Goal: Task Accomplishment & Management: Manage account settings

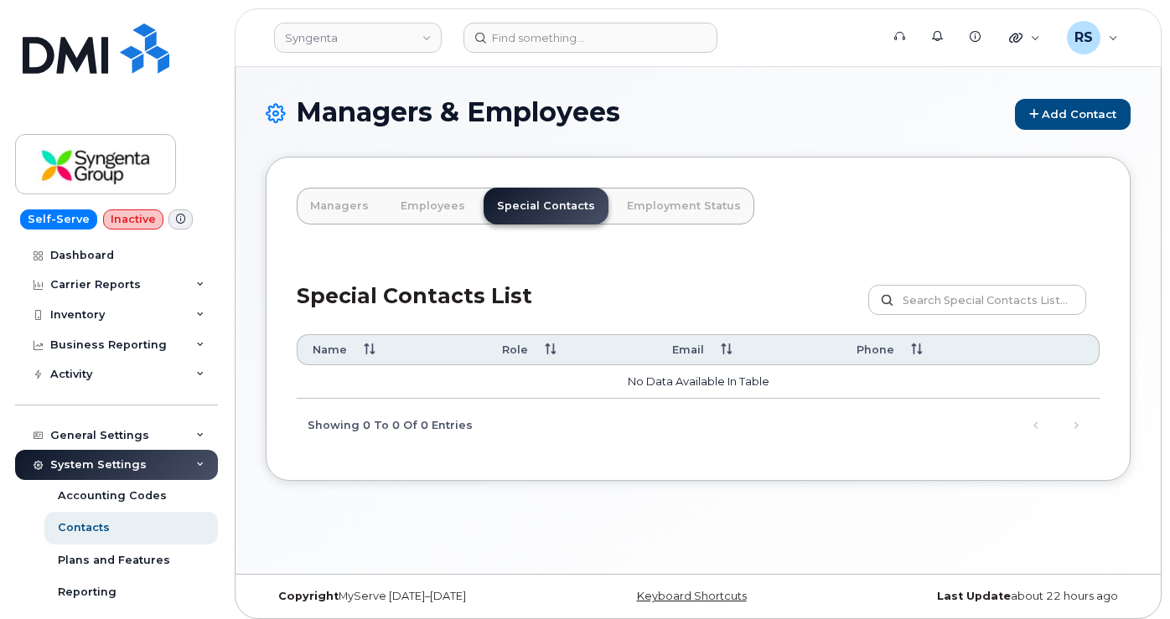
click at [34, 613] on div "System Settings Accounting Codes Contacts Plans and Features Reporting Carrier …" at bounding box center [118, 577] width 207 height 255
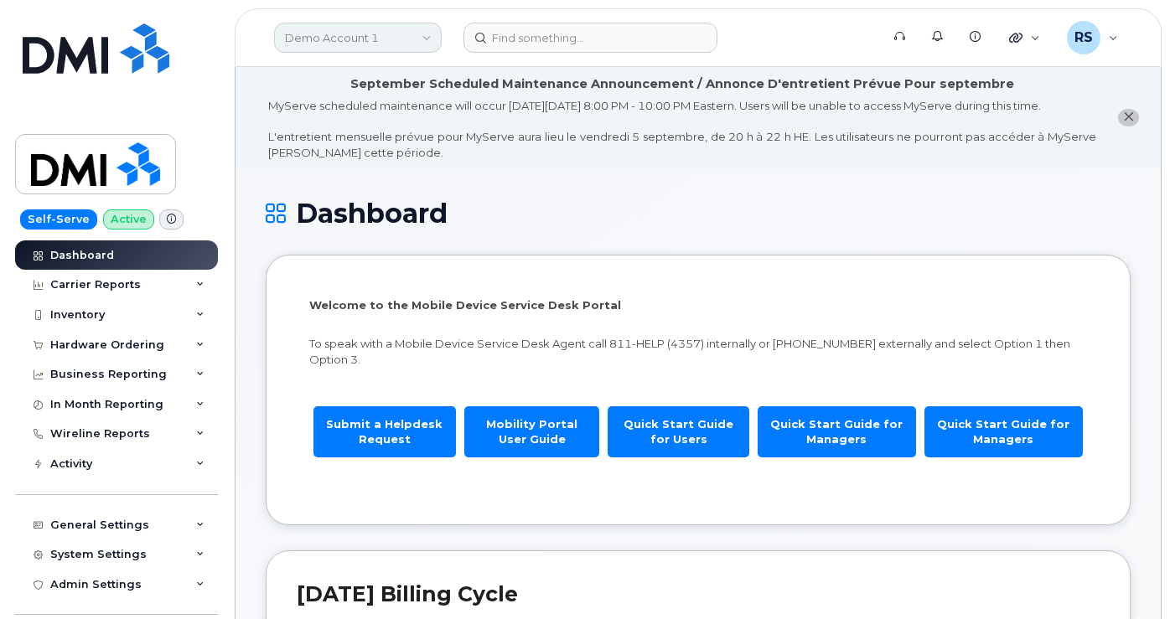
click at [347, 31] on link "Demo Account 1" at bounding box center [358, 38] width 168 height 30
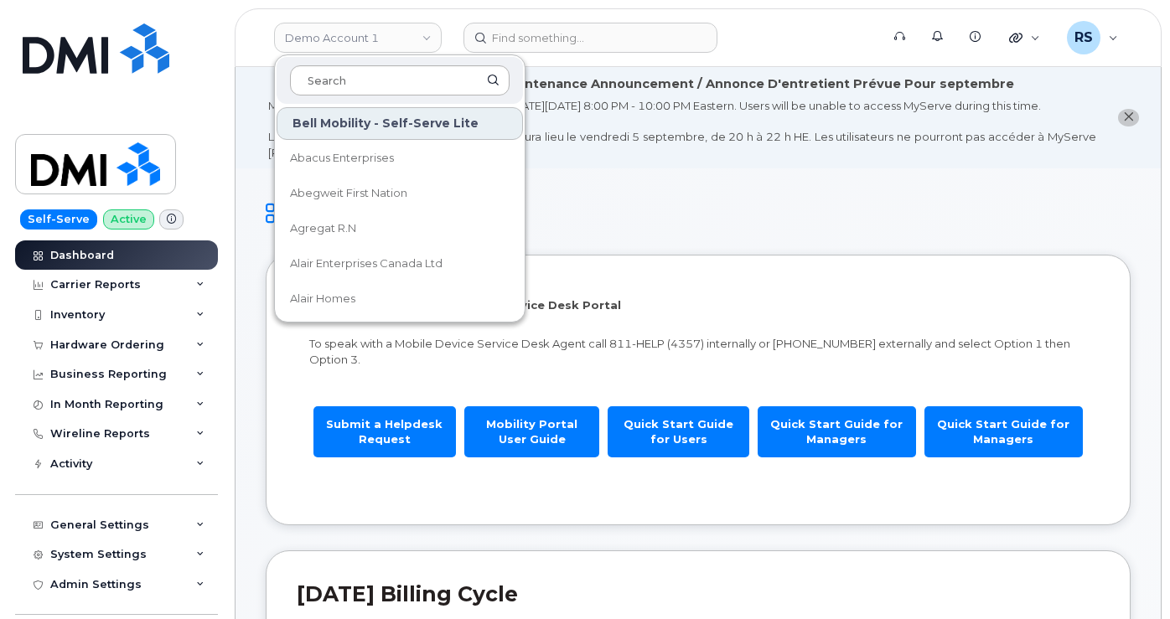
drag, startPoint x: 313, startPoint y: 88, endPoint x: 321, endPoint y: 81, distance: 10.1
click at [319, 84] on input at bounding box center [399, 80] width 219 height 30
type input "M"
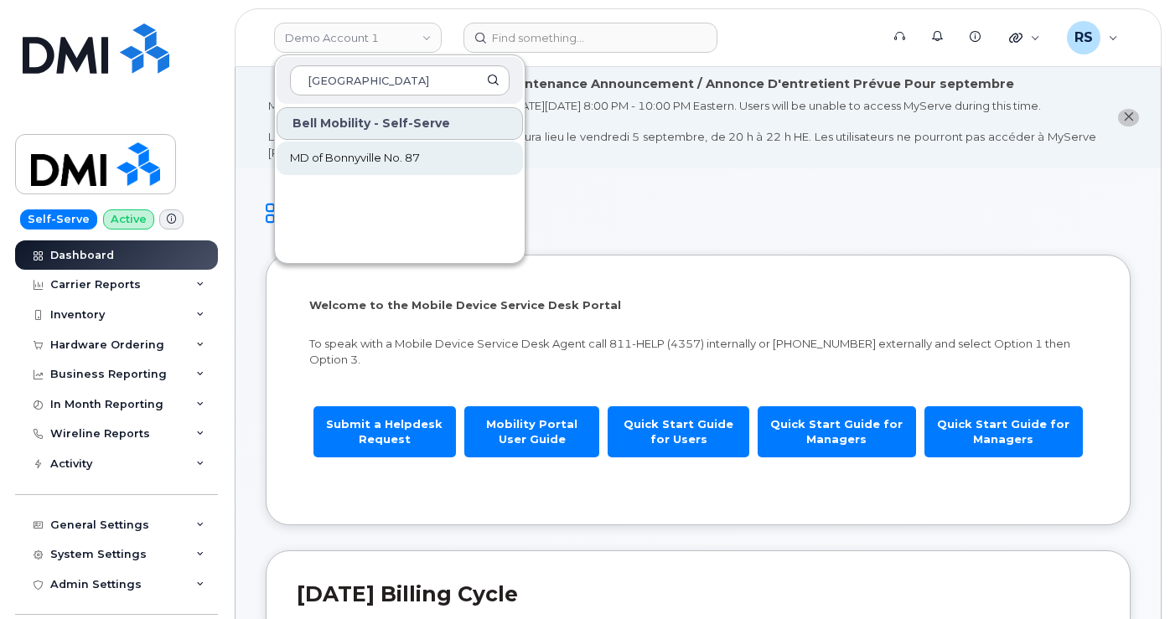
type input "Bonn"
click at [353, 153] on span "MD of Bonnyville No. 87" at bounding box center [355, 158] width 130 height 17
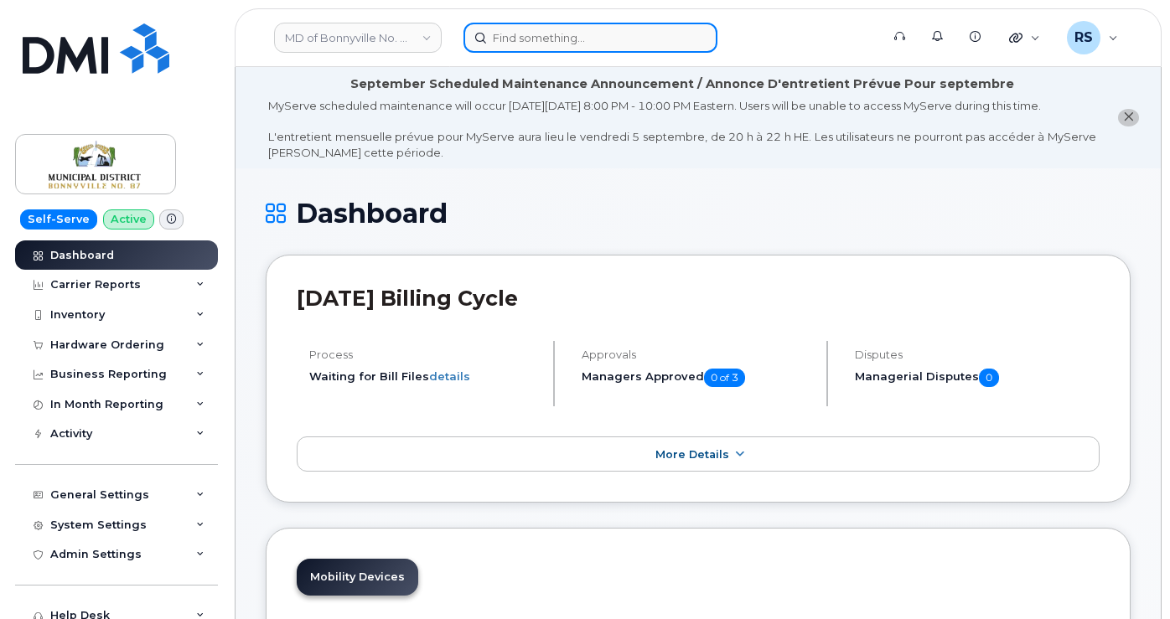
click at [504, 37] on input at bounding box center [590, 38] width 254 height 30
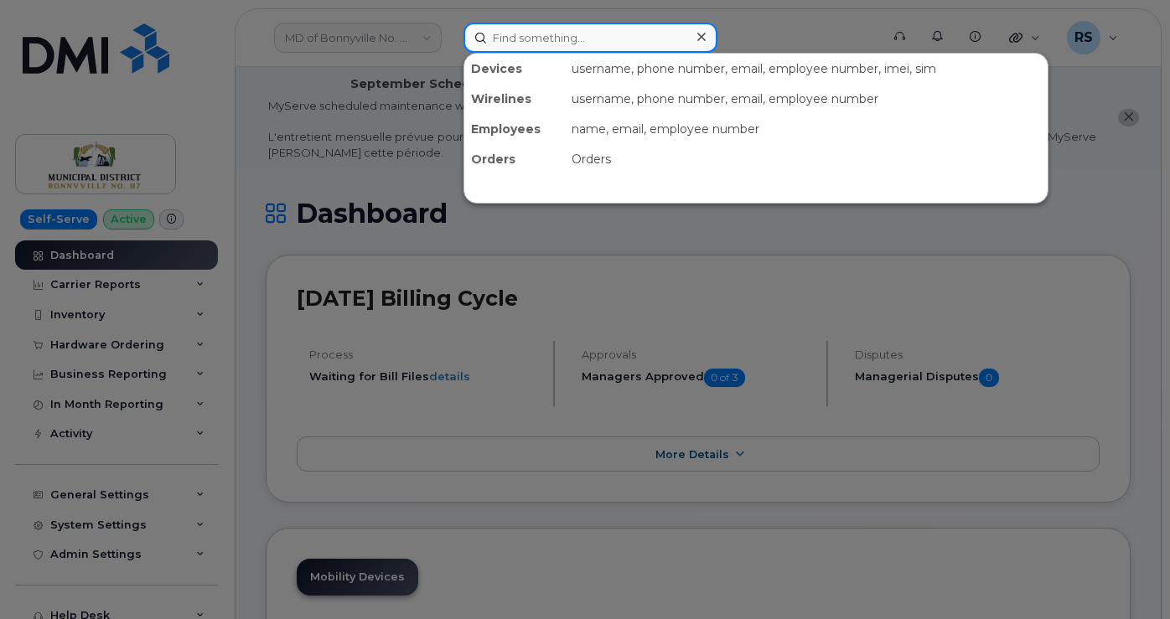
paste input "RBC Insurance"
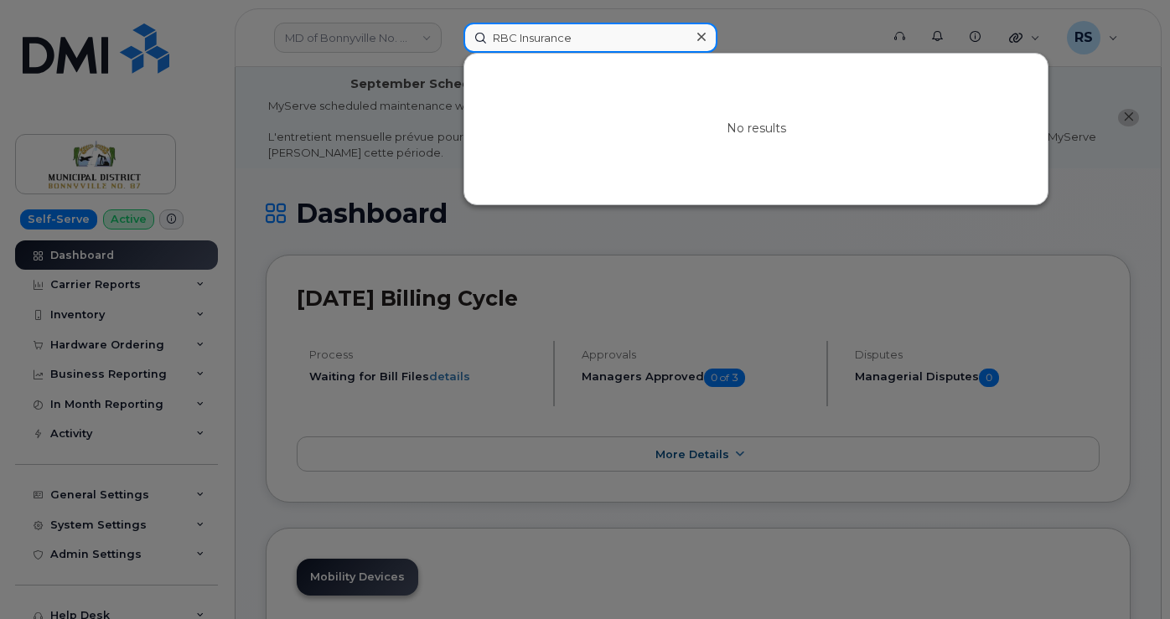
type input "RBC Insurance"
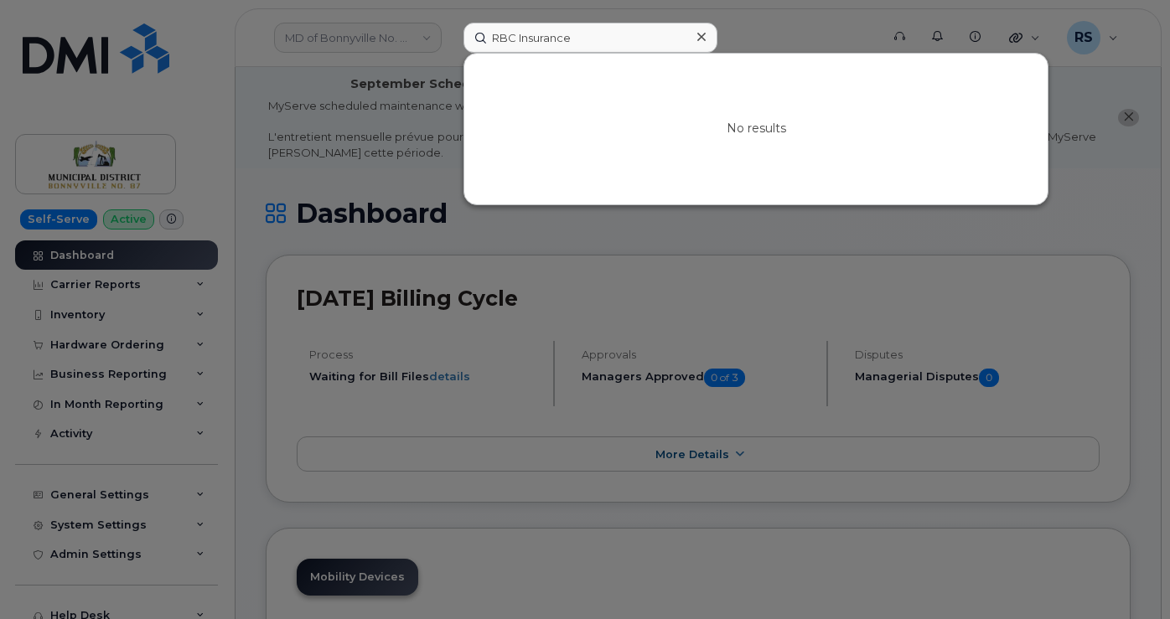
click at [308, 40] on div at bounding box center [585, 309] width 1170 height 619
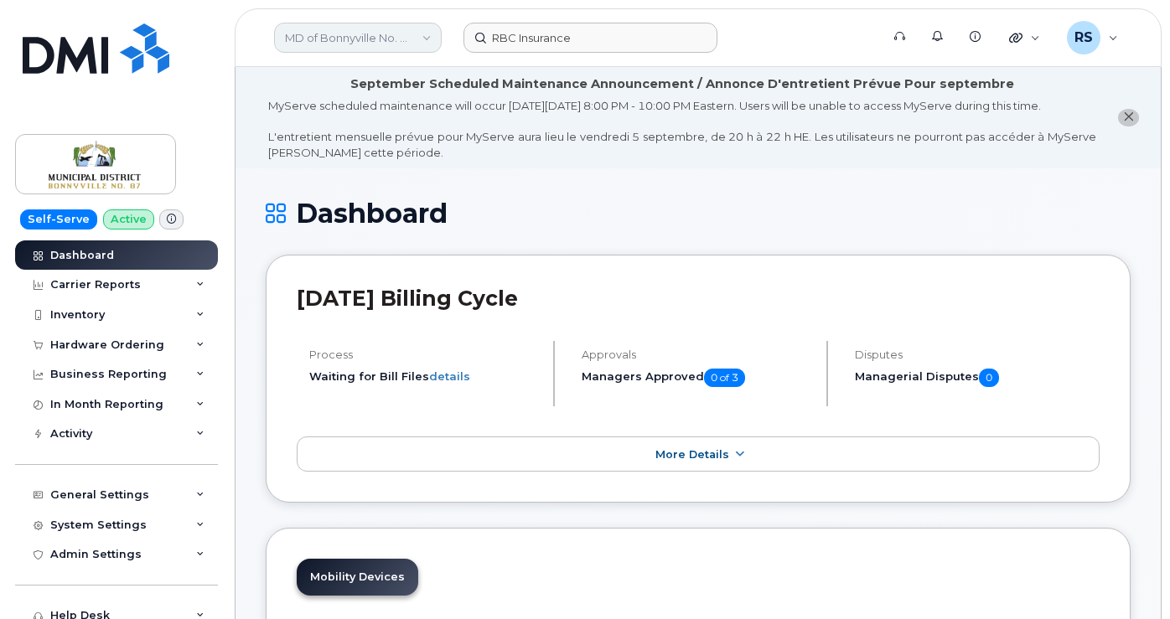
click at [426, 29] on link "MD of Bonnyville No. 87" at bounding box center [358, 38] width 168 height 30
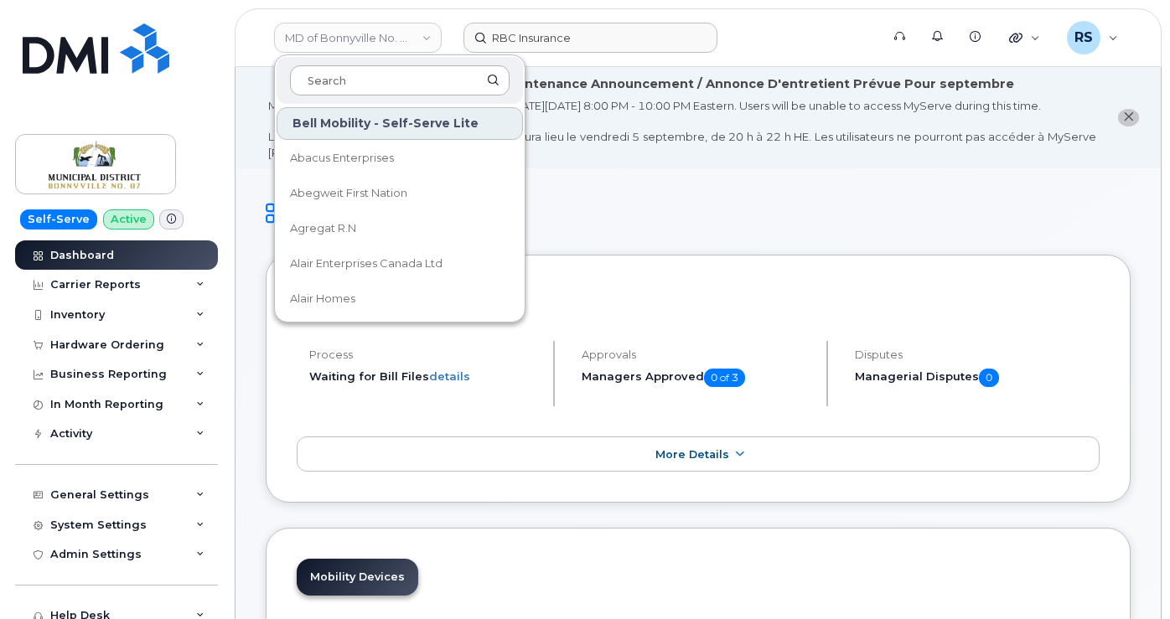
click at [320, 80] on input at bounding box center [399, 80] width 219 height 30
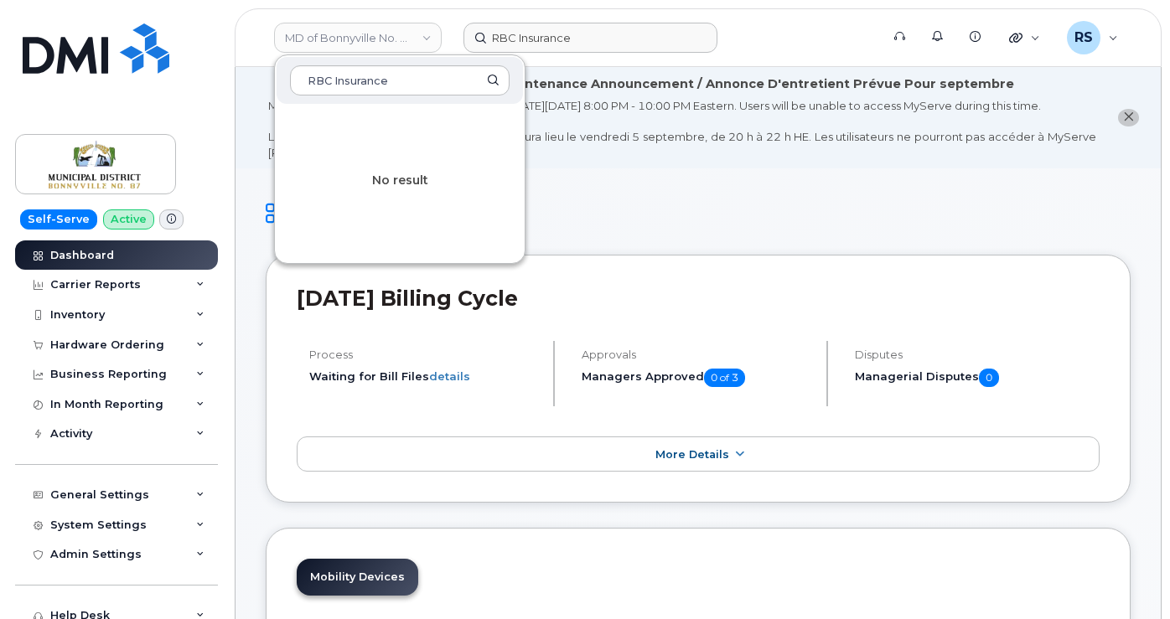
type input "RBC Insurance"
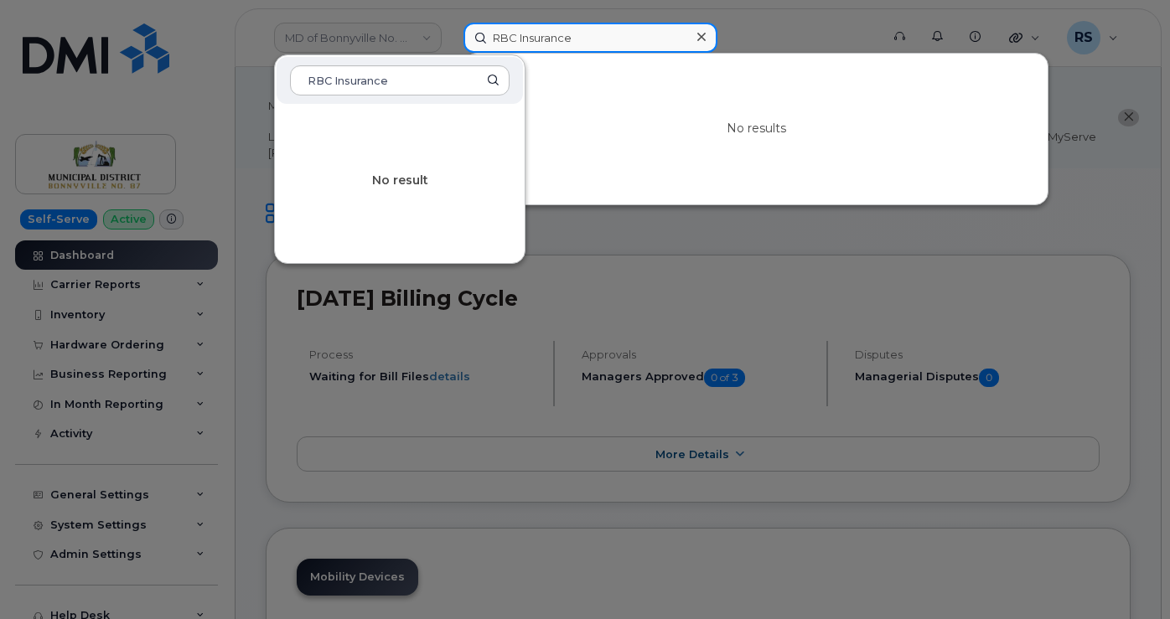
click at [527, 44] on input "RBC Insurance" at bounding box center [590, 38] width 254 height 30
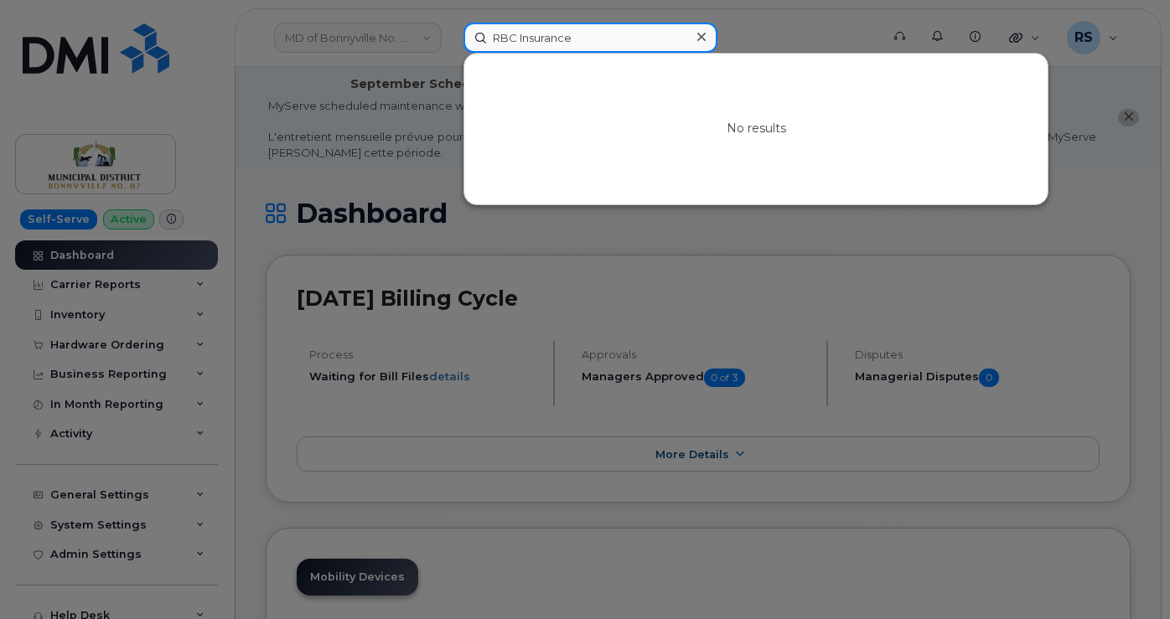
drag, startPoint x: 527, startPoint y: 43, endPoint x: 613, endPoint y: 32, distance: 87.0
click at [613, 32] on input "RBC Insurance" at bounding box center [590, 38] width 254 height 30
drag, startPoint x: 613, startPoint y: 32, endPoint x: 487, endPoint y: 31, distance: 126.5
click at [487, 31] on input "RBC Insurance" at bounding box center [590, 38] width 254 height 30
paste input "chuanzheng.wang@rbc.com"
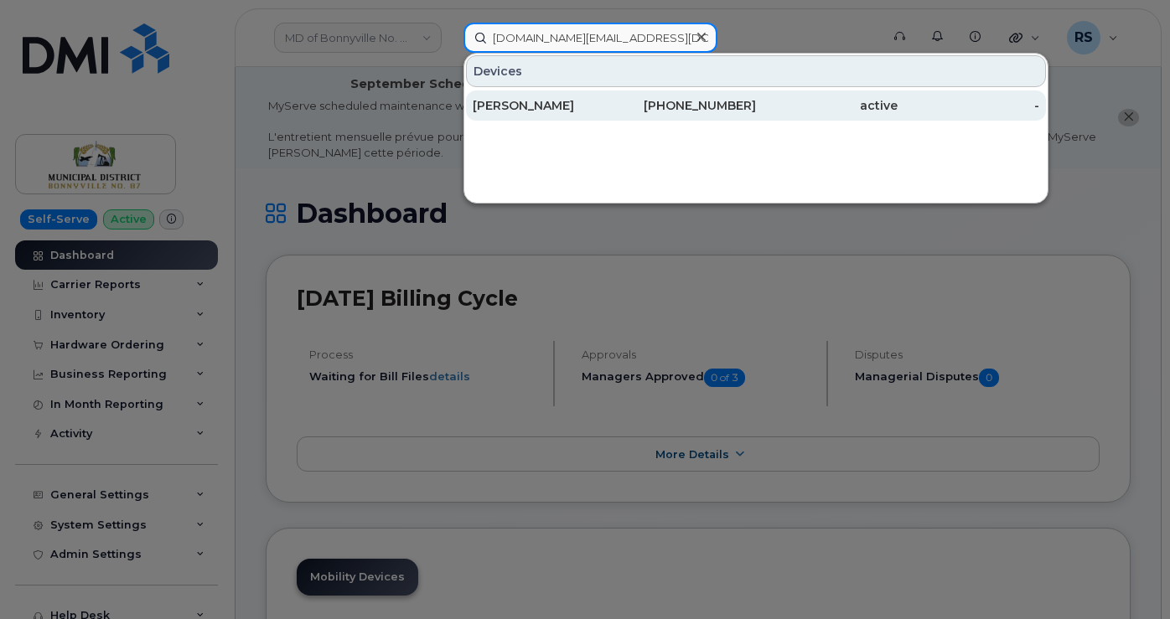
type input "chuanzheng.wang@rbc.com"
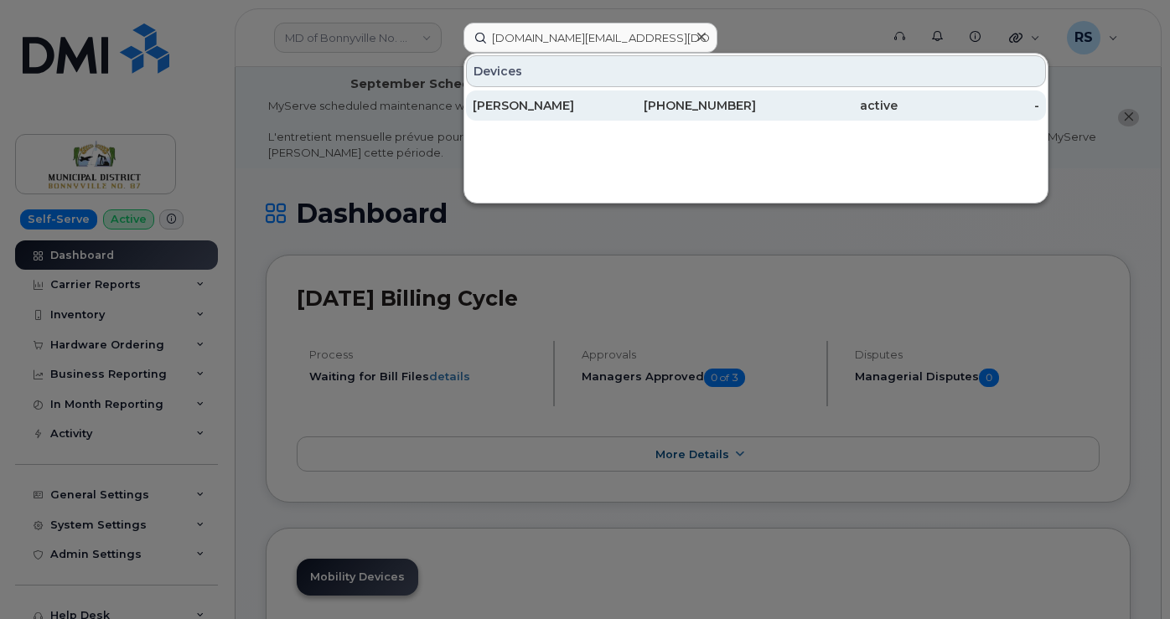
click at [529, 104] on div "Chuanzheng Wang" at bounding box center [544, 105] width 142 height 17
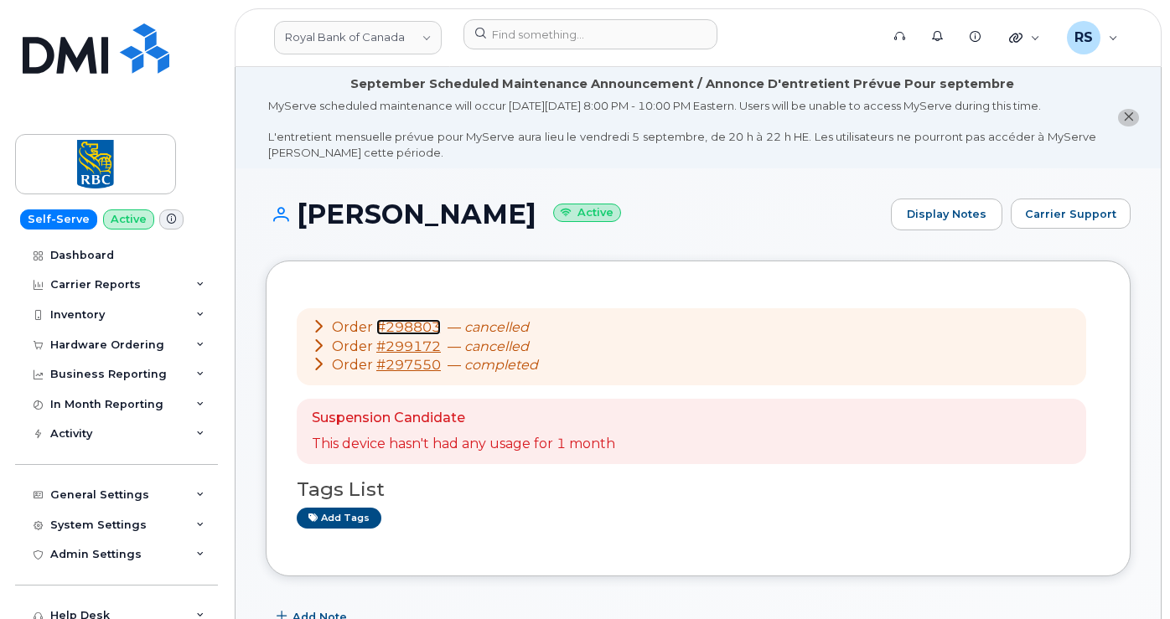
click at [412, 335] on link "#298803" at bounding box center [408, 327] width 65 height 16
click at [406, 354] on link "#299172" at bounding box center [408, 346] width 65 height 16
click at [416, 373] on link "#297550" at bounding box center [408, 365] width 65 height 16
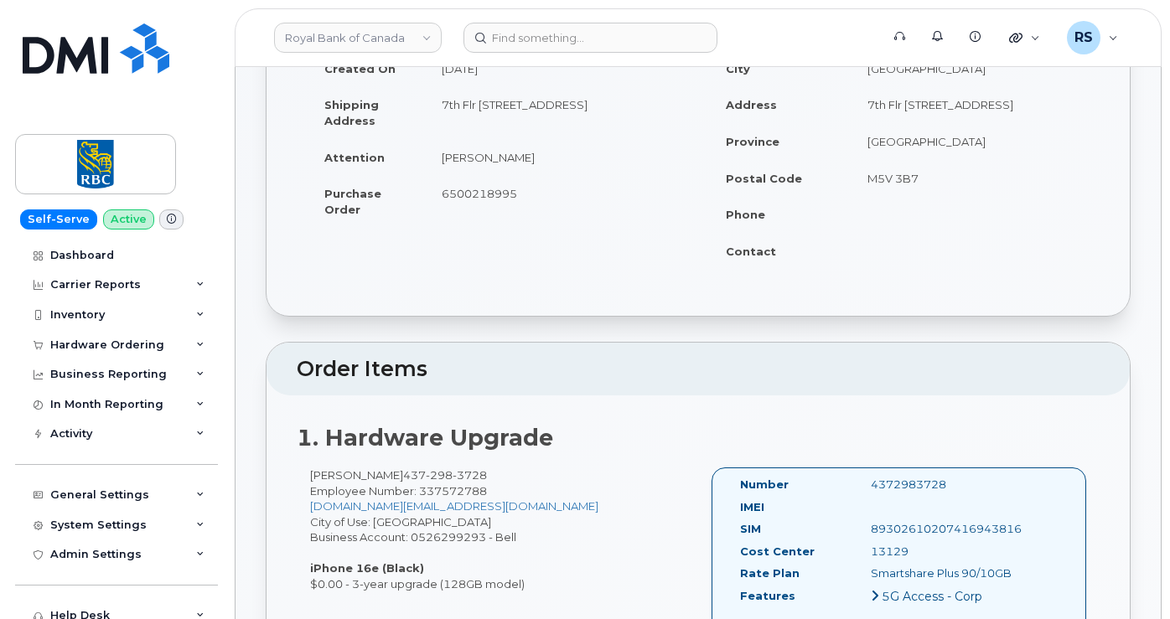
scroll to position [391, 0]
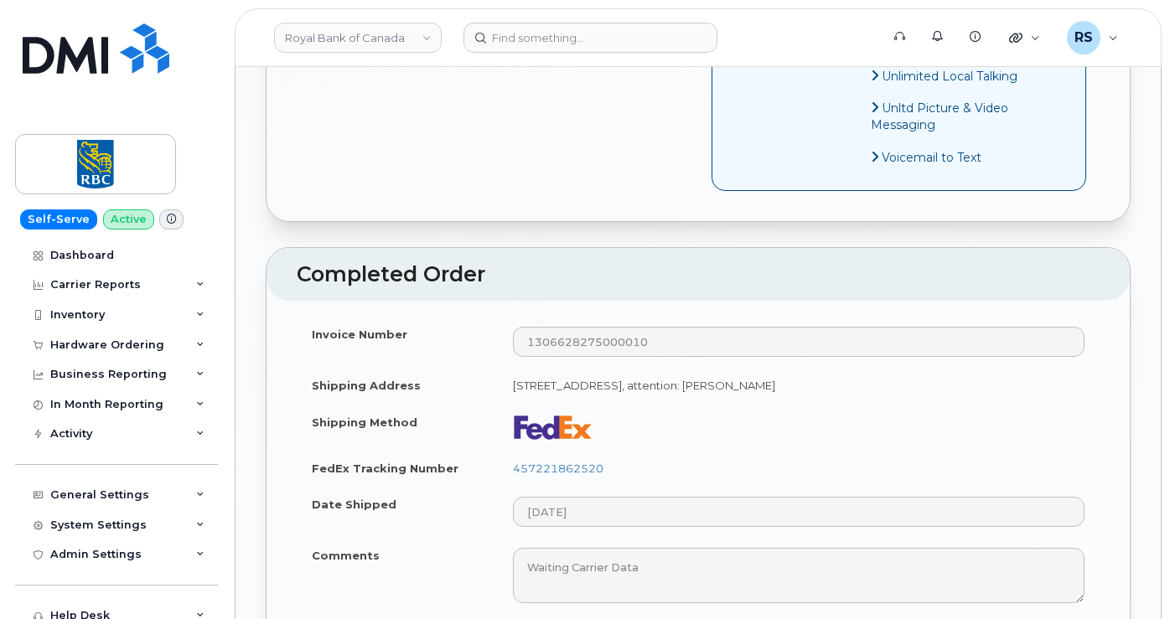
scroll to position [1564, 0]
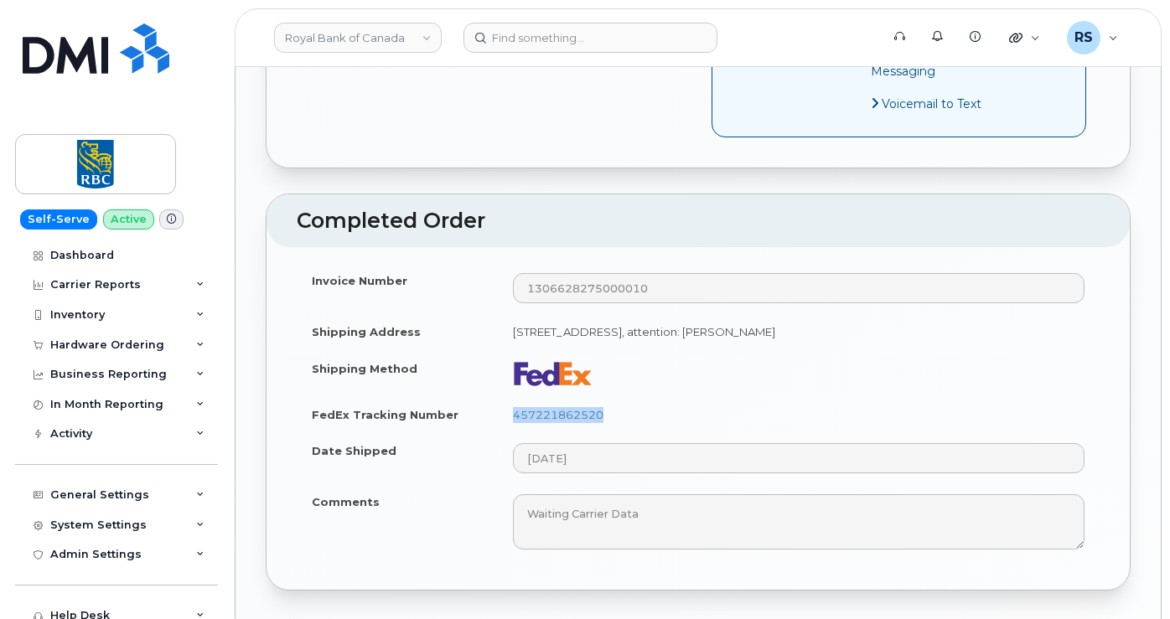
drag, startPoint x: 607, startPoint y: 426, endPoint x: 490, endPoint y: 426, distance: 117.3
click at [490, 426] on tr "FedEx Tracking Number 457221862520" at bounding box center [698, 414] width 803 height 37
copy tr "457221862520"
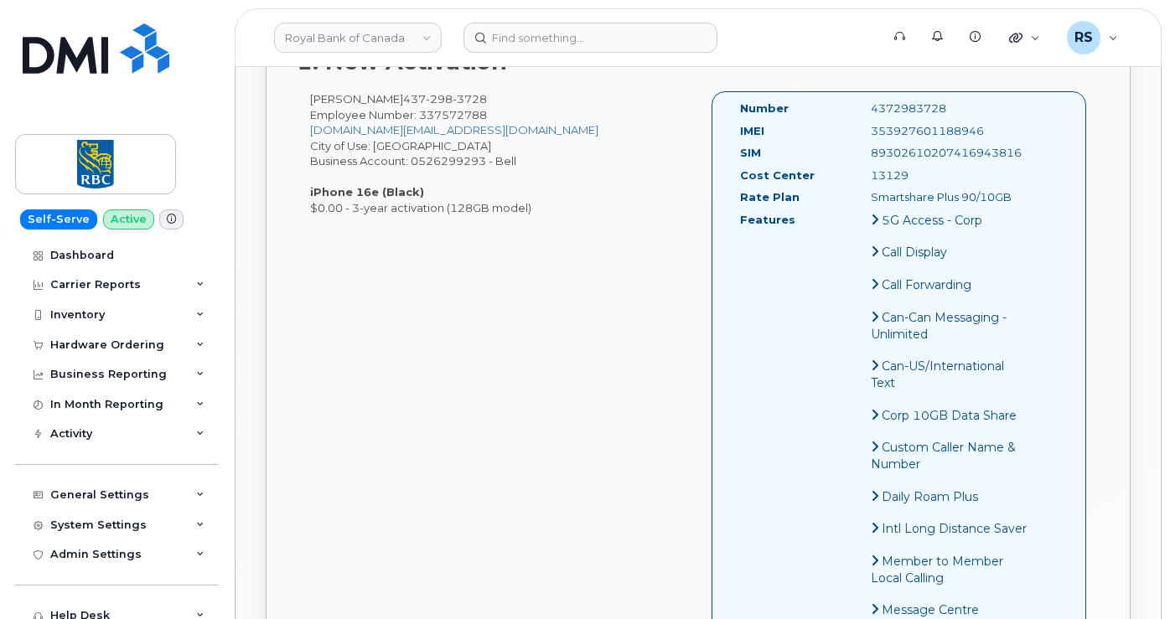
scroll to position [670, 0]
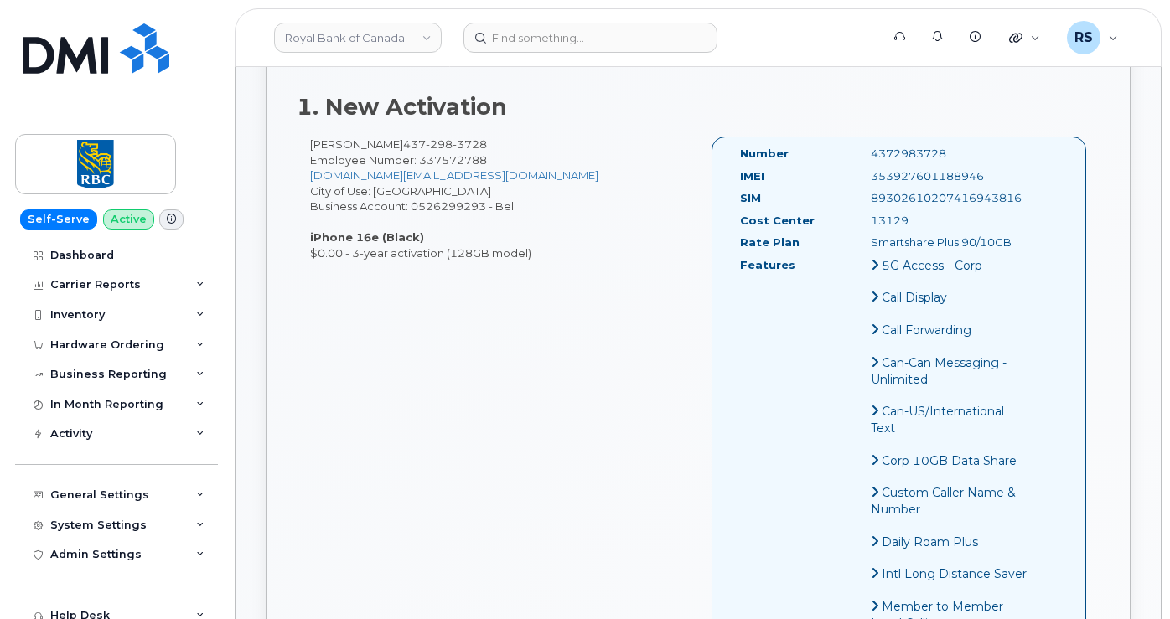
click at [9, 602] on div "Self-Serve Active Dashboard Carrier Reports Monthly Billing Data Daily Data Poo…" at bounding box center [113, 309] width 227 height 619
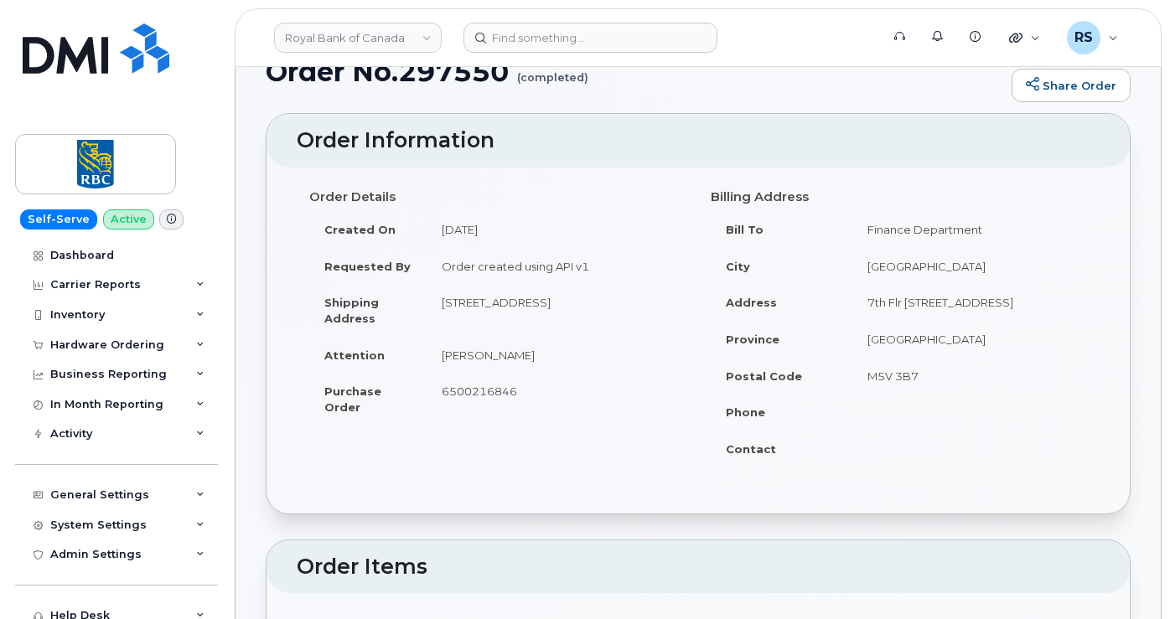
scroll to position [0, 0]
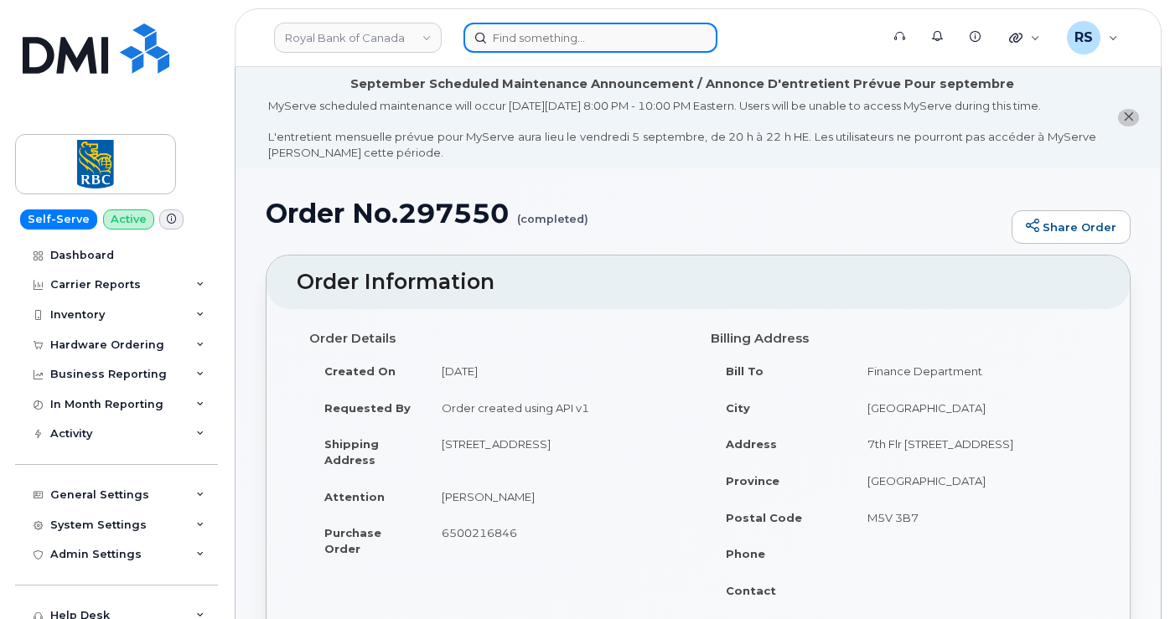
click at [524, 31] on input at bounding box center [590, 38] width 254 height 30
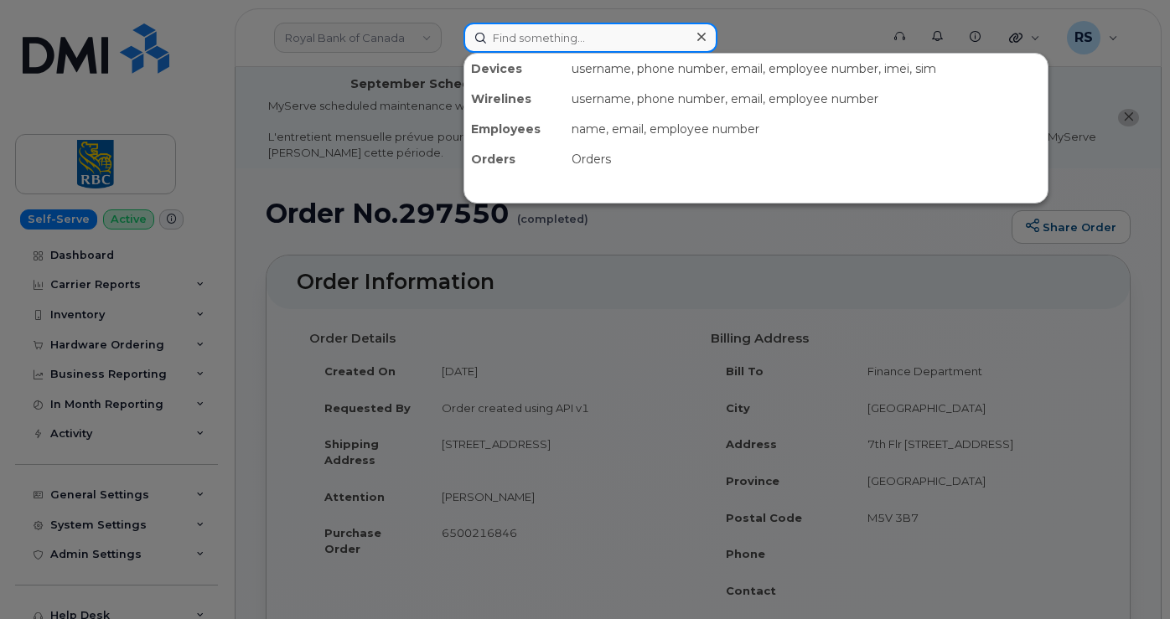
paste input "5419045702"
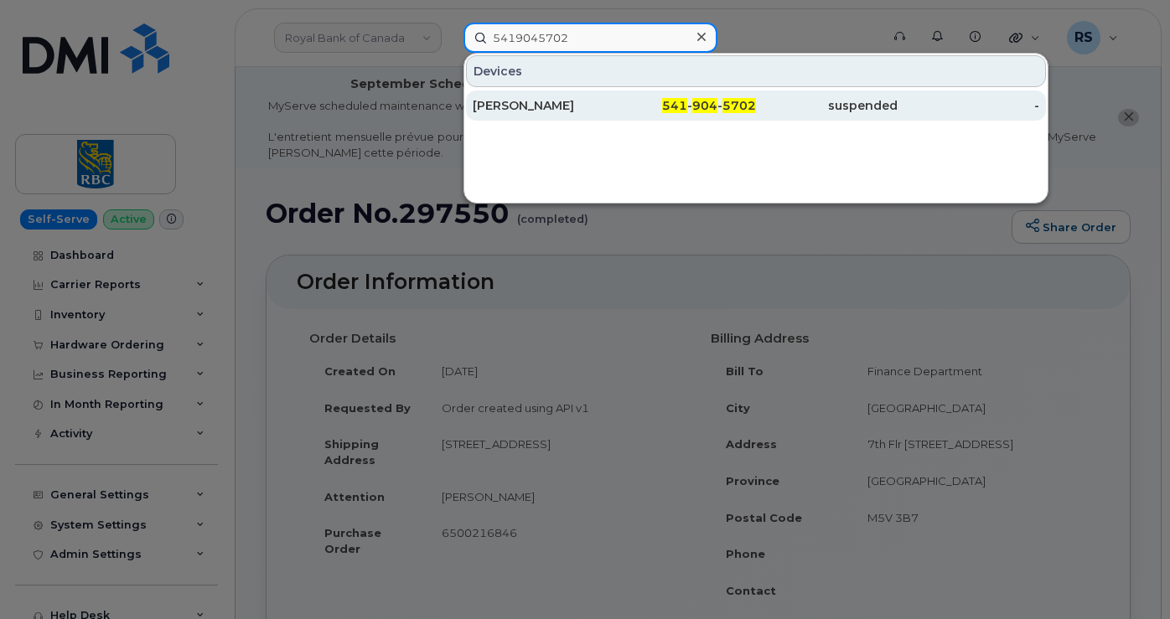
type input "5419045702"
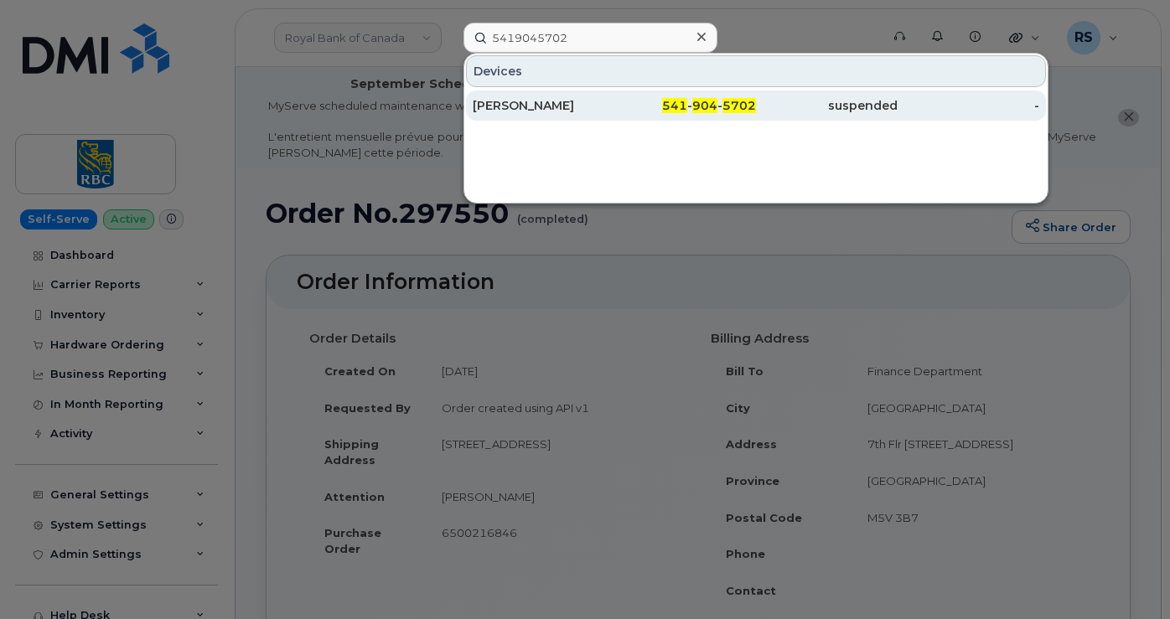
click at [614, 95] on div "[PERSON_NAME]" at bounding box center [685, 105] width 142 height 30
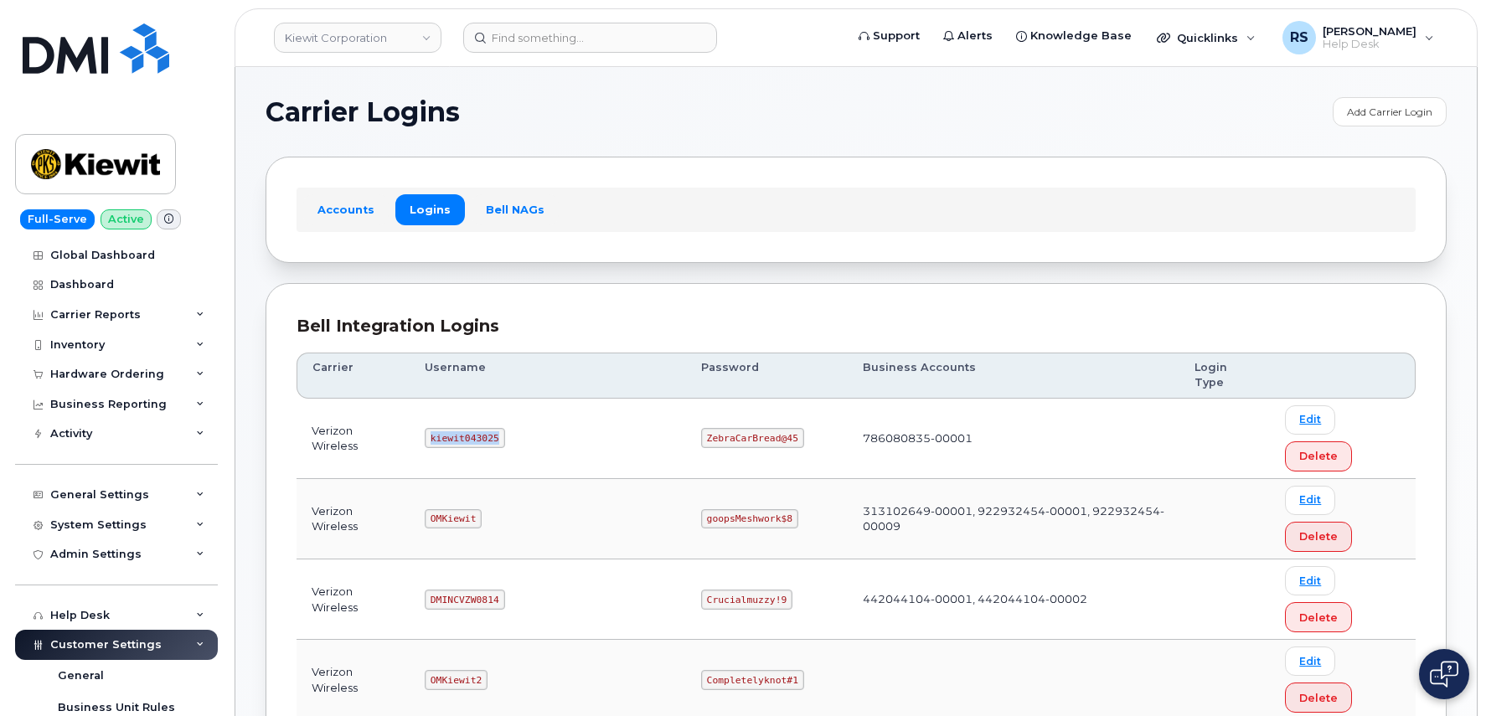
drag, startPoint x: 437, startPoint y: 410, endPoint x: 523, endPoint y: 413, distance: 85.5
click at [523, 413] on td "kiewit043025" at bounding box center [548, 439] width 276 height 80
copy code "kiewit043025"
drag, startPoint x: 644, startPoint y: 406, endPoint x: 734, endPoint y: 416, distance: 90.2
click at [734, 416] on td "ZebraCarBread@45" at bounding box center [767, 439] width 162 height 80
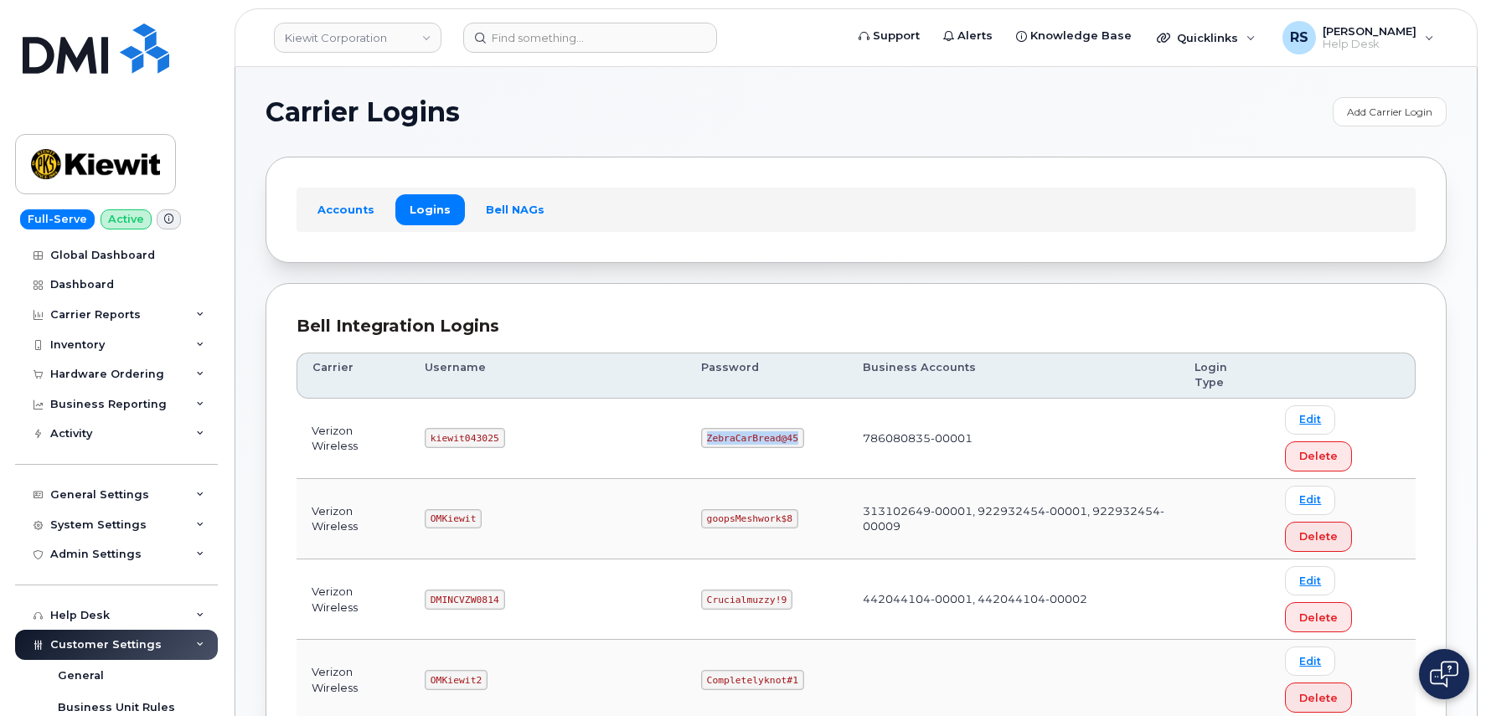
copy code "ZebraCarBread@45"
drag, startPoint x: 442, startPoint y: 403, endPoint x: 519, endPoint y: 411, distance: 77.4
click at [519, 411] on td "kiewit043025" at bounding box center [548, 439] width 276 height 80
copy code "kiewit043025"
drag, startPoint x: 645, startPoint y: 405, endPoint x: 734, endPoint y: 409, distance: 88.9
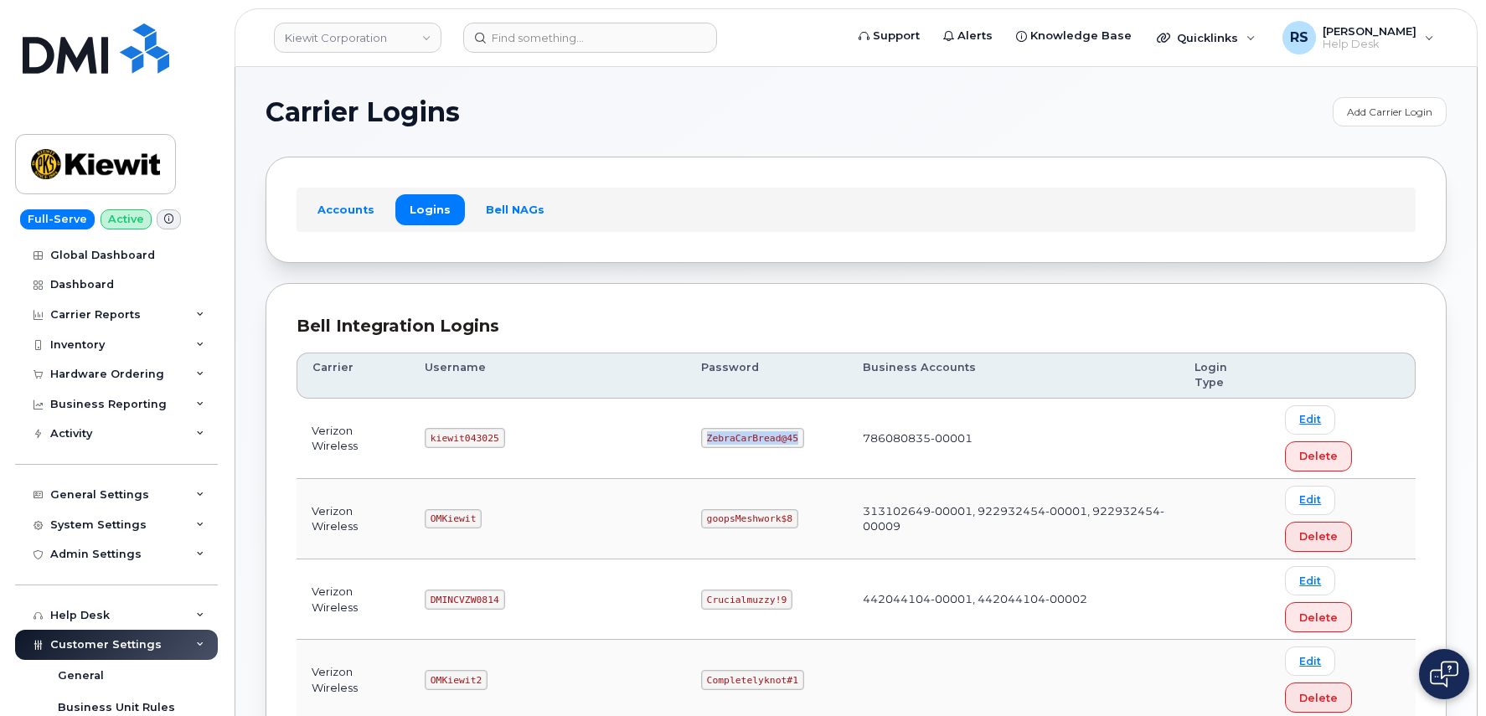
click at [734, 428] on code "ZebraCarBread@45" at bounding box center [752, 438] width 103 height 20
copy code "ZebraCarBread@45"
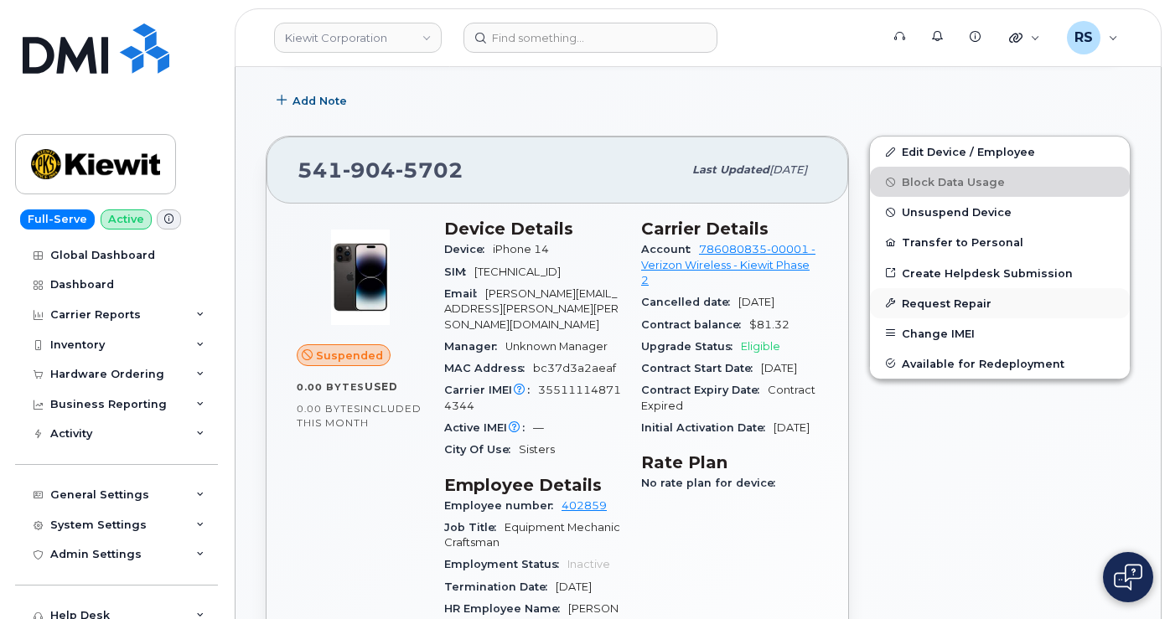
scroll to position [503, 0]
click at [938, 163] on link "Edit Device / Employee" at bounding box center [1000, 152] width 260 height 30
click at [942, 168] on link "Edit Device / Employee" at bounding box center [1000, 152] width 260 height 30
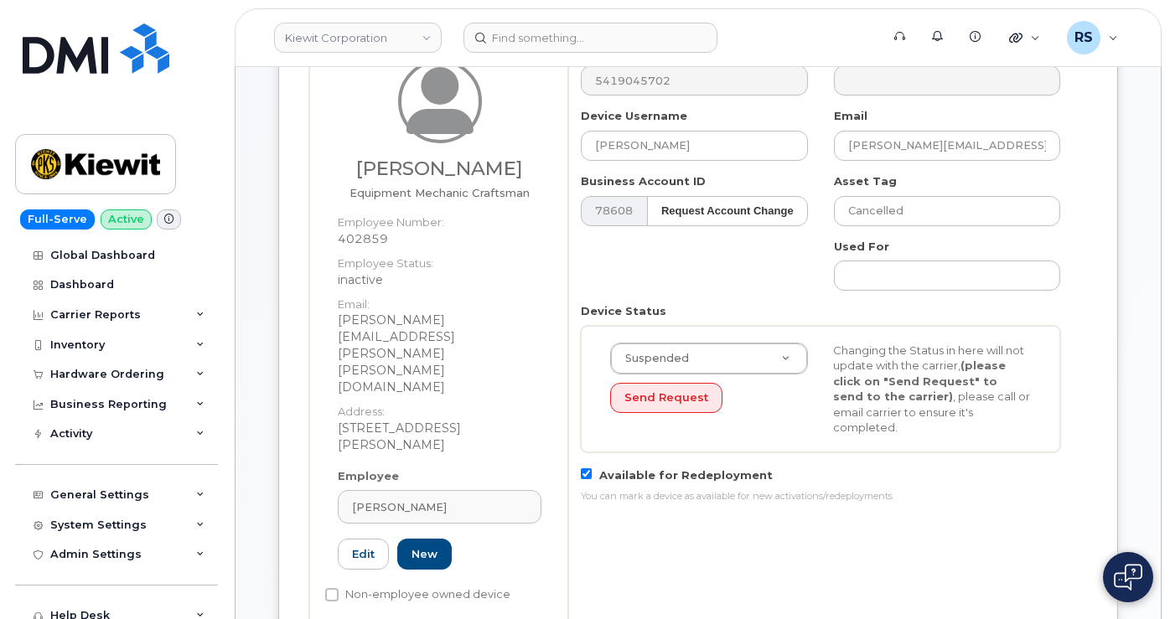
scroll to position [391, 0]
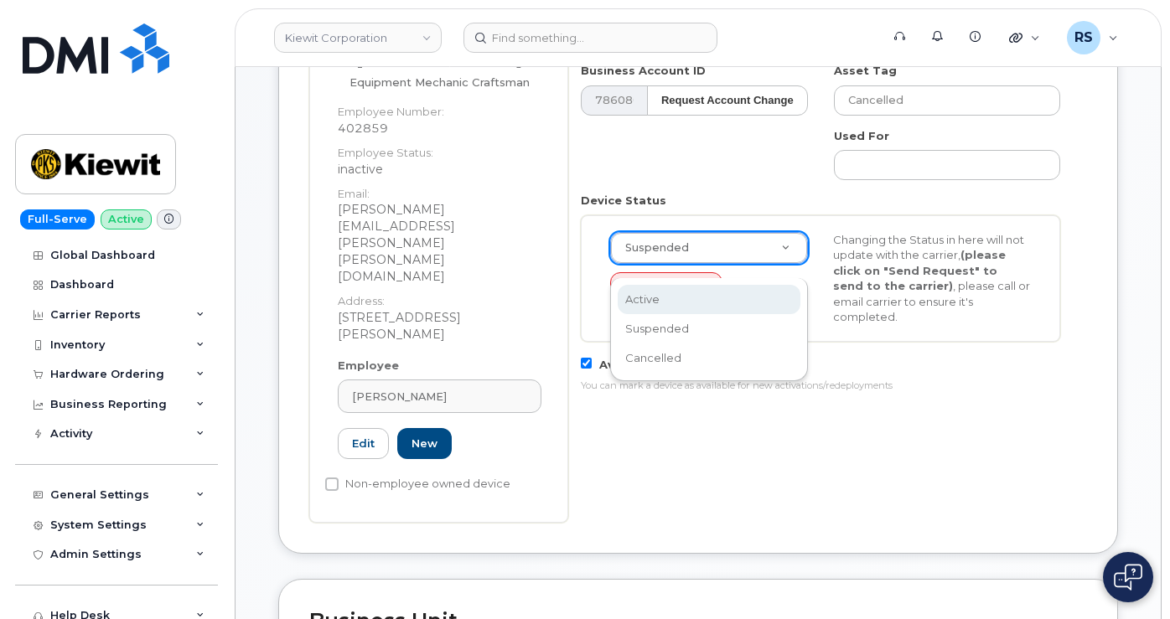
select select "active"
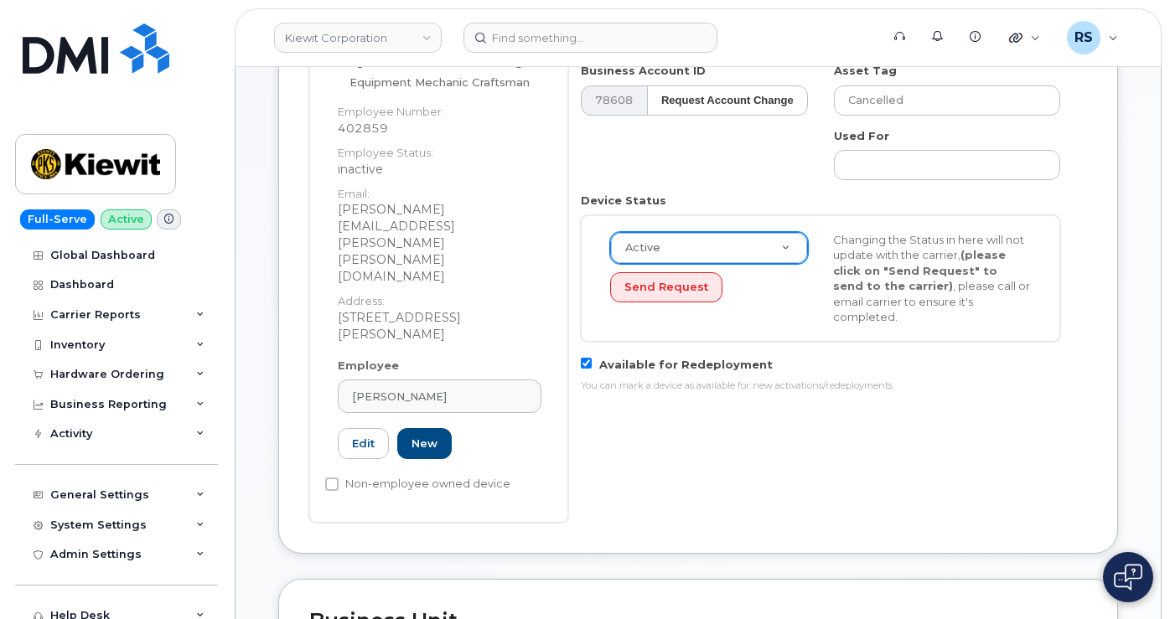
click at [773, 321] on div "Active Active Suspended Cancelled Send Request Changing the Status in here will…" at bounding box center [820, 278] width 446 height 93
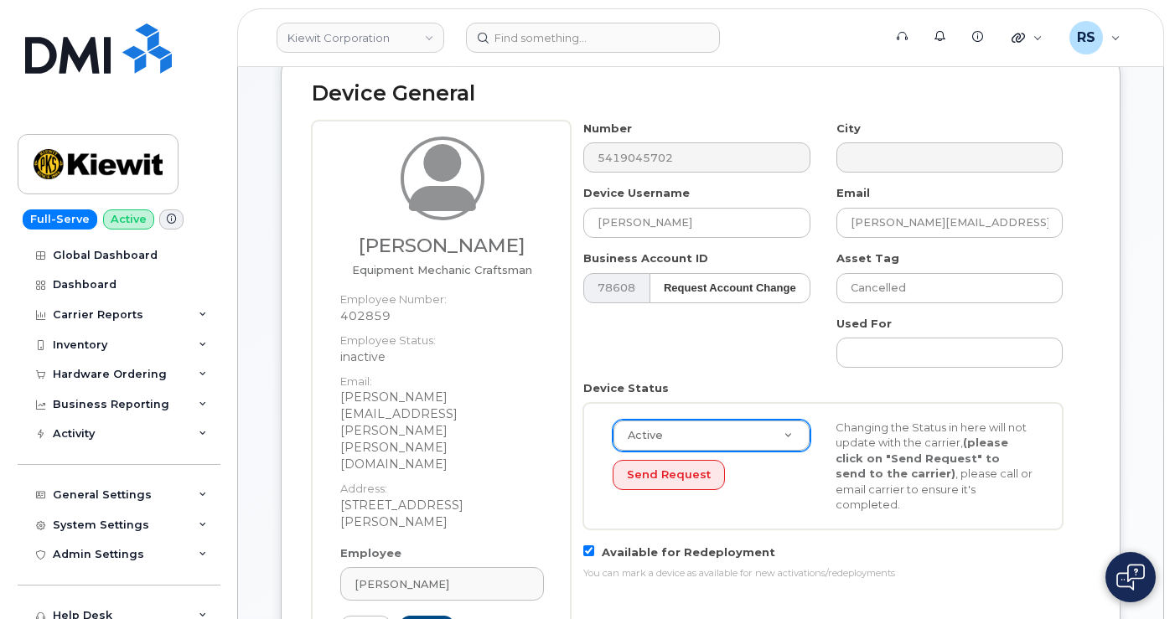
scroll to position [224, 0]
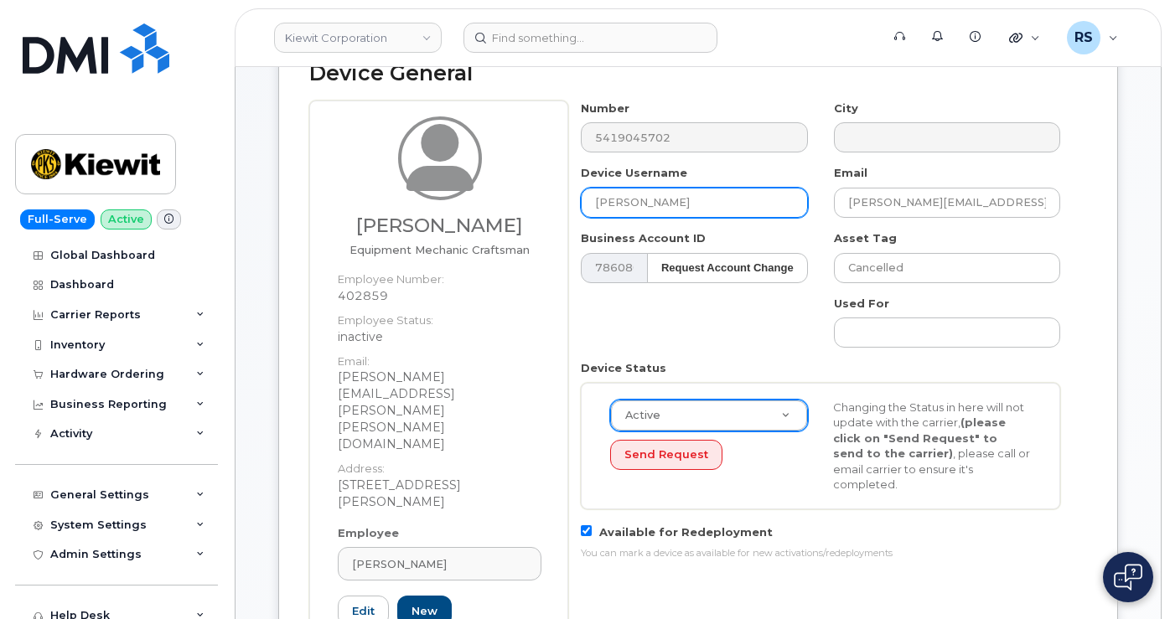
drag, startPoint x: 731, startPoint y: 217, endPoint x: 561, endPoint y: 213, distance: 169.3
click at [561, 213] on div "Alexander Morse Equipment Mechanic Craftsman Employee Number: 402859 Employee S…" at bounding box center [697, 396] width 777 height 590
type input "Gregory Ellis"
drag, startPoint x: 1051, startPoint y: 218, endPoint x: 879, endPoint y: 229, distance: 172.9
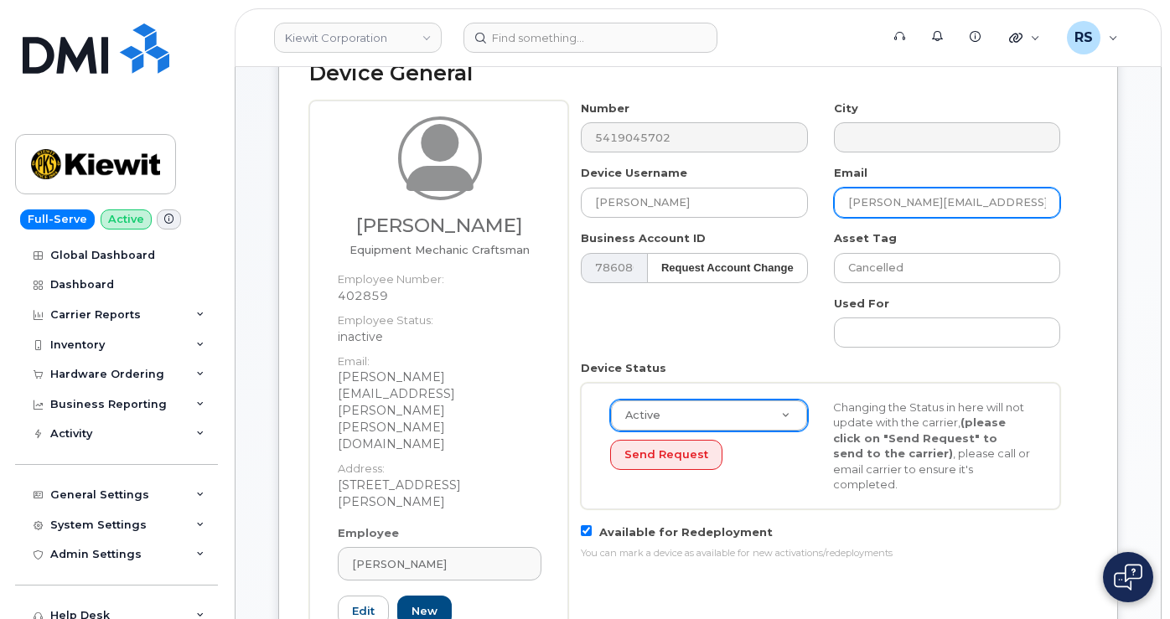
click at [801, 211] on div "Number 5419045702 City Device Username Gregory Ellis Email ALEXANDER.MORSE@KIEW…" at bounding box center [820, 337] width 505 height 473
paste input "GREG.ELLIS@1884LINECO"
type input "[PERSON_NAME][EMAIL_ADDRESS][PERSON_NAME][DOMAIN_NAME]"
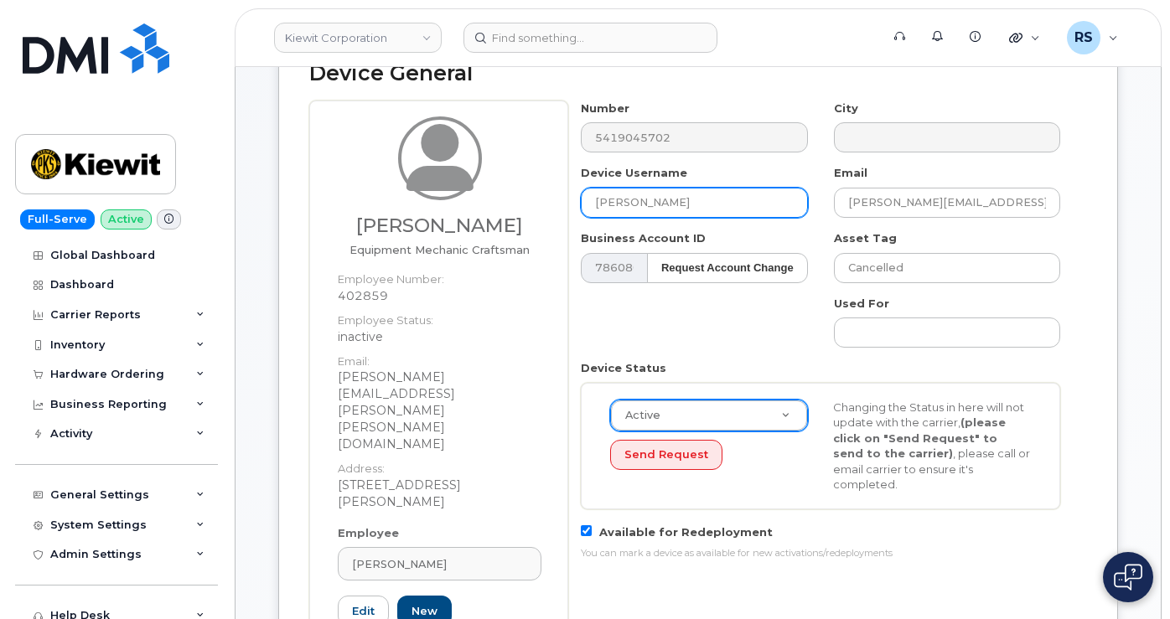
drag, startPoint x: 686, startPoint y: 214, endPoint x: 558, endPoint y: 214, distance: 128.2
click at [558, 214] on div "Alexander Morse Equipment Mechanic Craftsman Employee Number: 402859 Employee S…" at bounding box center [697, 396] width 777 height 590
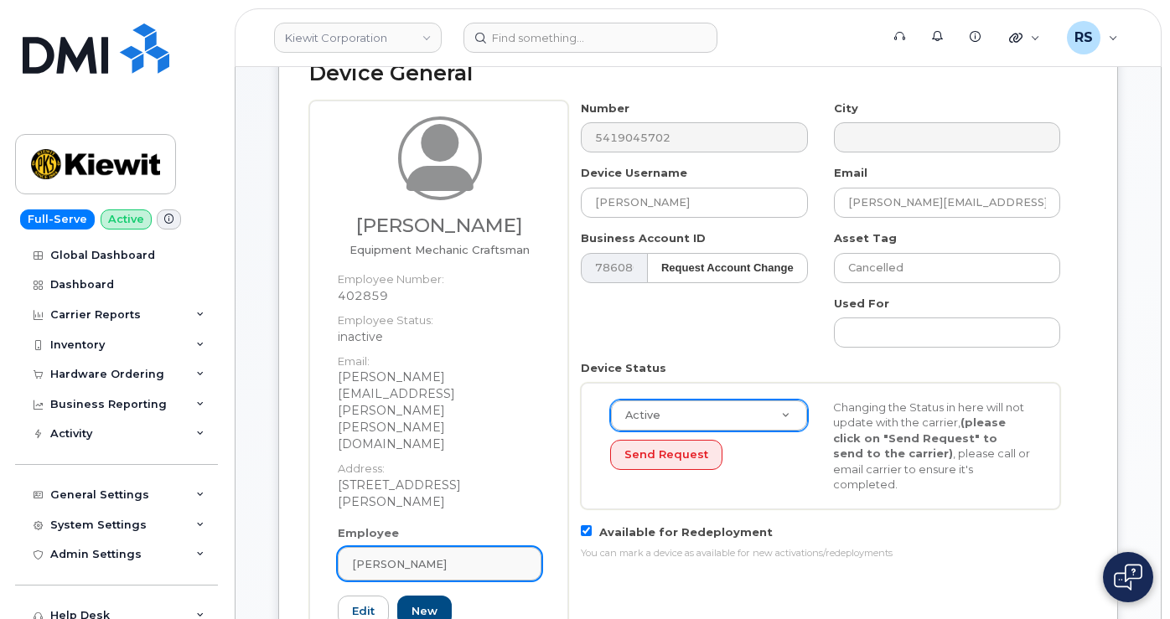
drag, startPoint x: 466, startPoint y: 492, endPoint x: 338, endPoint y: 485, distance: 128.4
click at [338, 547] on link "Alexander Morse" at bounding box center [440, 564] width 204 height 34
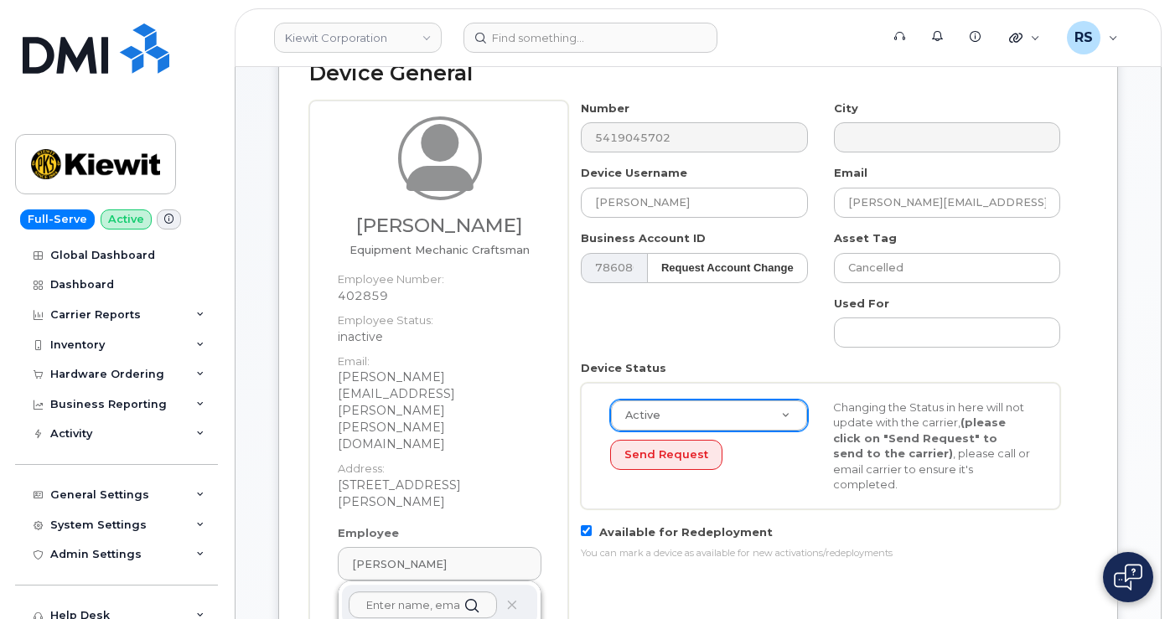
click at [581, 333] on div "Number 5419045702 City Device Username Gregory Ellis Email GREG.ELLIS@1884LINEC…" at bounding box center [820, 337] width 505 height 473
click at [357, 596] on link "Edit" at bounding box center [363, 611] width 51 height 31
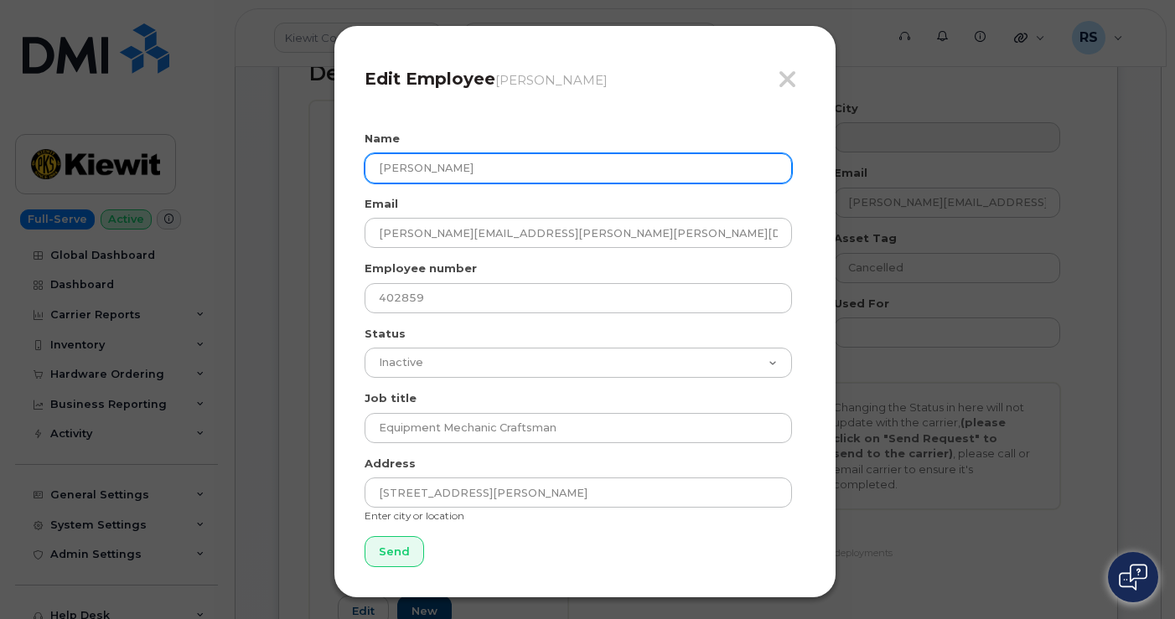
drag, startPoint x: 487, startPoint y: 172, endPoint x: 371, endPoint y: 170, distance: 115.6
click at [371, 170] on input "Alexander Morse" at bounding box center [577, 168] width 427 height 30
paste input "[PERSON_NAME]"
type input "[PERSON_NAME]"
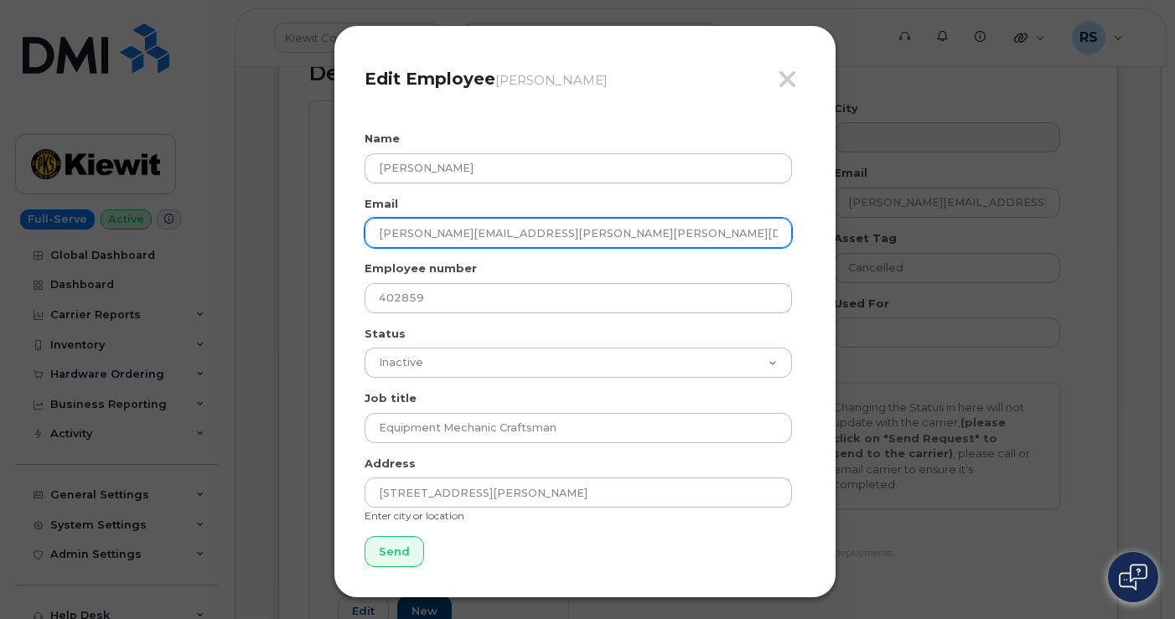
drag, startPoint x: 613, startPoint y: 225, endPoint x: 328, endPoint y: 219, distance: 285.7
click at [328, 219] on div "Close Edit Employee Alexander Morse Name Gregory Ellis Email ALEXANDER.MORSE@KI…" at bounding box center [587, 309] width 1175 height 619
paste input "GREG.ELLIS@1884LINECO"
type input "GREG.ELLIS@1884LINECO.COM"
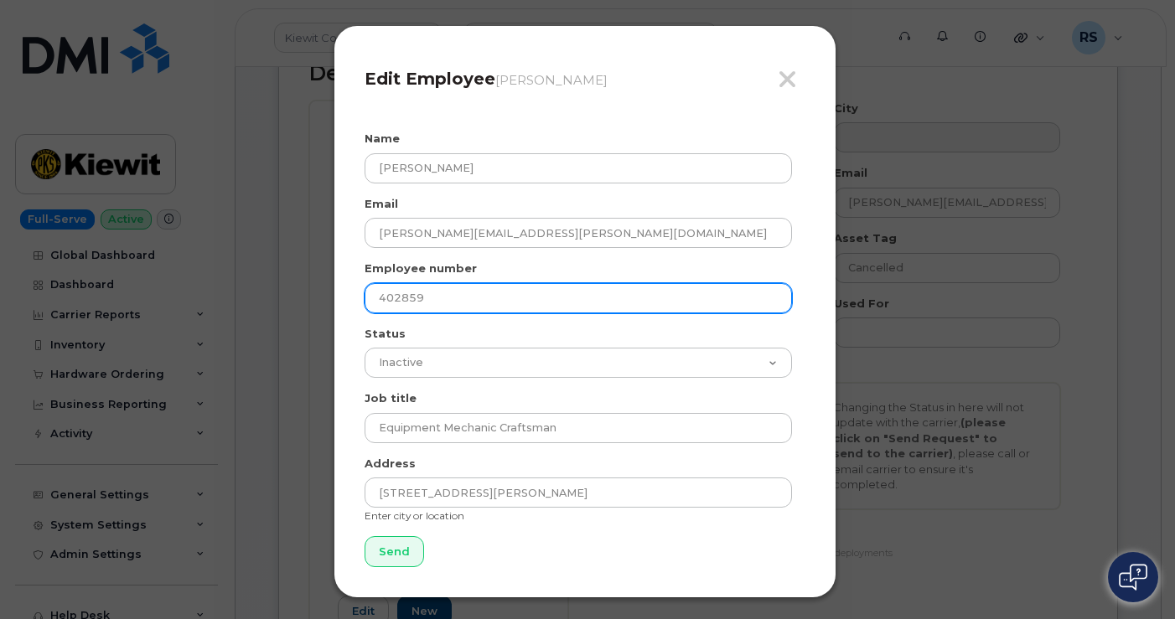
drag, startPoint x: 457, startPoint y: 295, endPoint x: 349, endPoint y: 293, distance: 108.1
click at [349, 293] on div "Close Edit Employee Alexander Morse Name Gregory Ellis Email GREG.ELLIS@1884LIN…" at bounding box center [584, 311] width 503 height 573
paste input "573740"
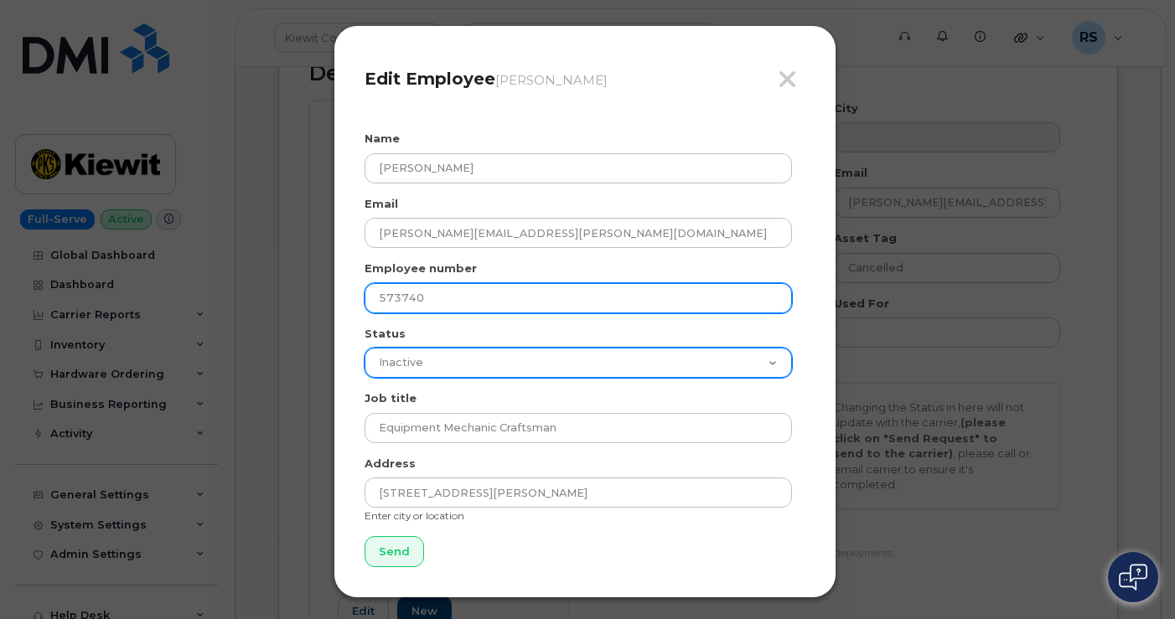
type input "573740"
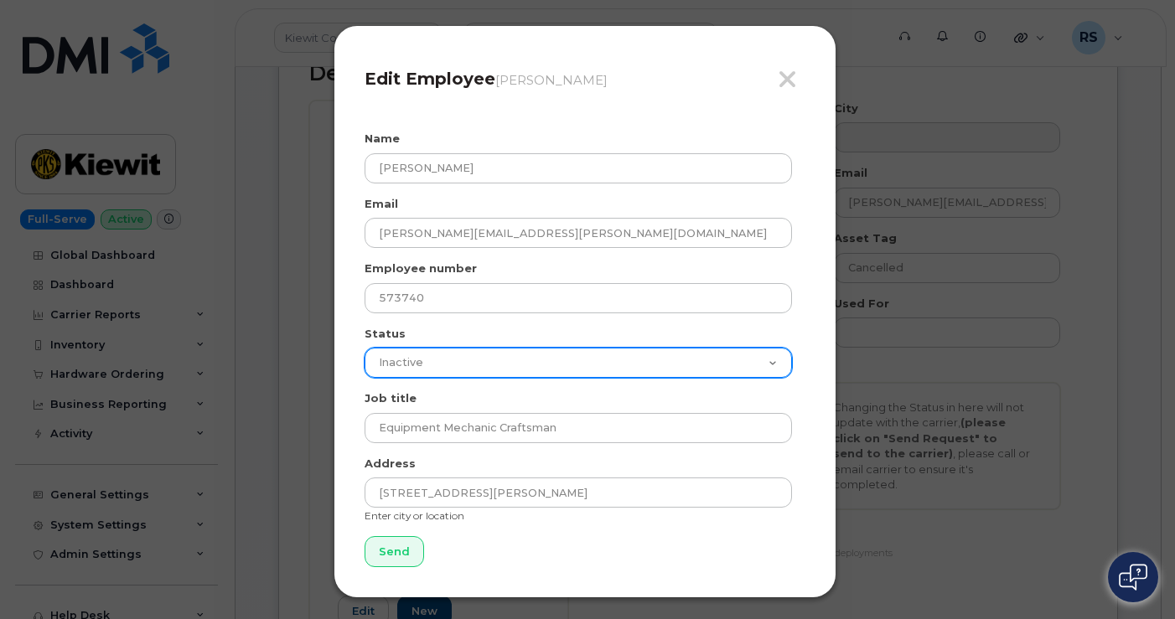
click at [767, 361] on select "Active On-Leave Long Term Short Term Maternity Leave Temp Layoff Inactive" at bounding box center [577, 363] width 427 height 30
select select "active"
click at [364, 348] on select "Active On-Leave Long Term Short Term Maternity Leave Temp Layoff Inactive" at bounding box center [577, 363] width 427 height 30
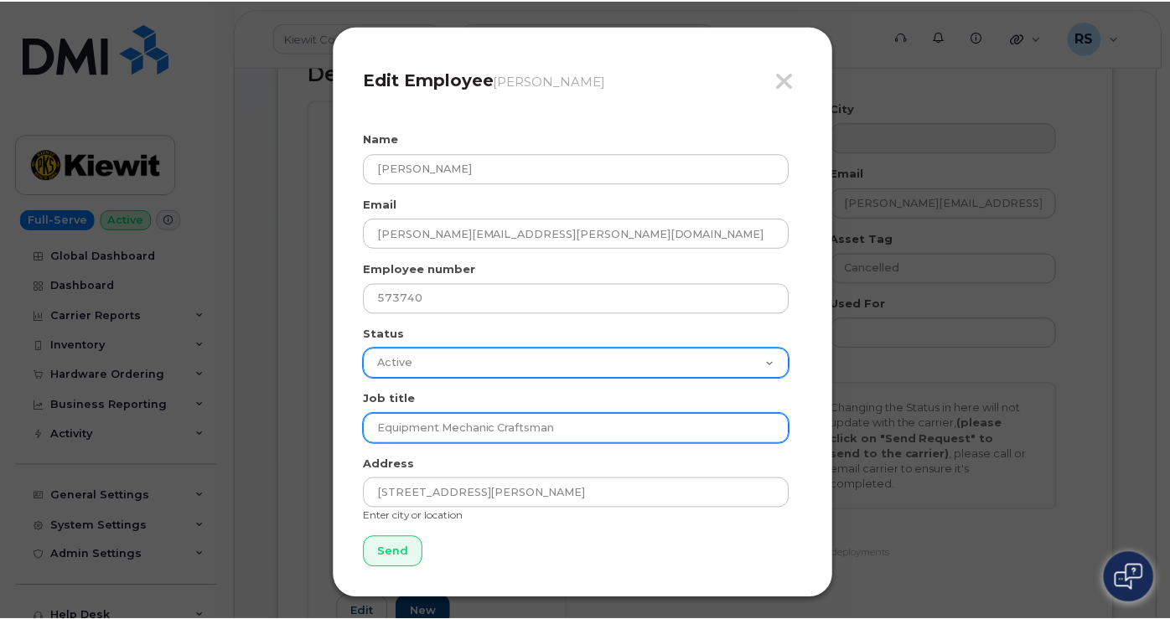
scroll to position [4, 0]
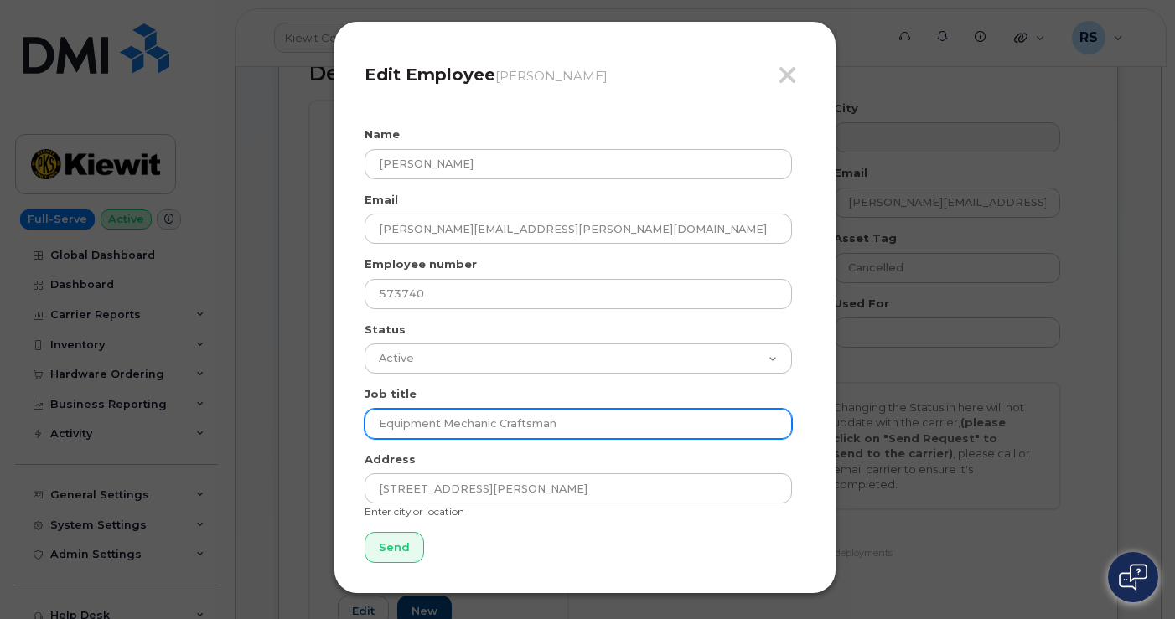
drag, startPoint x: 615, startPoint y: 424, endPoint x: 360, endPoint y: 422, distance: 254.7
click at [360, 422] on div "Close Edit Employee Alexander Morse Name Gregory Ellis Email GREG.ELLIS@1884LIN…" at bounding box center [584, 307] width 503 height 573
type input "Line Worker"
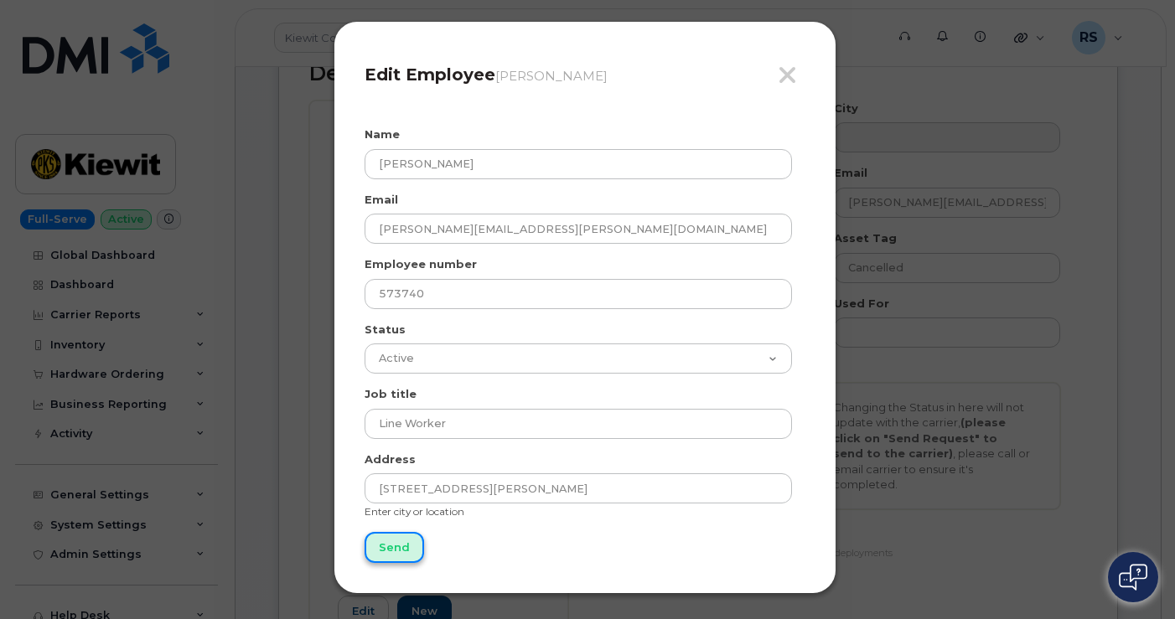
click at [387, 546] on input "Send" at bounding box center [393, 547] width 59 height 31
type input "Send"
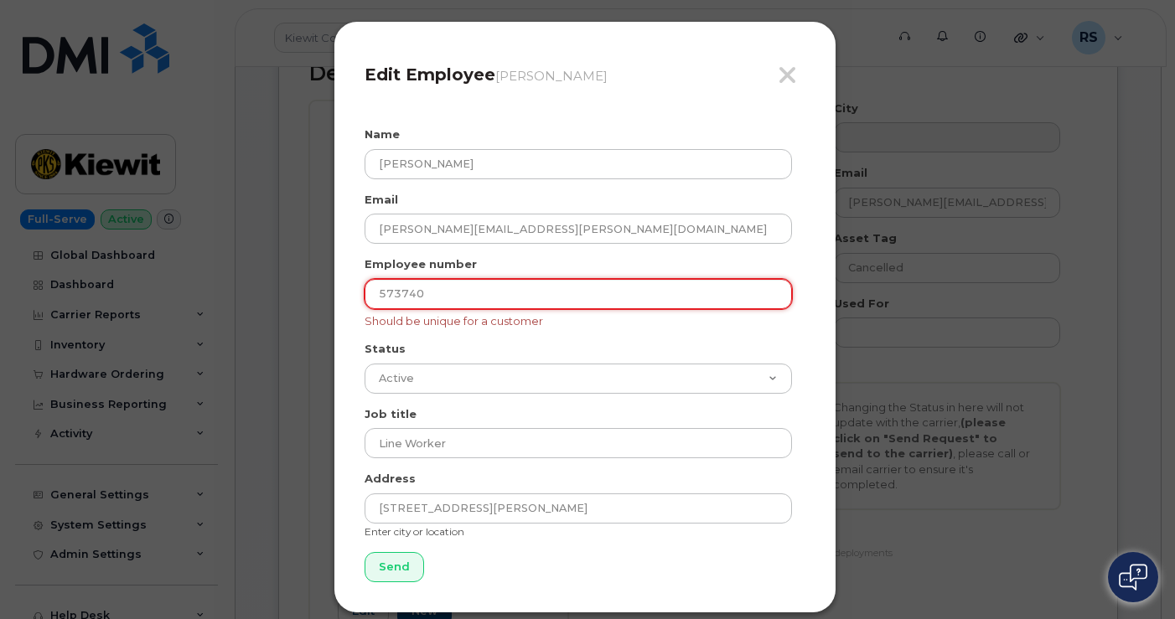
click at [442, 294] on input "573740" at bounding box center [577, 294] width 427 height 30
click at [459, 293] on input "573740" at bounding box center [577, 294] width 427 height 30
click at [375, 292] on input "573740" at bounding box center [577, 294] width 427 height 30
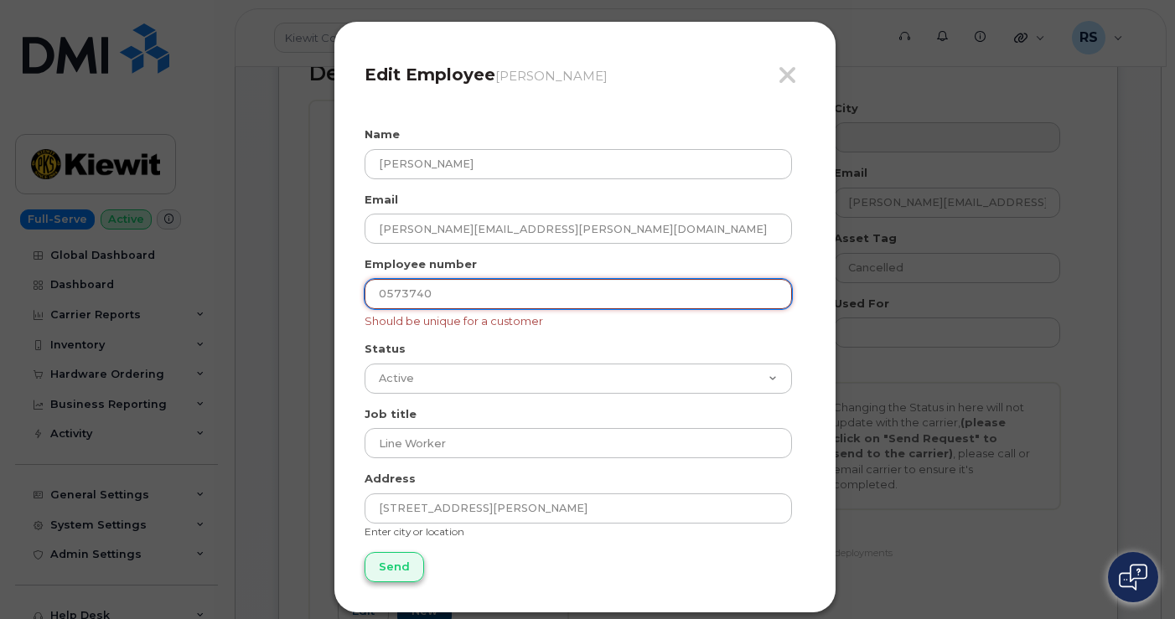
type input "0573740"
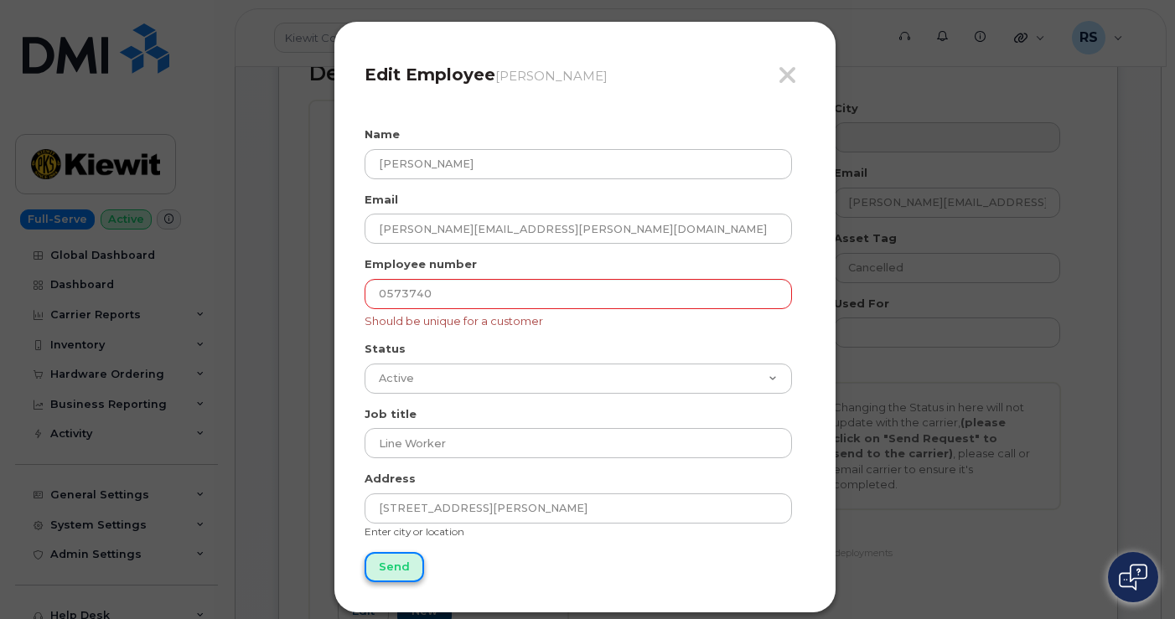
click at [390, 565] on input "Send" at bounding box center [393, 567] width 59 height 31
type input "Send"
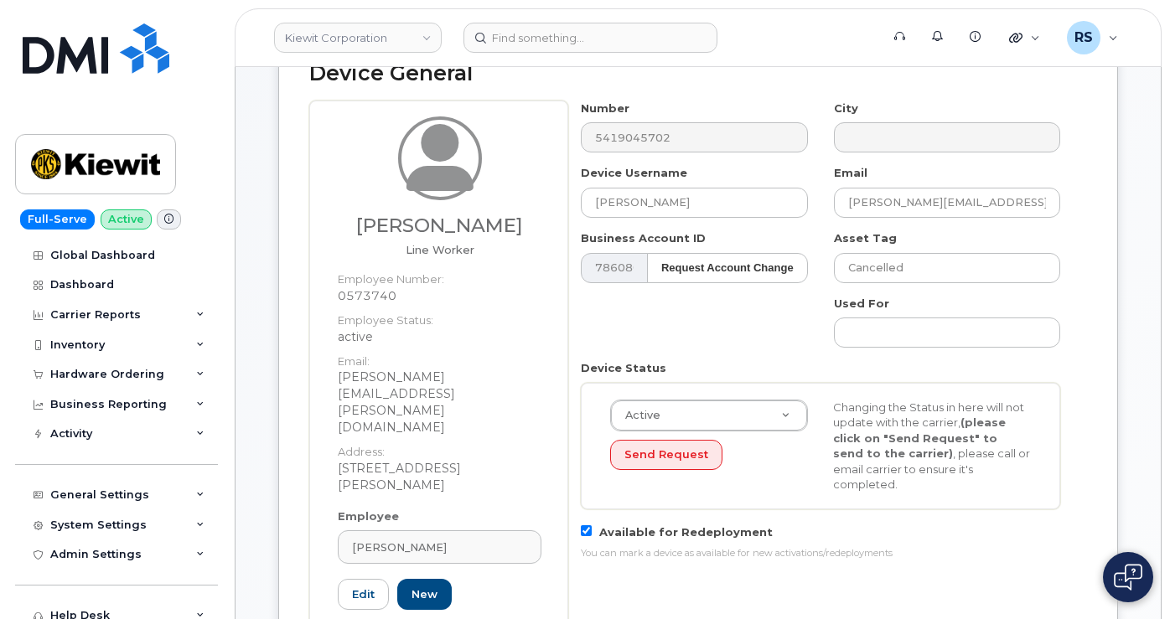
click at [737, 85] on h2 "Device General" at bounding box center [697, 73] width 777 height 23
click at [667, 587] on div "Number 5419045702 City Device Username Gregory Ellis Email GREG.ELLIS@1884LINEC…" at bounding box center [827, 387] width 519 height 573
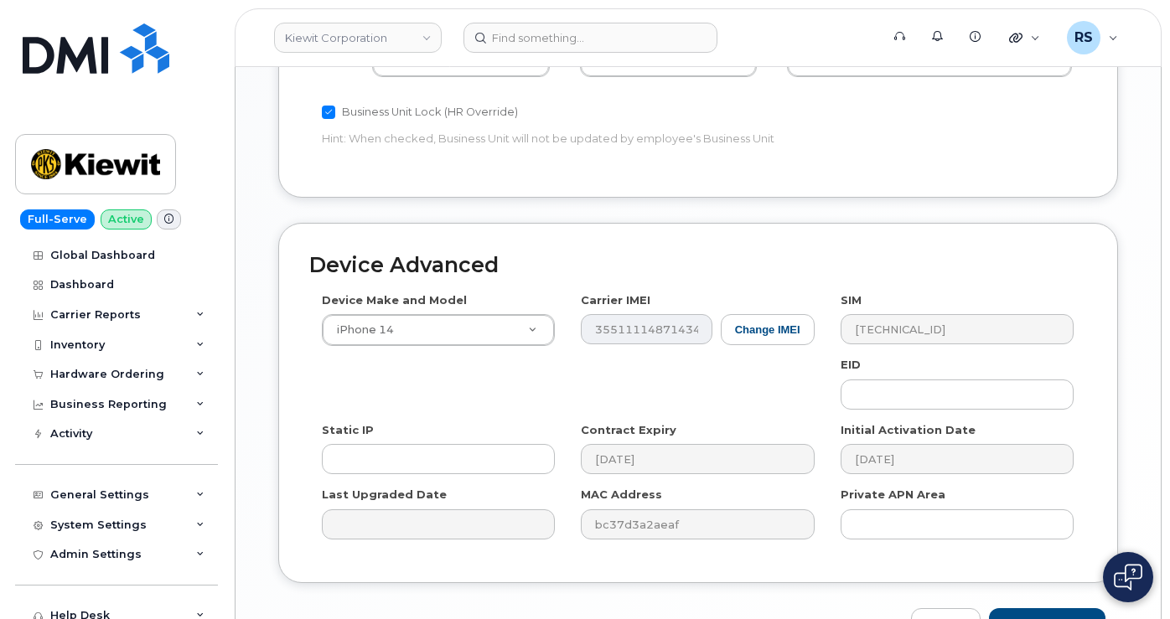
scroll to position [1229, 0]
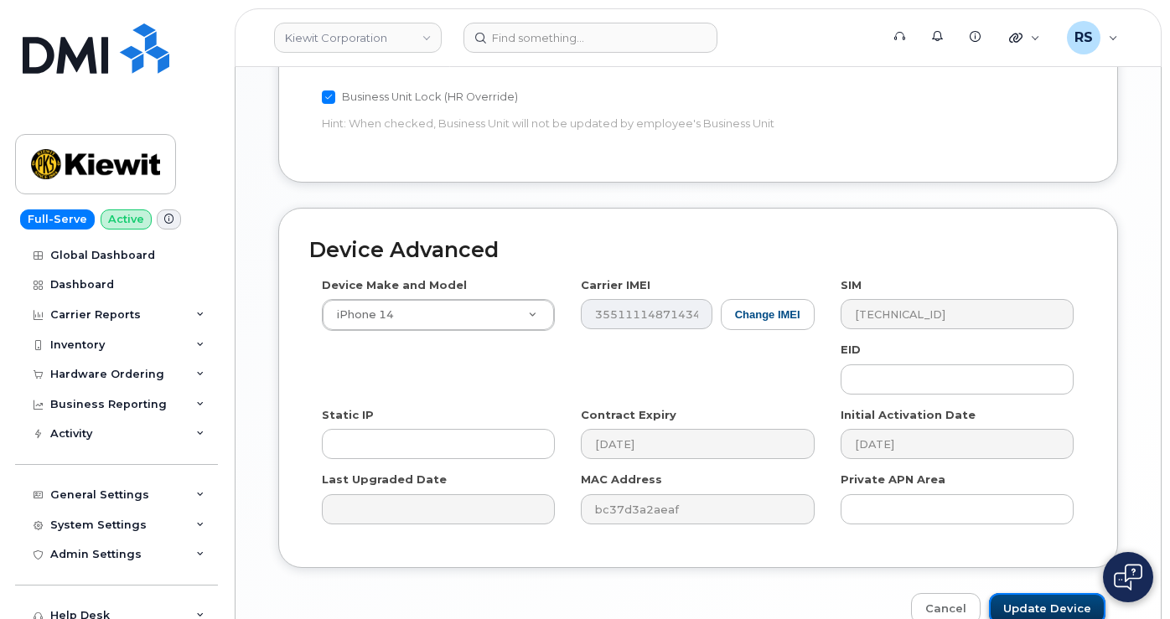
click at [1040, 593] on input "Update Device" at bounding box center [1047, 608] width 116 height 31
type input "Saving..."
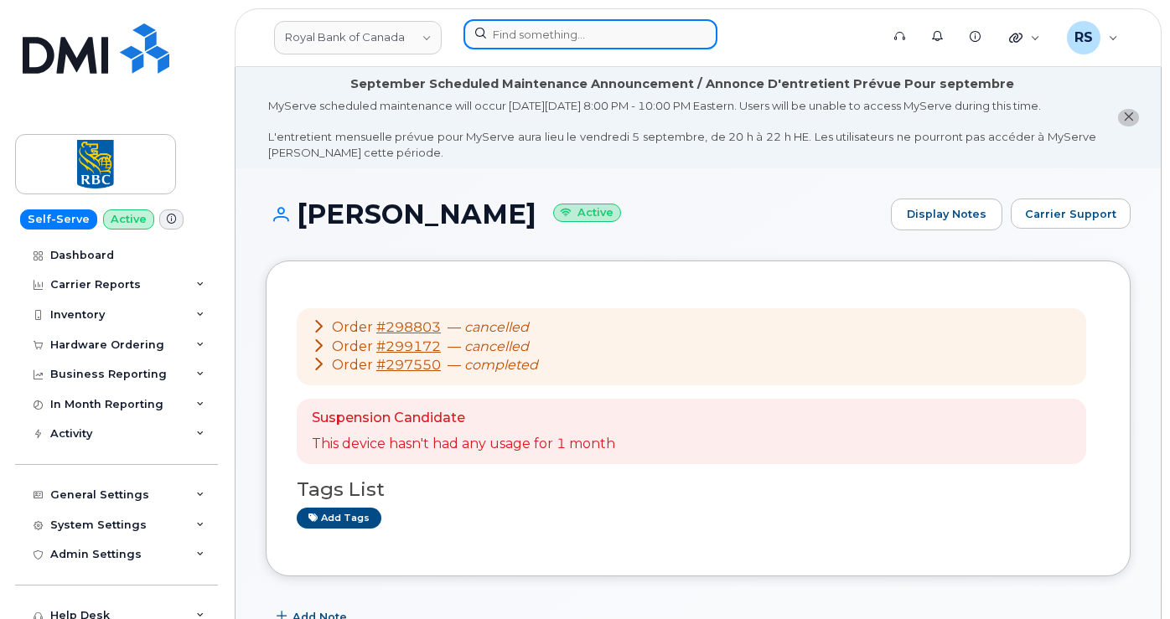
click at [518, 31] on input at bounding box center [590, 34] width 254 height 30
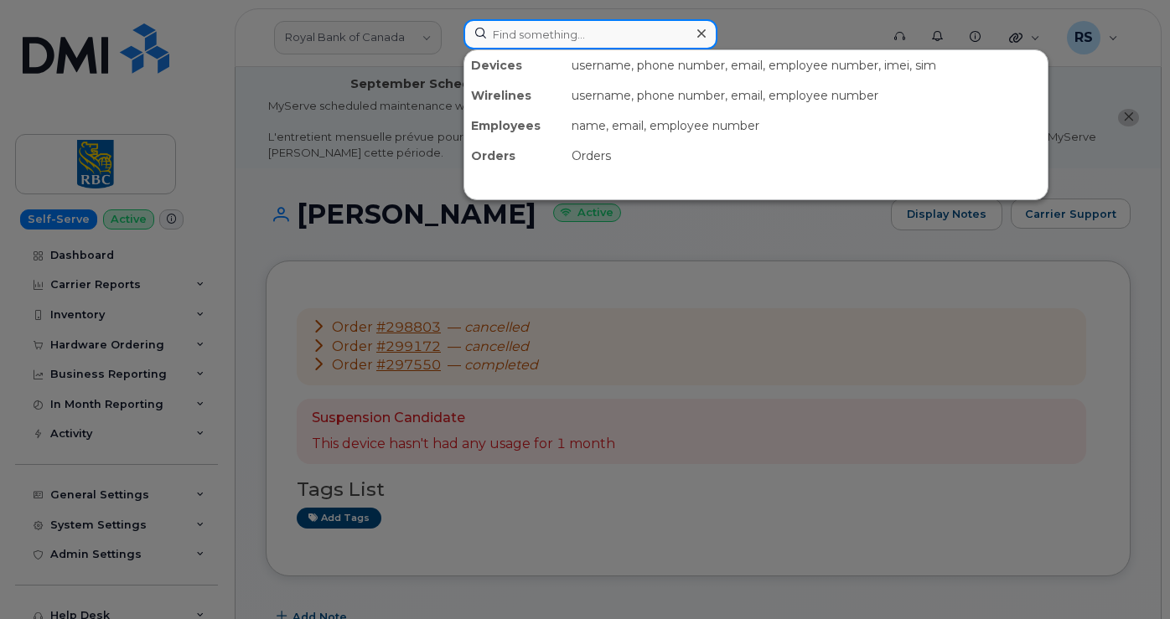
paste input "Greg Ellis"
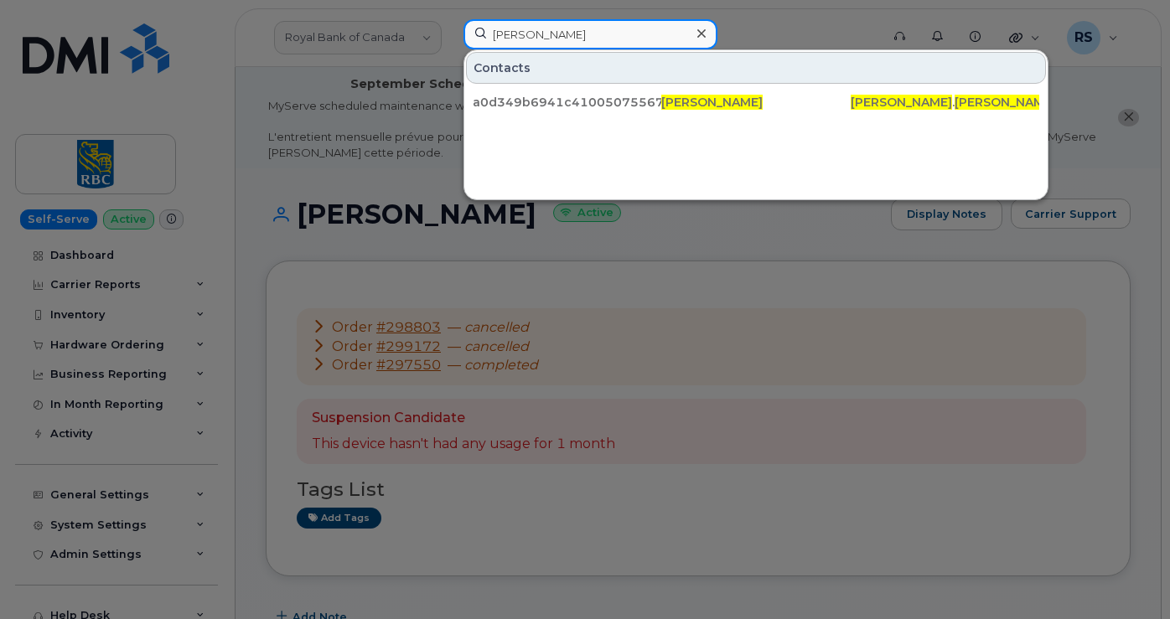
type input "Greg Ellis"
click at [707, 147] on div "Contacts a0d349b6941c41005075567bdce13327 Greg Ellis greg . ellis @invalid.com" at bounding box center [755, 124] width 585 height 151
click at [703, 30] on icon at bounding box center [701, 33] width 8 height 13
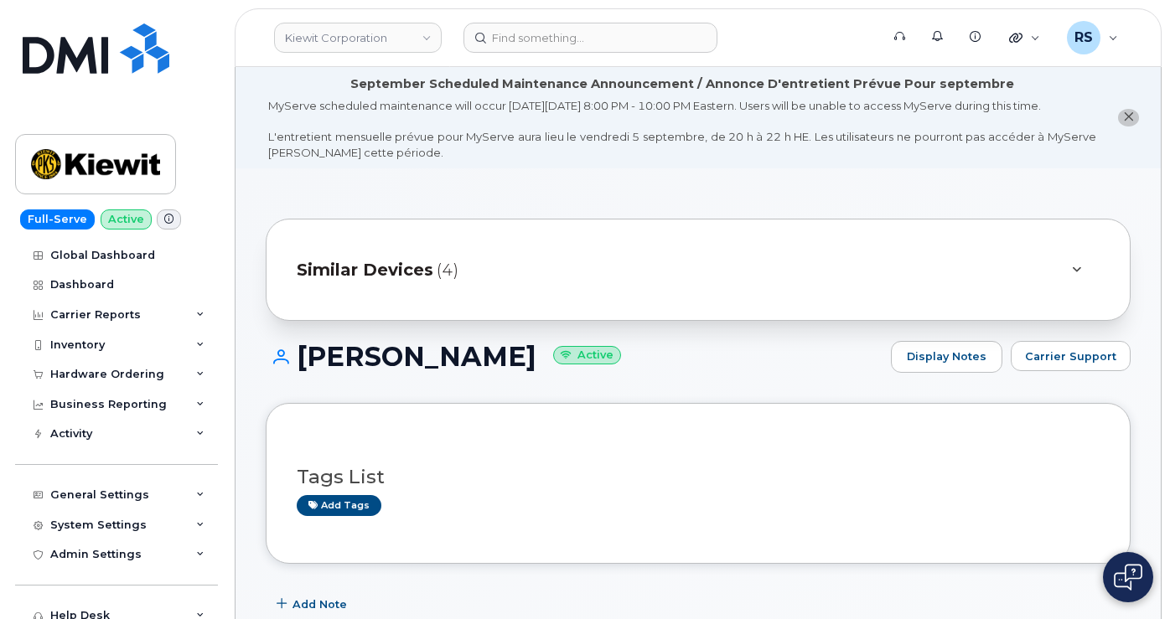
click at [13, 597] on div "Full-Serve Active Global Dashboard Dashboard Carrier Reports Monthly Billing Da…" at bounding box center [113, 309] width 227 height 619
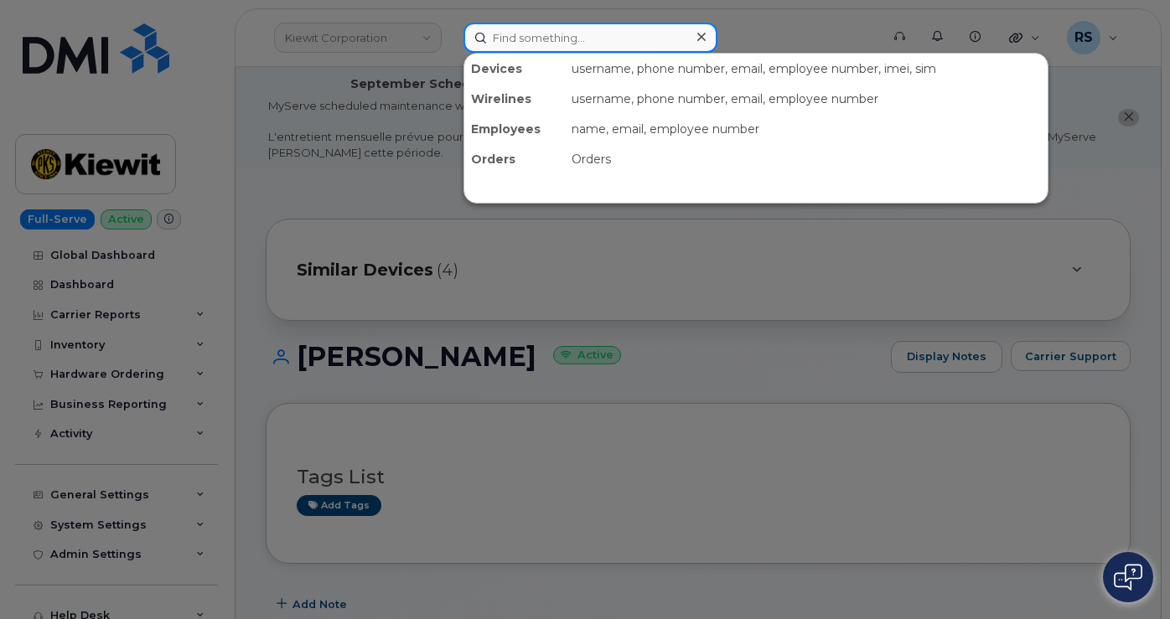
click at [514, 36] on input at bounding box center [590, 38] width 254 height 30
paste input "2362688353"
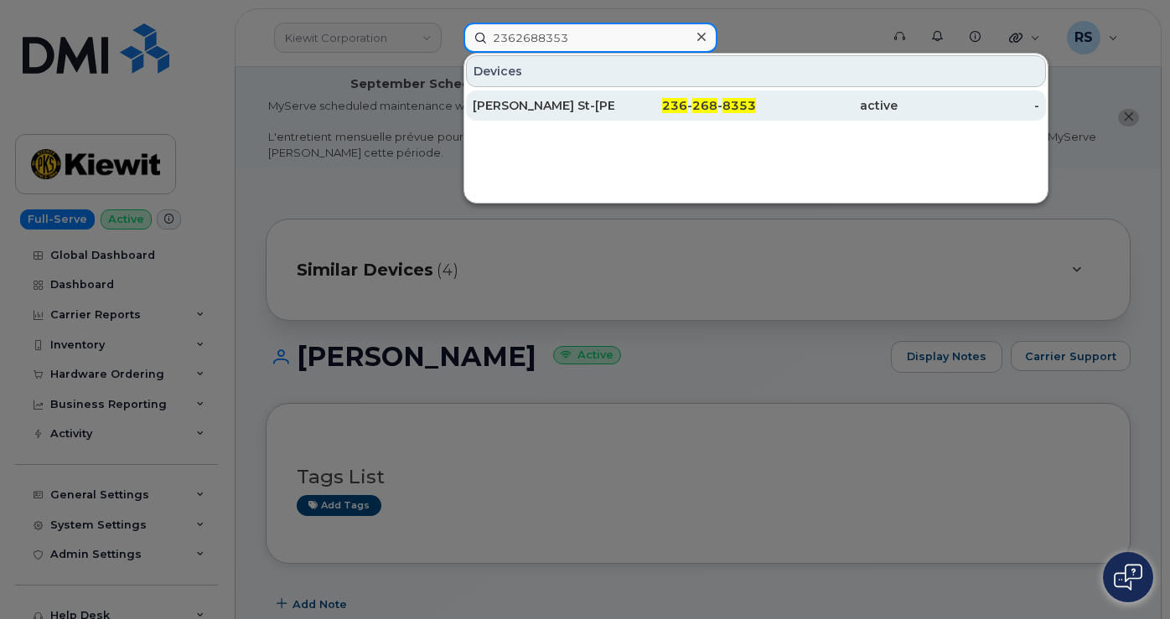
type input "2362688353"
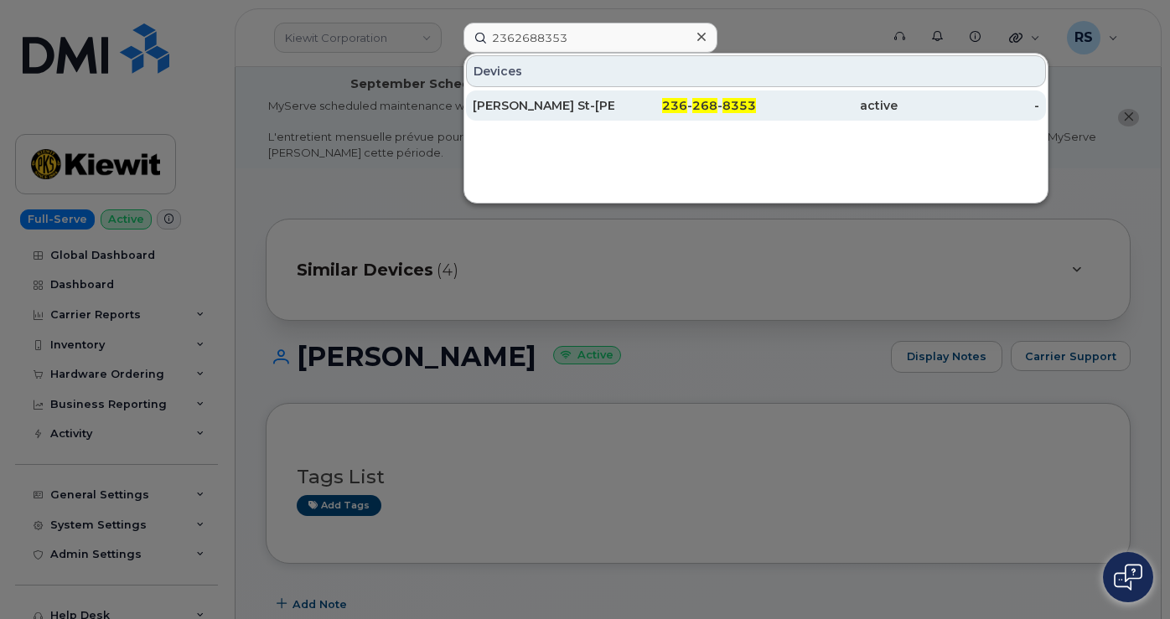
click at [522, 102] on div "[PERSON_NAME] St-[PERSON_NAME]" at bounding box center [544, 105] width 142 height 17
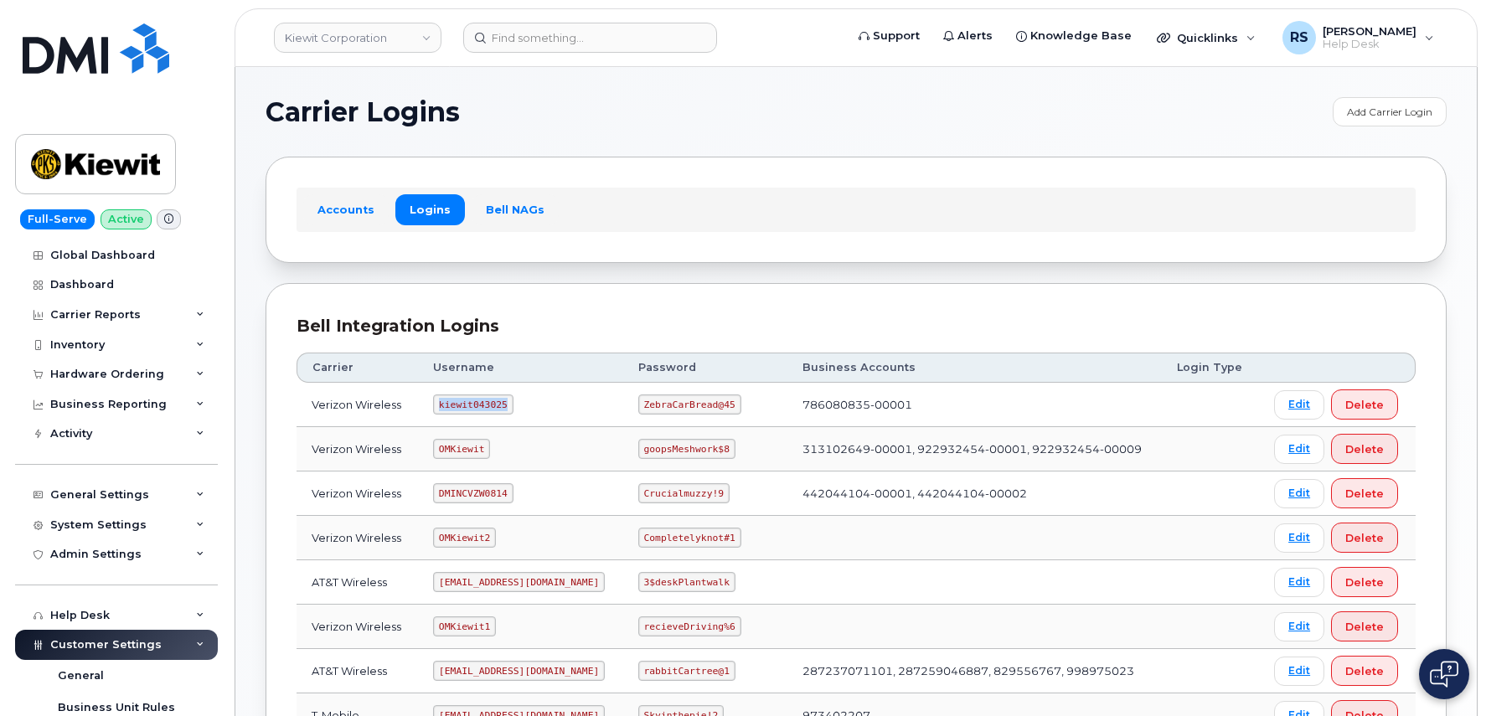
drag, startPoint x: 442, startPoint y: 403, endPoint x: 522, endPoint y: 408, distance: 80.6
click at [522, 408] on td "kiewit043025" at bounding box center [520, 405] width 205 height 44
copy code "kiewit043025"
drag, startPoint x: 646, startPoint y: 404, endPoint x: 720, endPoint y: 409, distance: 73.9
click at [747, 410] on td "ZebraCarBread@45" at bounding box center [705, 405] width 164 height 44
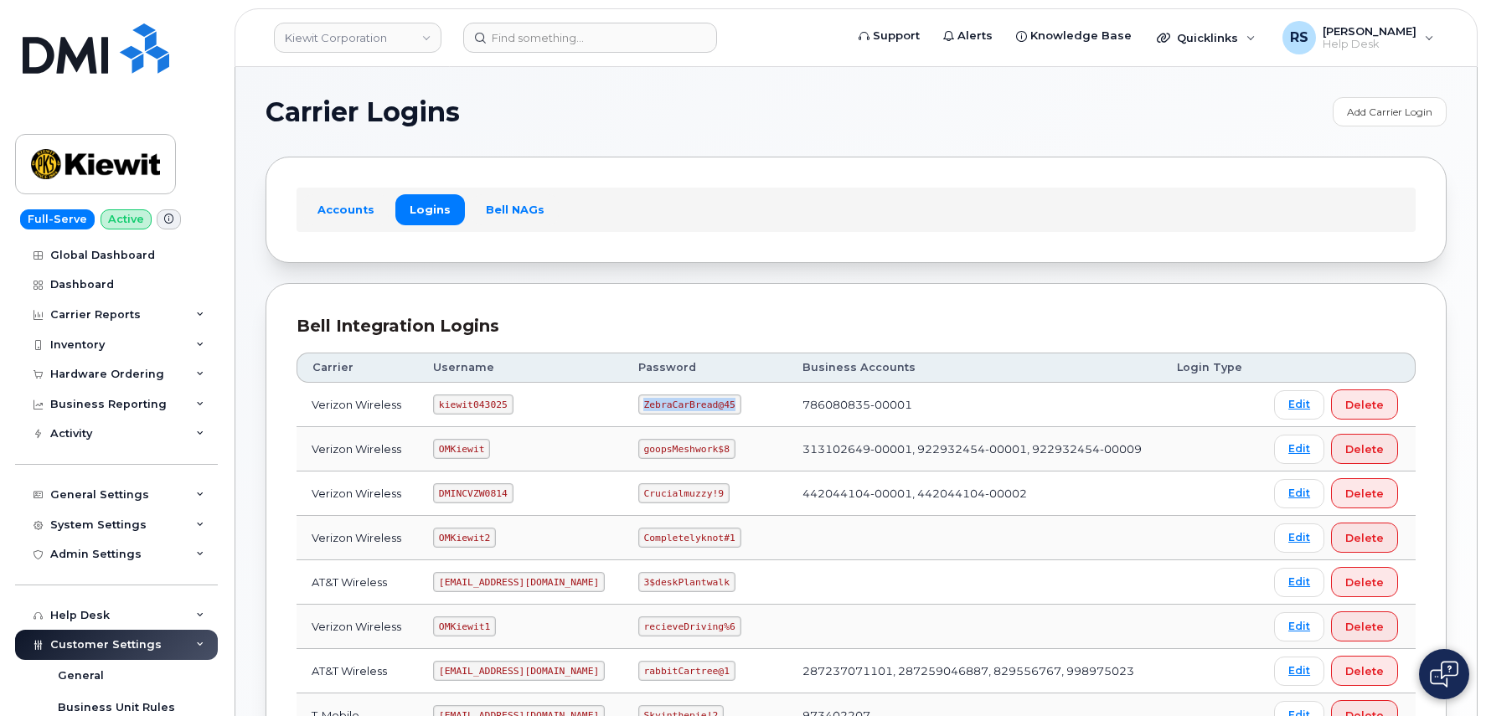
copy code "ZebraCarBread@45"
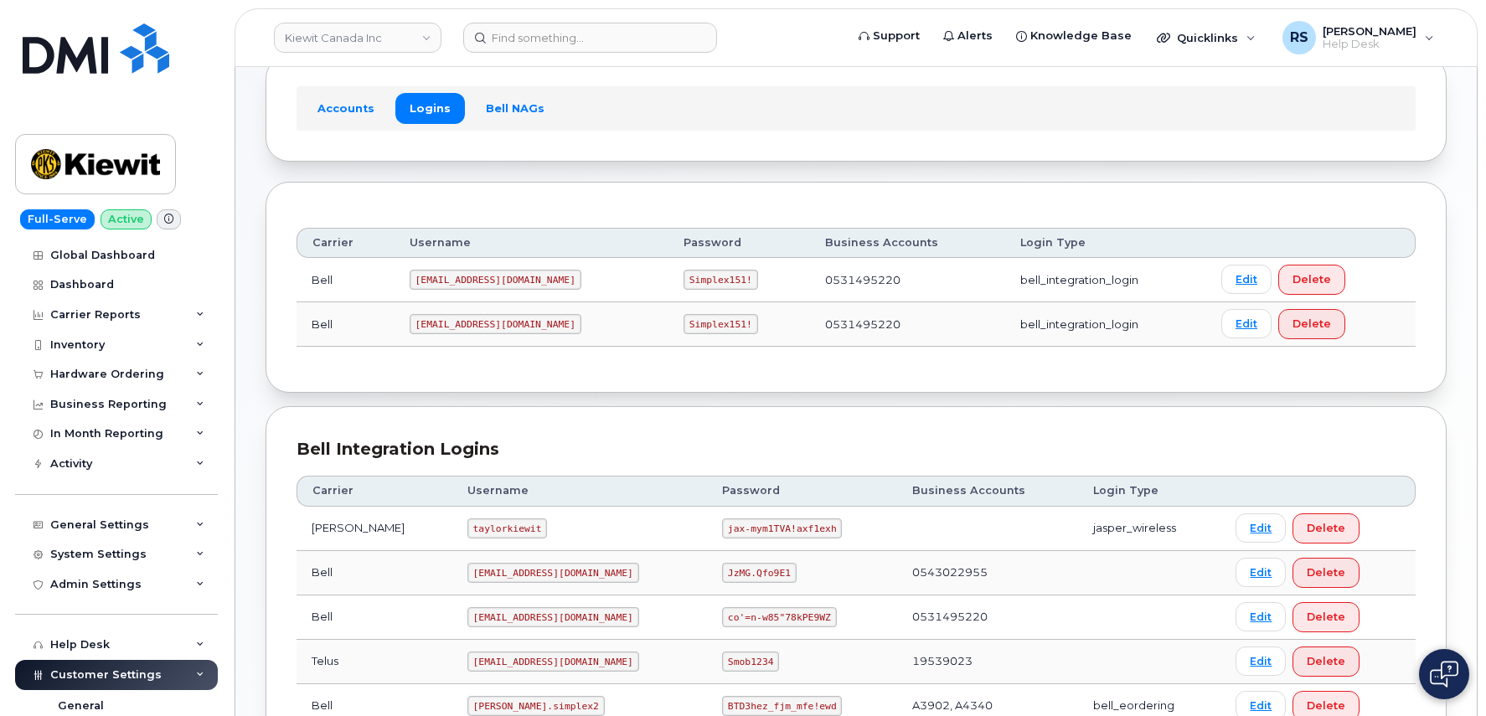
scroll to position [111, 0]
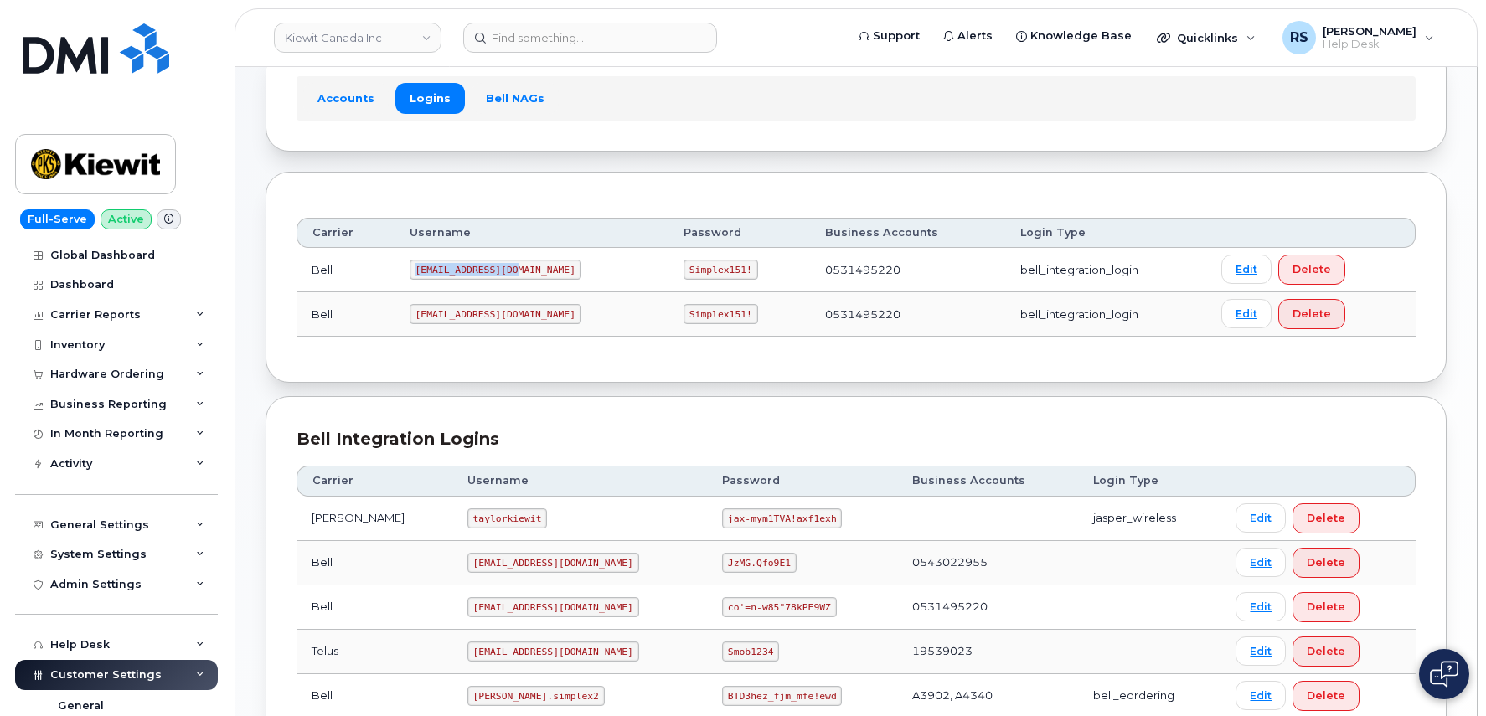
drag, startPoint x: 421, startPoint y: 268, endPoint x: 552, endPoint y: 268, distance: 131.5
click at [552, 268] on td "[EMAIL_ADDRESS][DOMAIN_NAME]" at bounding box center [532, 270] width 274 height 44
copy code "[EMAIL_ADDRESS][DOMAIN_NAME]"
drag, startPoint x: 638, startPoint y: 267, endPoint x: 729, endPoint y: 273, distance: 90.7
click at [729, 273] on td "Simplex151!" at bounding box center [740, 270] width 142 height 44
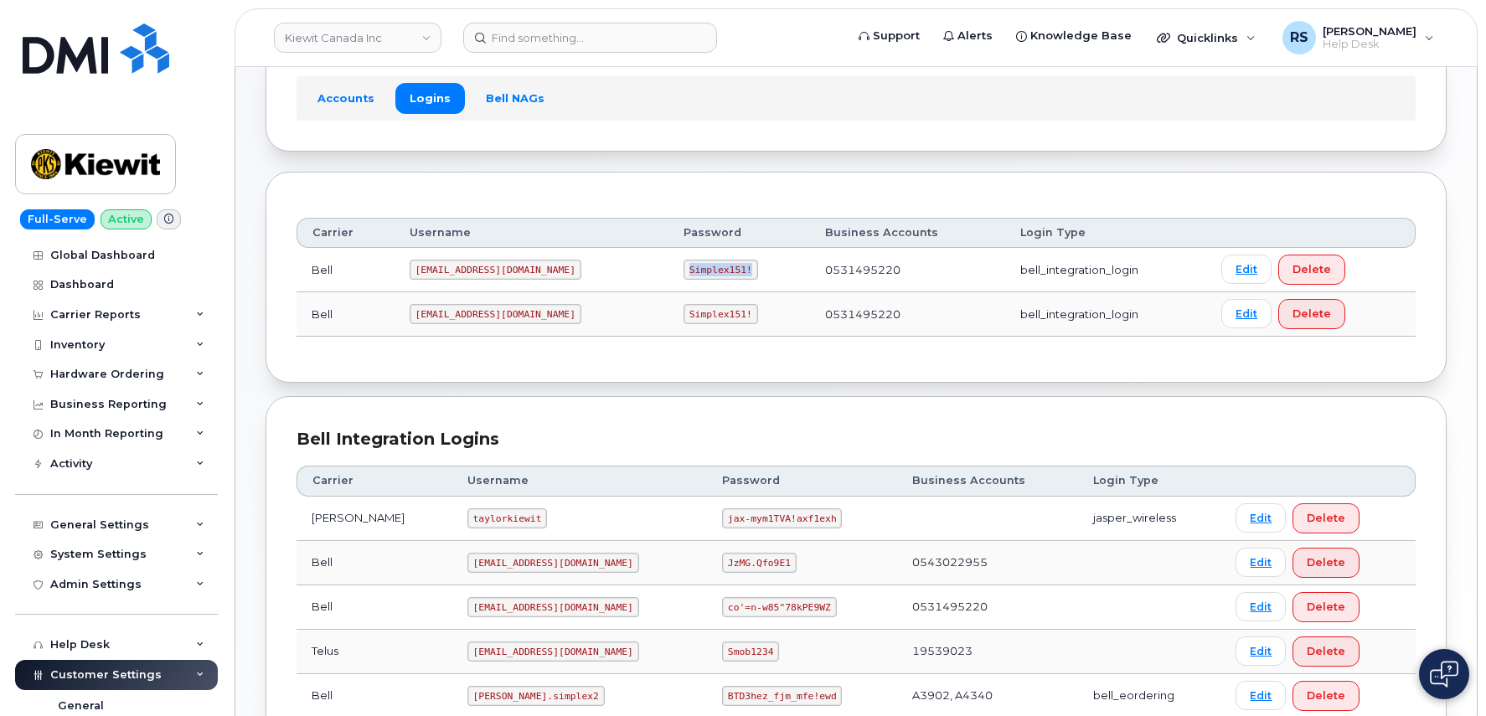
copy code "Simplex151!"
drag, startPoint x: 419, startPoint y: 266, endPoint x: 534, endPoint y: 283, distance: 116.0
click at [534, 283] on td "[EMAIL_ADDRESS][DOMAIN_NAME]" at bounding box center [532, 270] width 274 height 44
copy code "[EMAIL_ADDRESS][DOMAIN_NAME]"
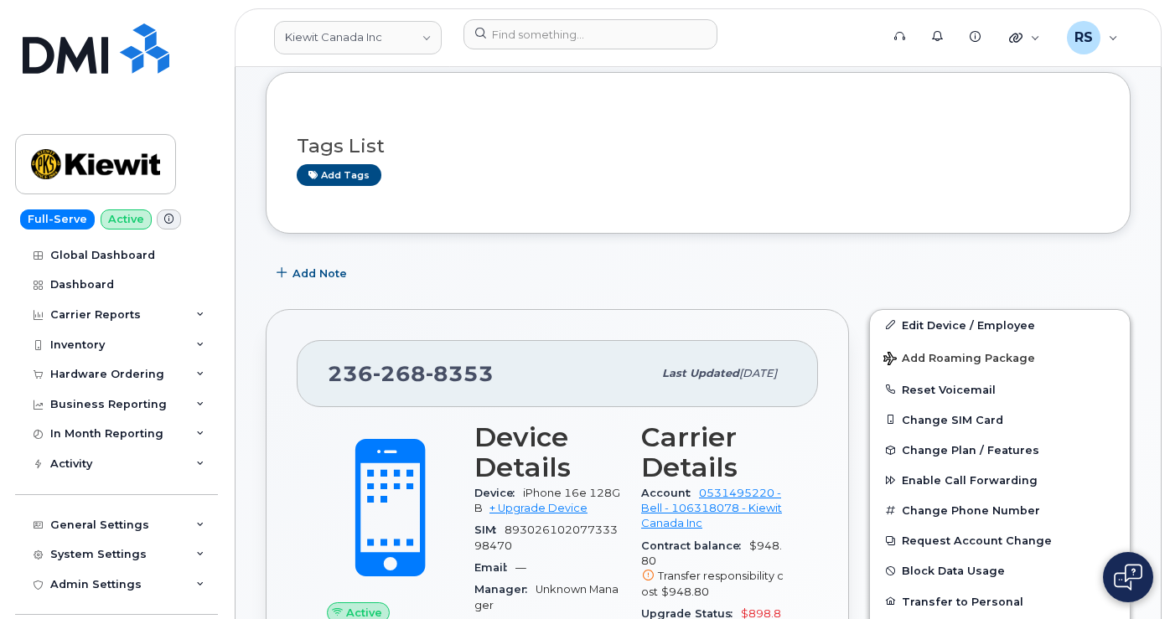
scroll to position [224, 0]
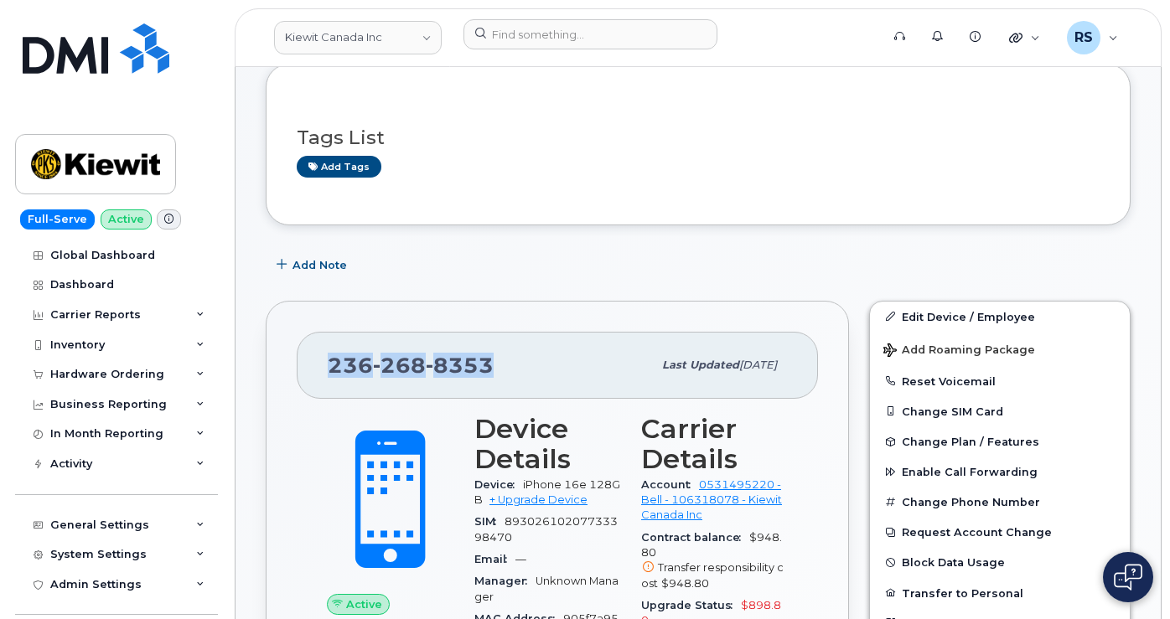
drag, startPoint x: 504, startPoint y: 359, endPoint x: 326, endPoint y: 357, distance: 177.6
click at [319, 355] on div "236 268 8353 Last updated Aug 19, 2025" at bounding box center [557, 365] width 521 height 67
copy span "236 268 8353"
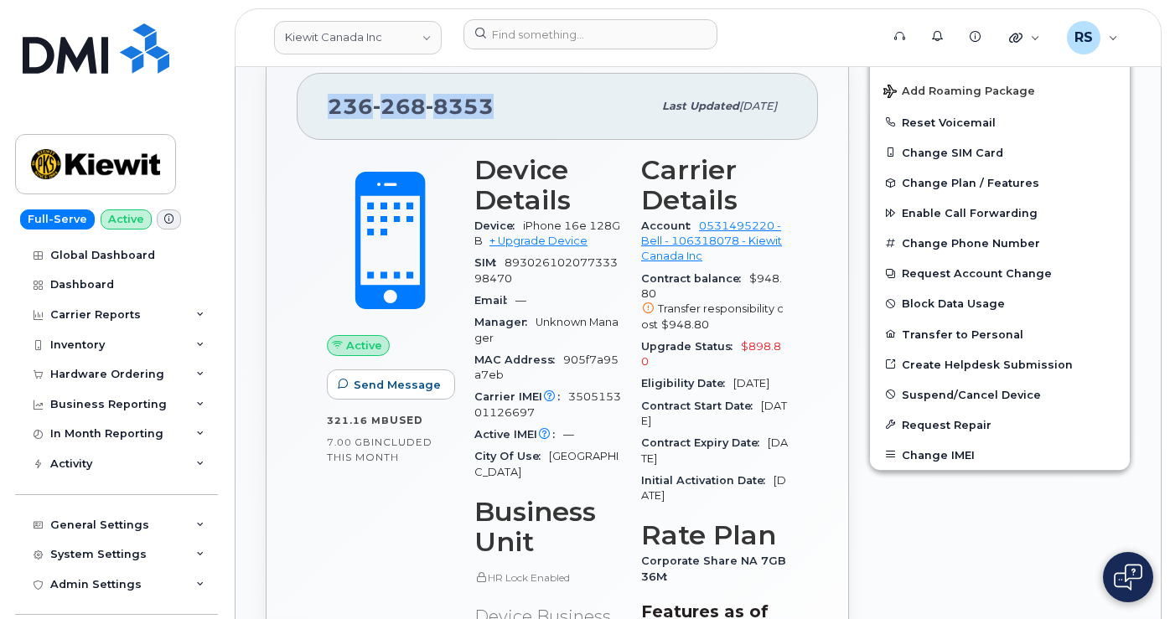
scroll to position [503, 0]
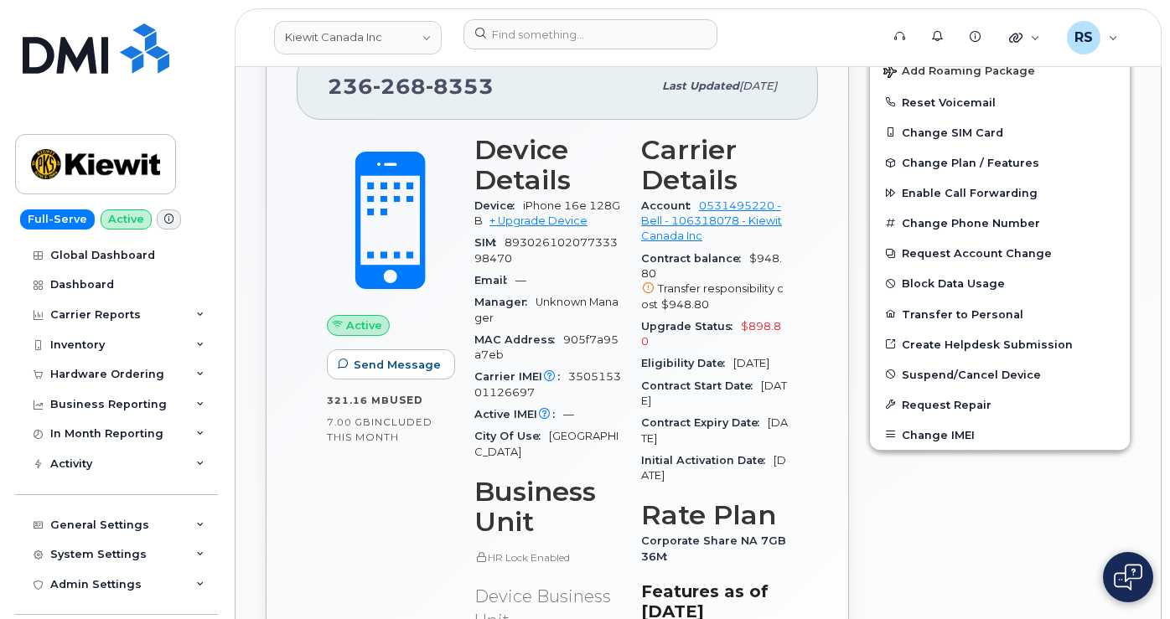
click at [6, 602] on div "Full-Serve Active Global Dashboard Dashboard Carrier Reports Monthly Billing Da…" at bounding box center [113, 309] width 227 height 619
click at [813, 34] on form at bounding box center [665, 34] width 405 height 30
click at [814, 19] on form at bounding box center [665, 34] width 405 height 30
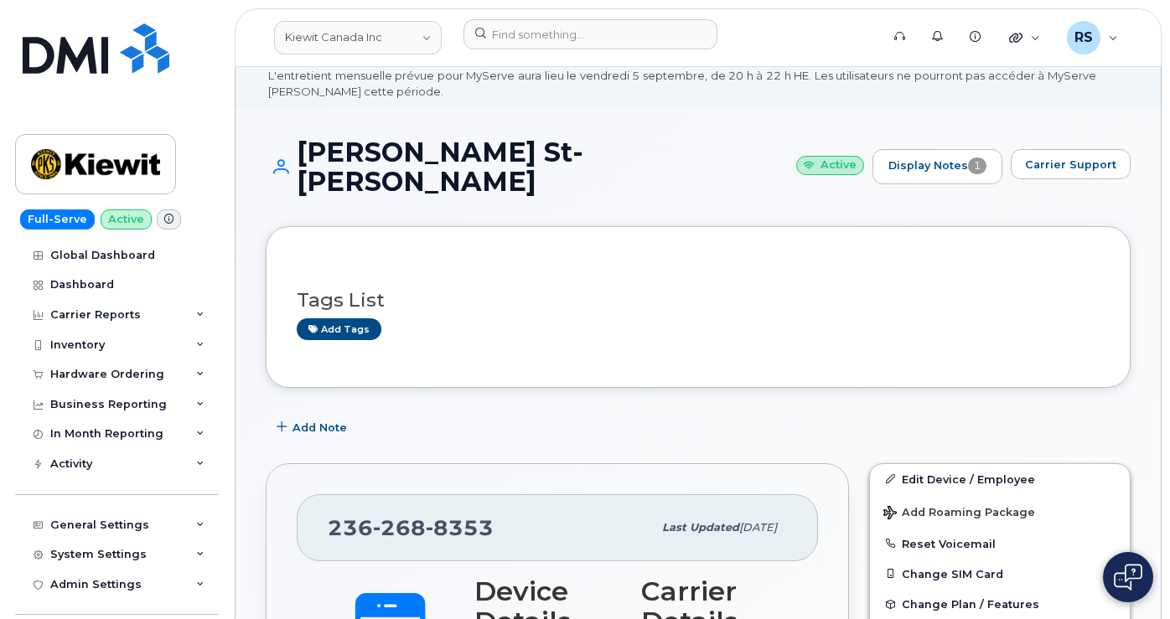
scroll to position [0, 0]
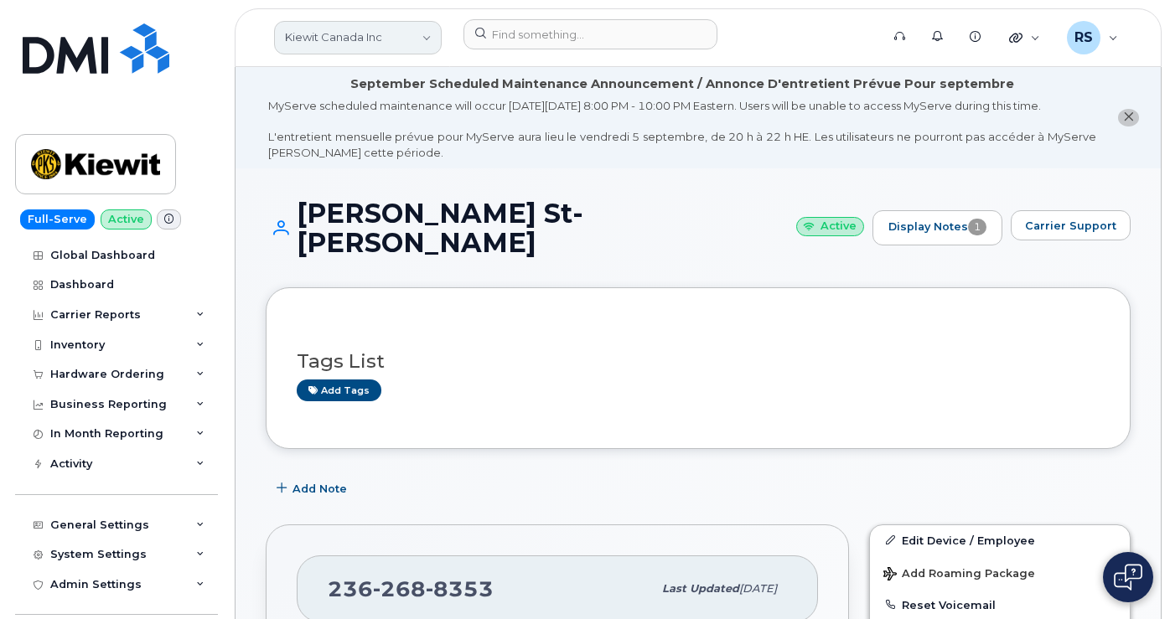
click at [399, 29] on link "Kiewit Canada Inc" at bounding box center [358, 38] width 168 height 34
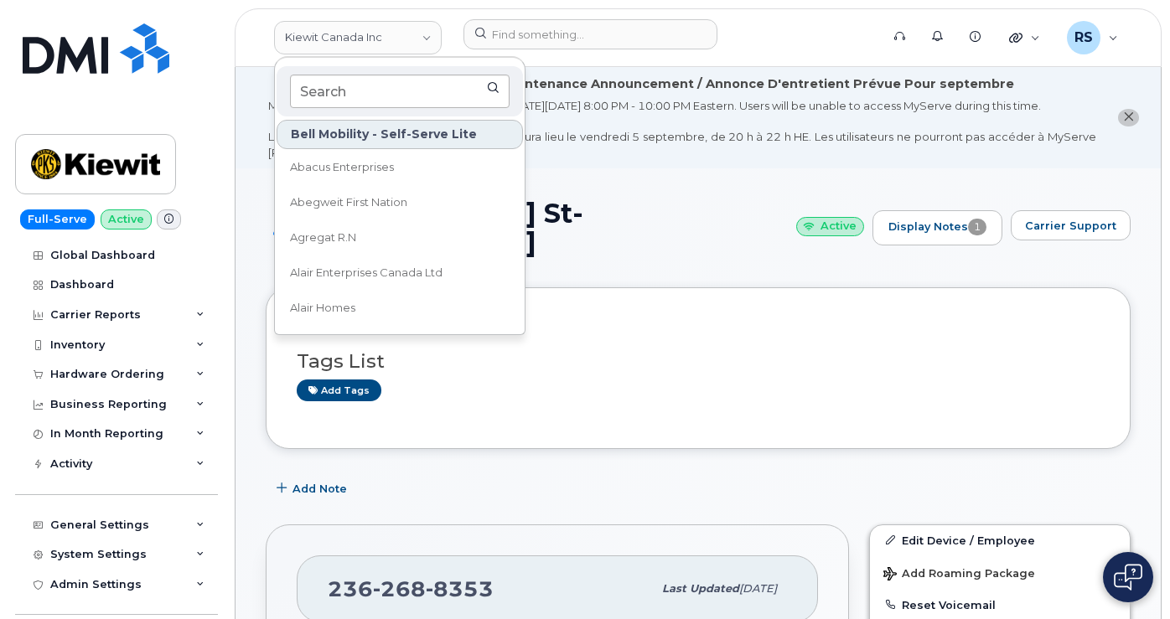
click at [315, 95] on input at bounding box center [399, 92] width 219 height 34
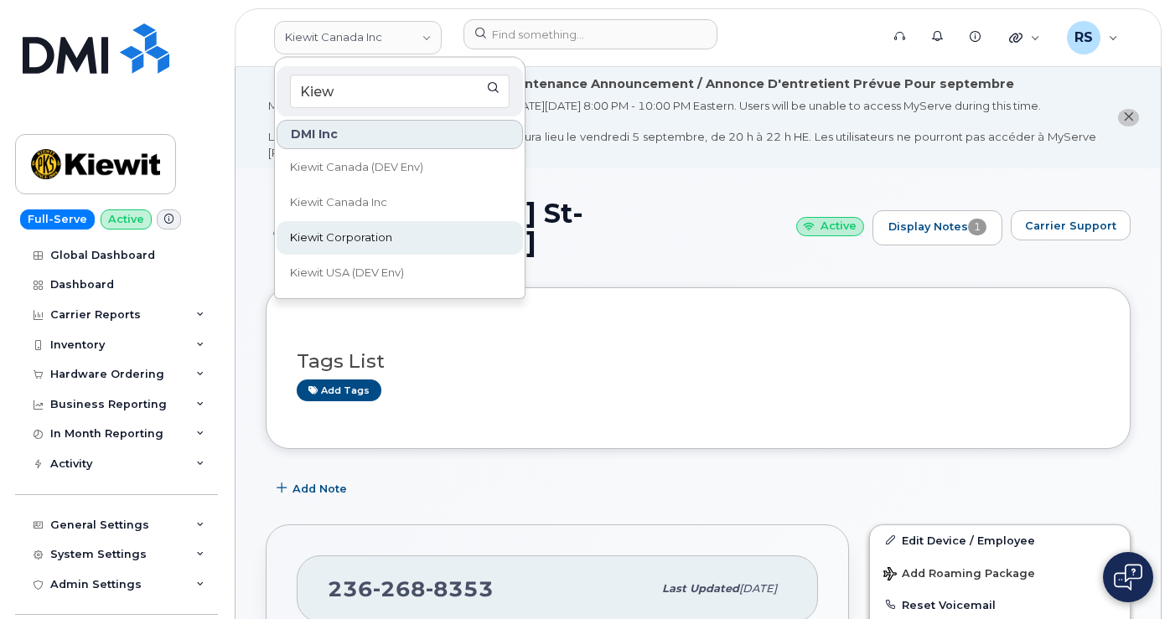
type input "Kiew"
click at [354, 235] on span "Kiewit Corporation" at bounding box center [341, 238] width 102 height 17
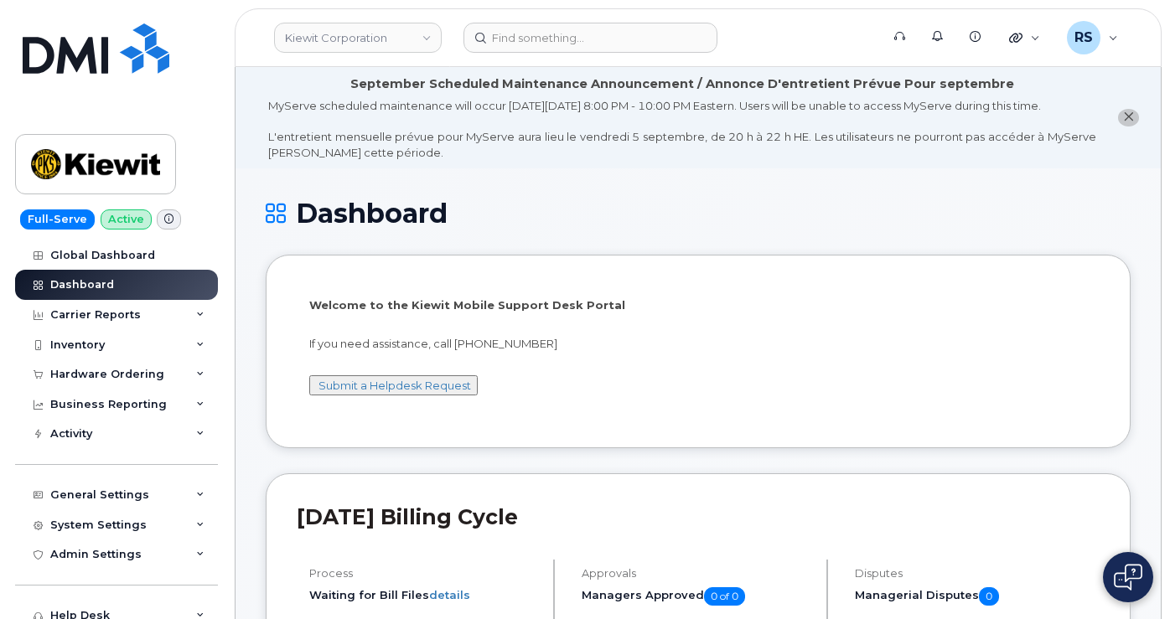
click at [619, 214] on h1 "Dashboard" at bounding box center [698, 213] width 865 height 29
click at [611, 214] on h1 "Dashboard" at bounding box center [698, 213] width 865 height 29
click at [517, 168] on li "September Scheduled Maintenance Announcement / Annonce D'entretient Prévue Pour…" at bounding box center [697, 117] width 925 height 101
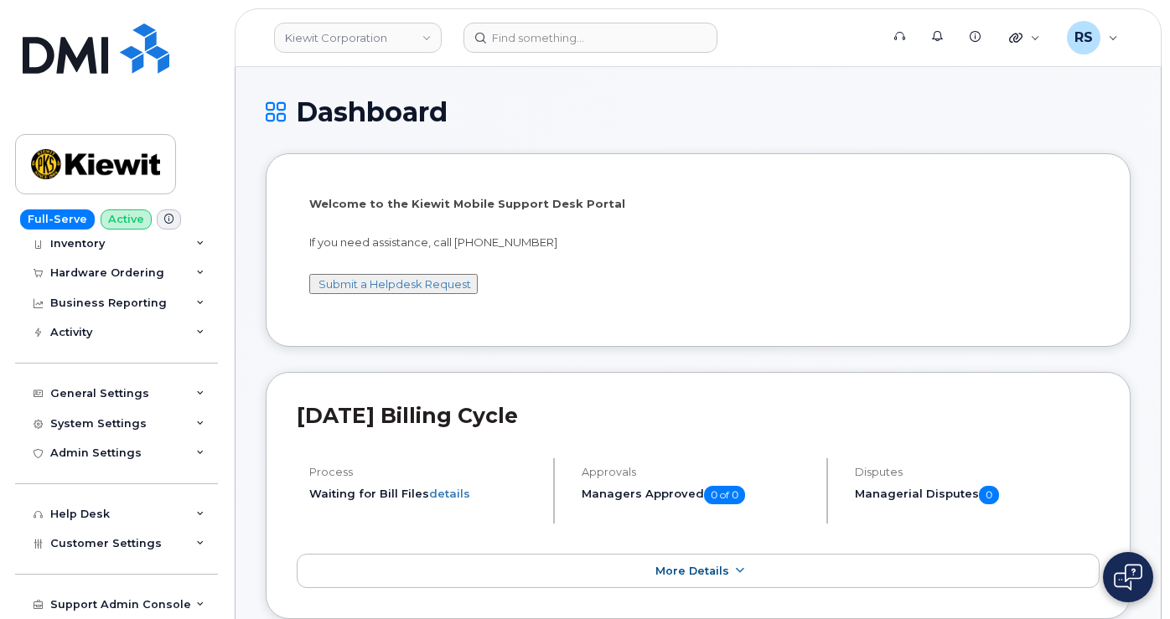
scroll to position [111, 0]
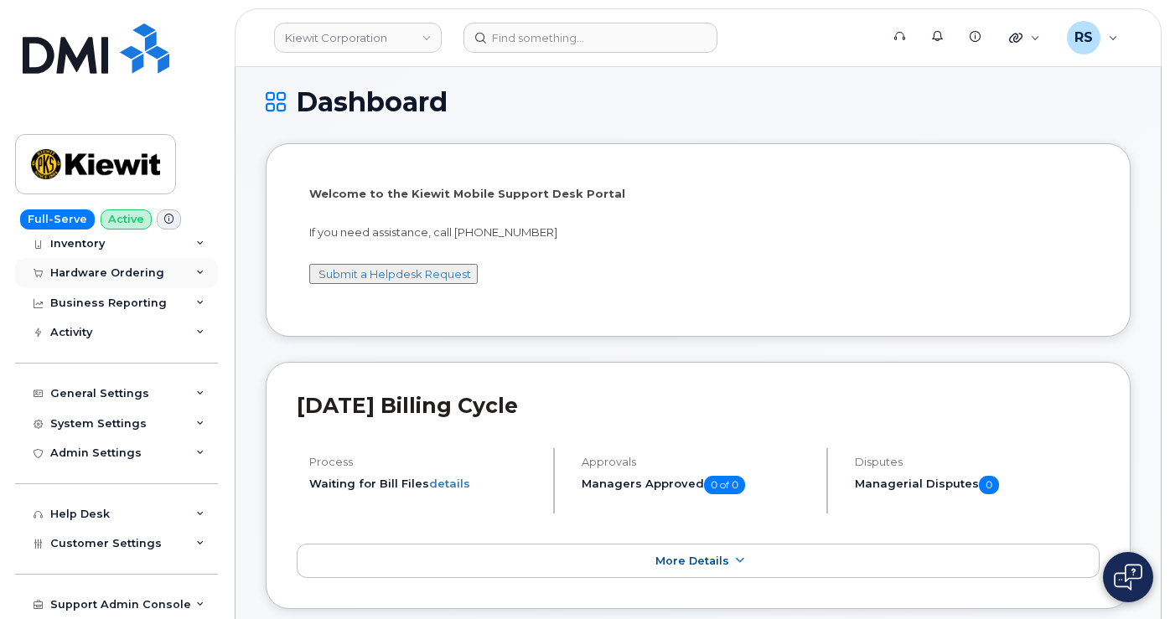
click at [106, 264] on div "Hardware Ordering" at bounding box center [116, 273] width 203 height 30
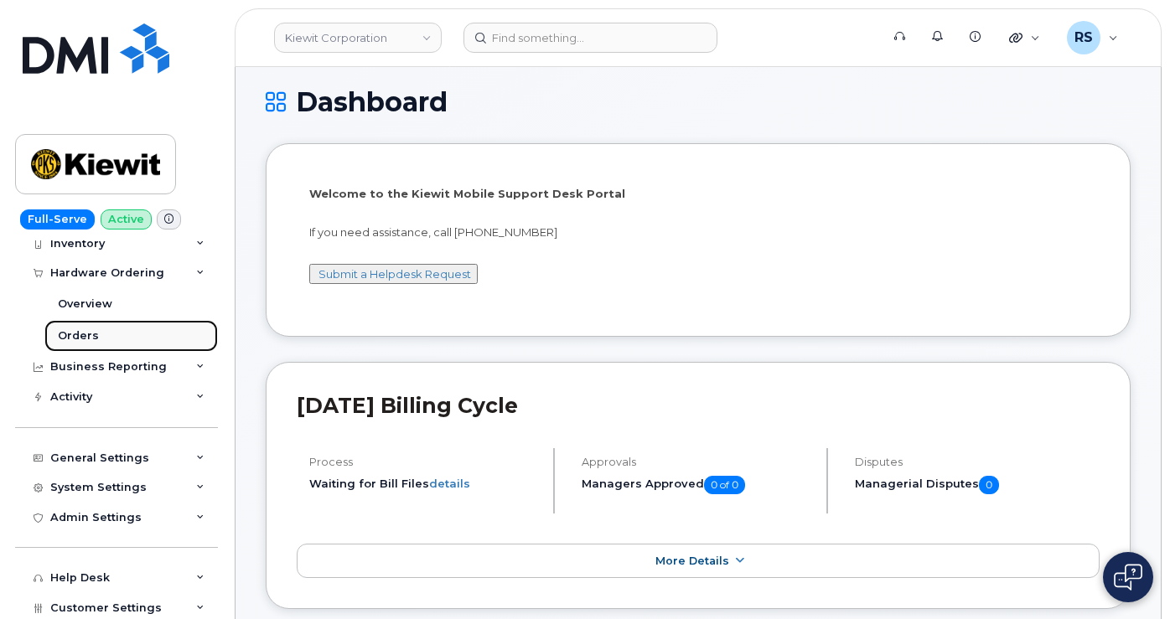
click at [72, 330] on div "Orders" at bounding box center [78, 335] width 41 height 15
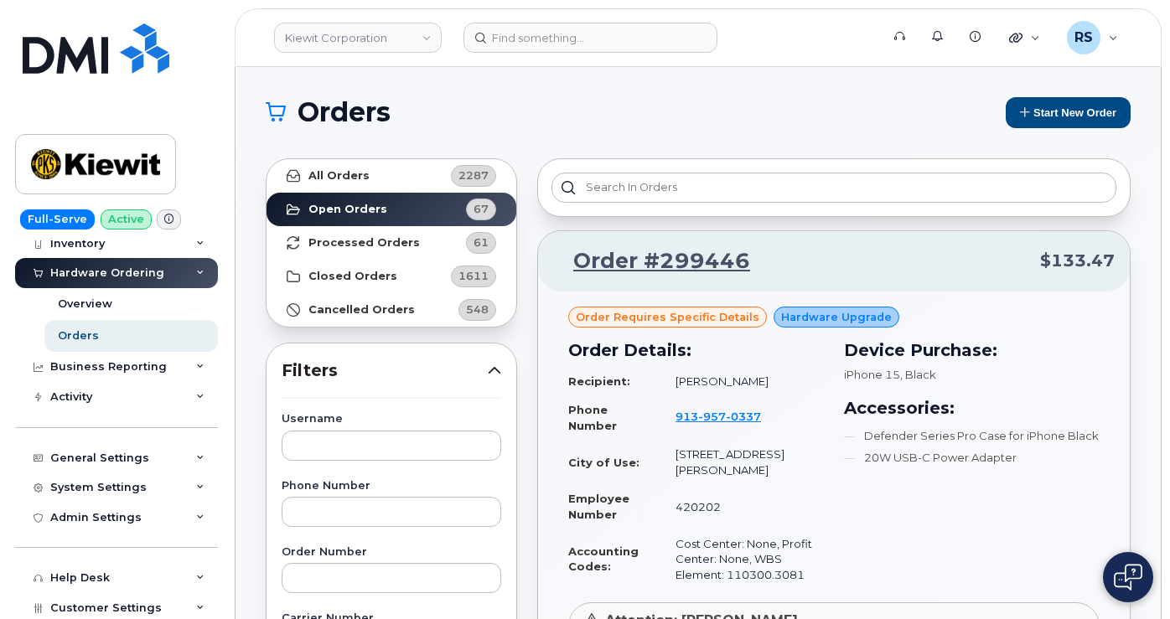
click at [1050, 104] on button "Start New Order" at bounding box center [1067, 112] width 125 height 31
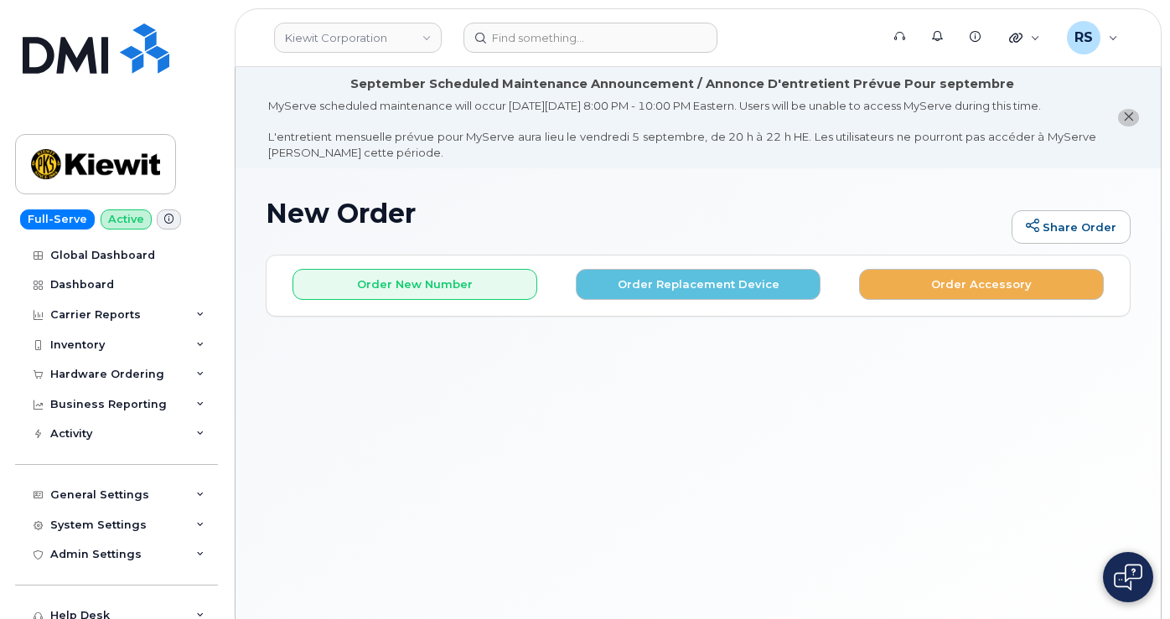
click at [572, 212] on div "New Order Share Order × Share This Order If you want to allow others to create …" at bounding box center [697, 421] width 925 height 507
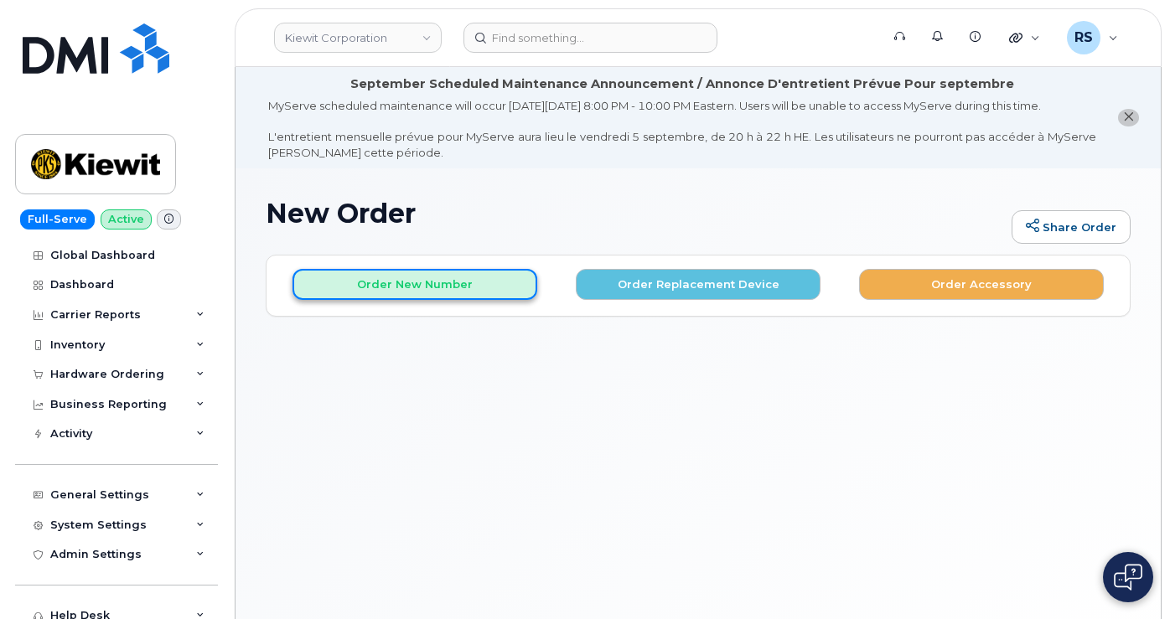
click at [422, 300] on button "Order New Number" at bounding box center [414, 284] width 245 height 31
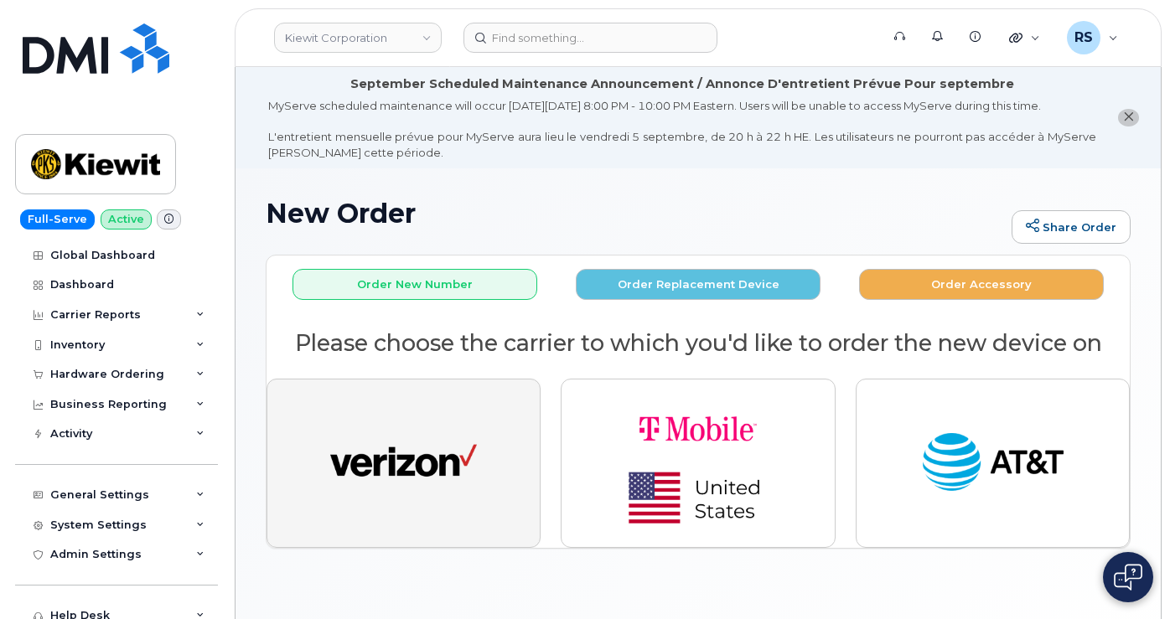
click at [395, 498] on img "button" at bounding box center [403, 463] width 147 height 75
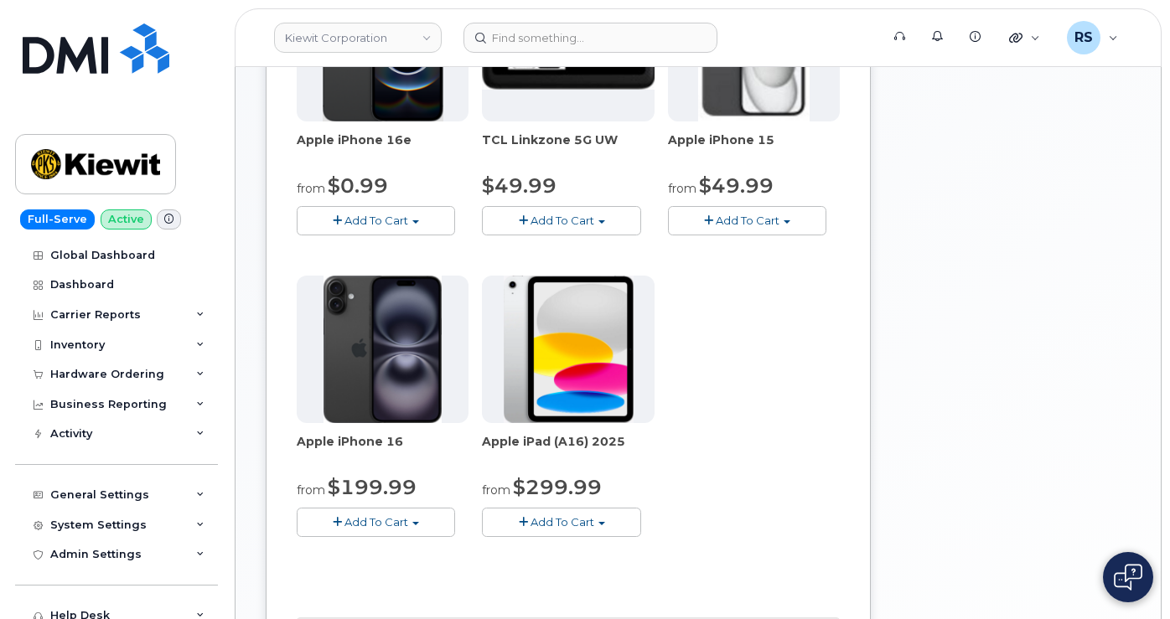
scroll to position [559, 0]
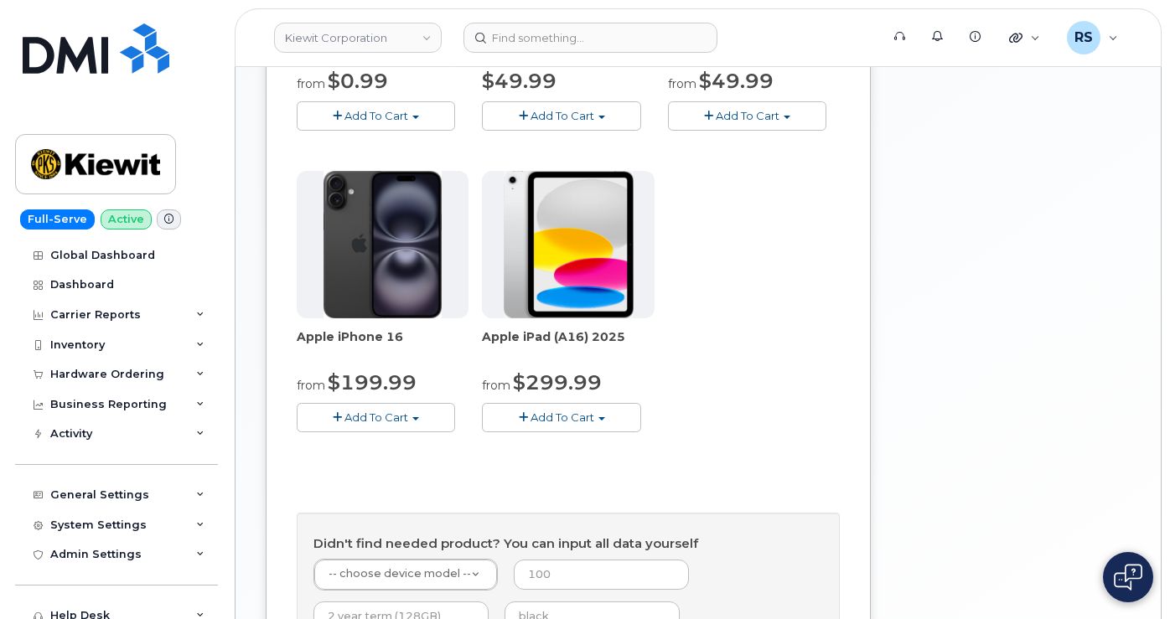
click at [643, 362] on div "Apple iPhone 16e from $0.99 Add To Cart $0.99 - 2 Year Activation (128GB) $599.…" at bounding box center [568, 164] width 543 height 590
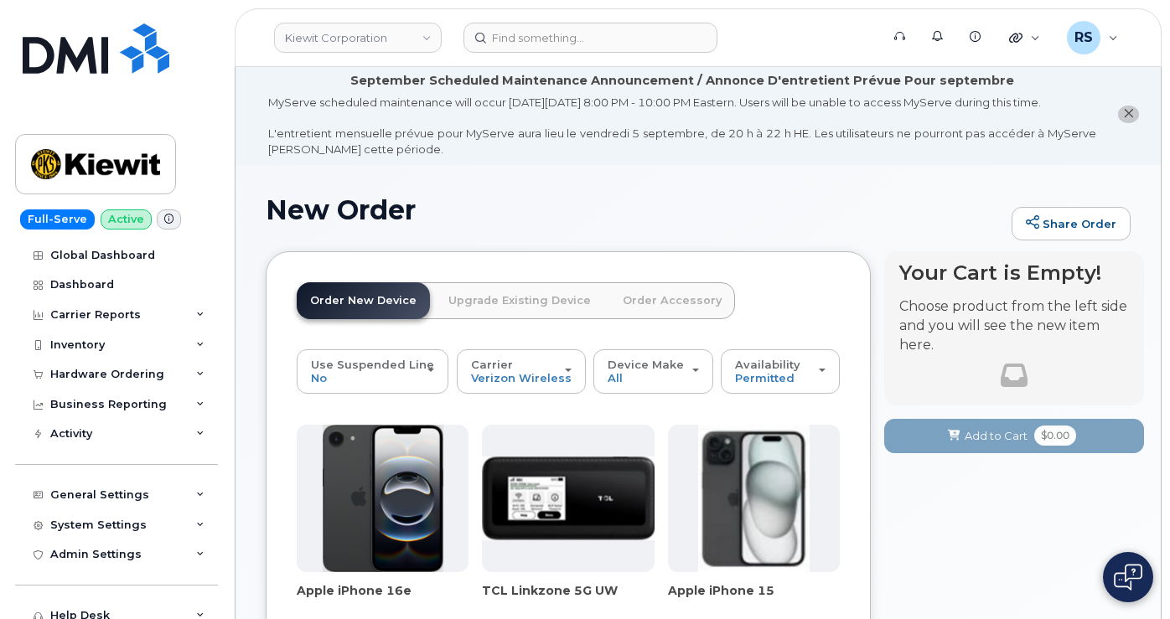
scroll to position [0, 0]
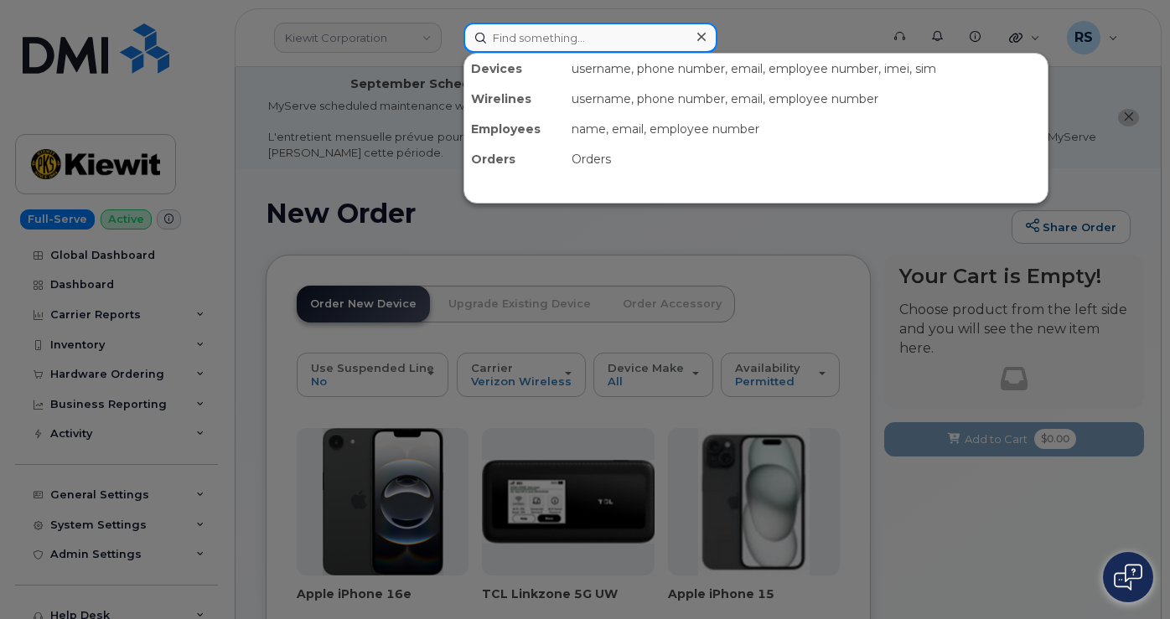
click at [514, 40] on input at bounding box center [590, 38] width 254 height 30
paste input "785-747-7935"
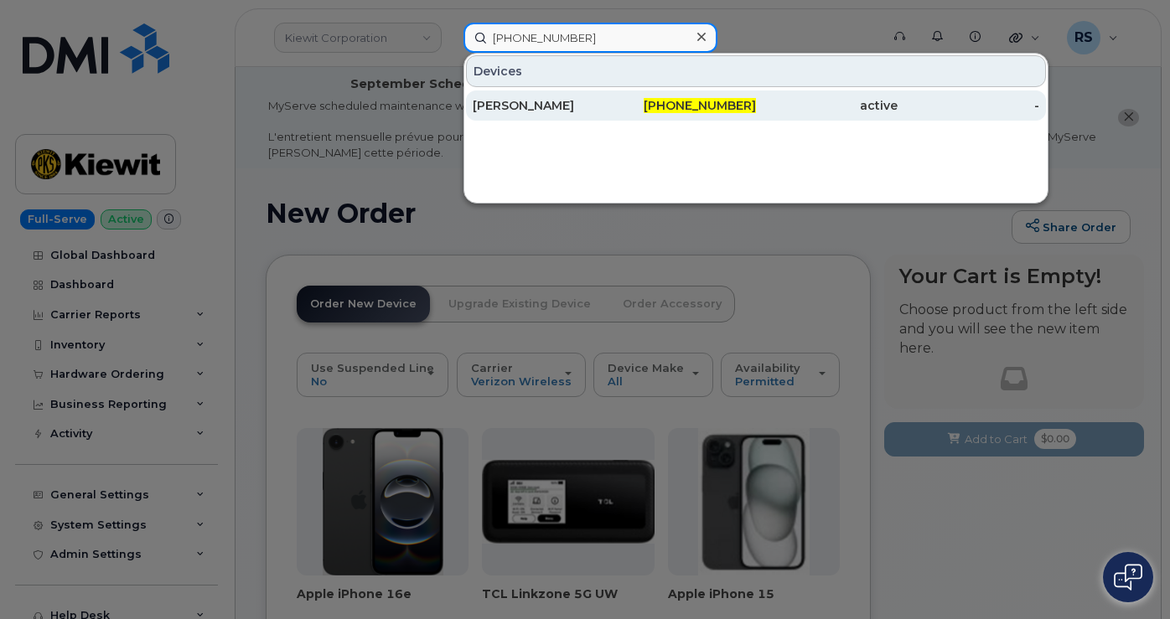
type input "785-747-7935"
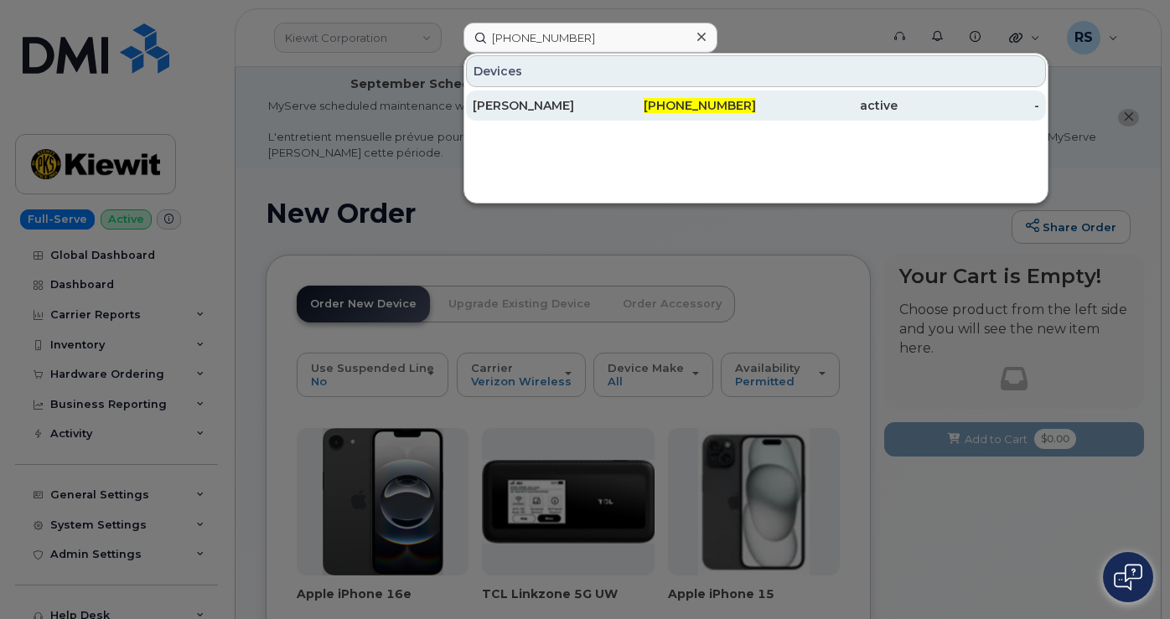
click at [512, 106] on div "[PERSON_NAME]" at bounding box center [544, 105] width 142 height 17
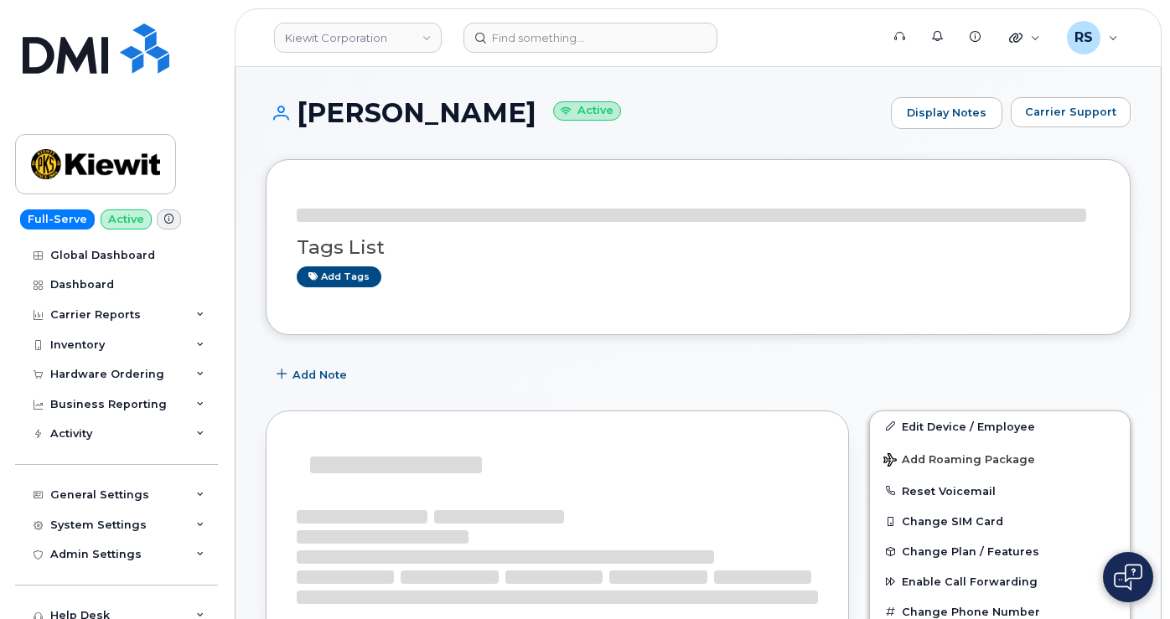
click at [604, 98] on h1 "[PERSON_NAME] Active" at bounding box center [574, 112] width 617 height 29
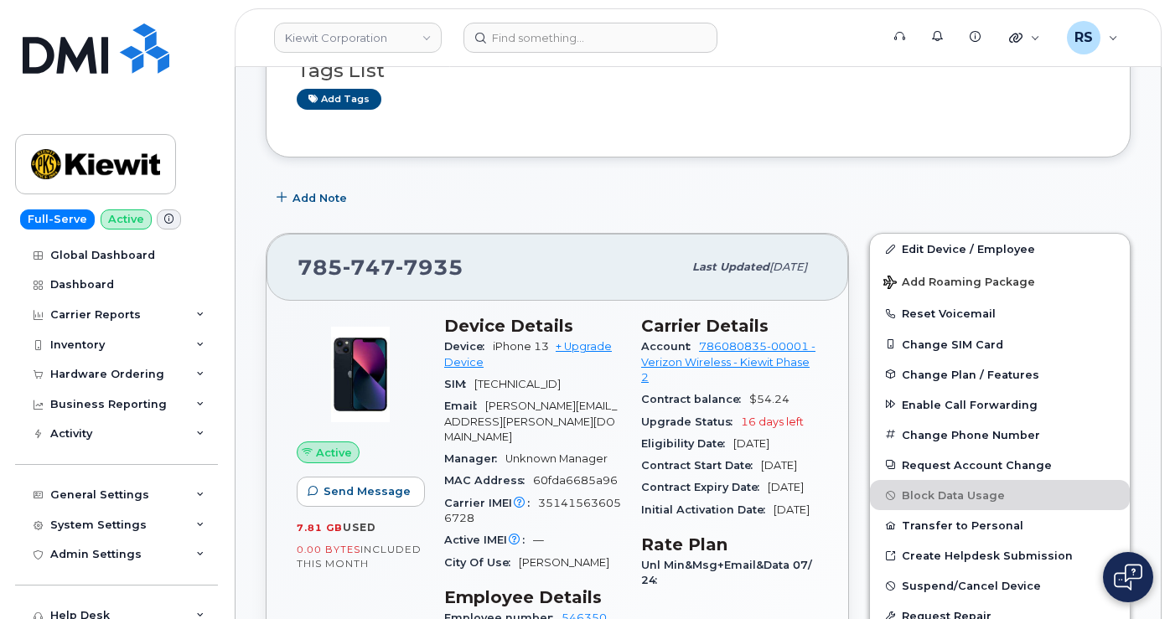
scroll to position [447, 0]
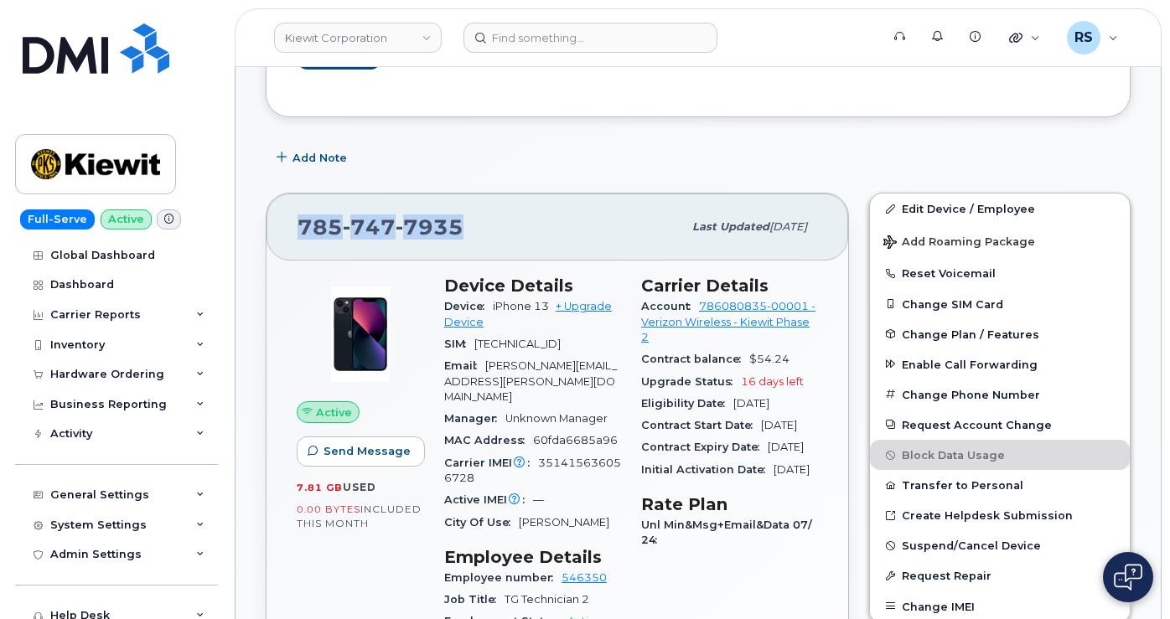
drag, startPoint x: 463, startPoint y: 240, endPoint x: 284, endPoint y: 245, distance: 179.4
click at [284, 245] on div "[PHONE_NUMBER] Last updated [DATE]" at bounding box center [556, 227] width 581 height 67
copy span "[PHONE_NUMBER]"
click at [767, 173] on div "Add Note" at bounding box center [698, 157] width 865 height 30
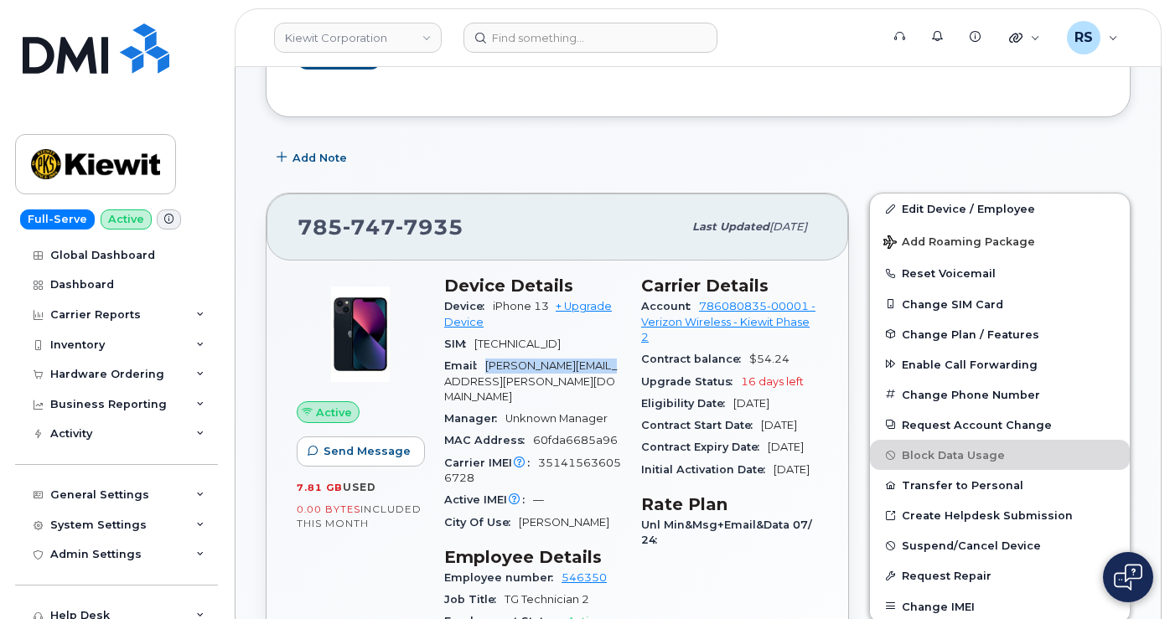
drag, startPoint x: 488, startPoint y: 393, endPoint x: 509, endPoint y: 415, distance: 30.2
click at [509, 408] on div "Email [PERSON_NAME][EMAIL_ADDRESS][PERSON_NAME][DOMAIN_NAME]" at bounding box center [532, 381] width 177 height 53
copy span "[PERSON_NAME][EMAIL_ADDRESS][PERSON_NAME][DOMAIN_NAME]"
